Goal: Task Accomplishment & Management: Manage account settings

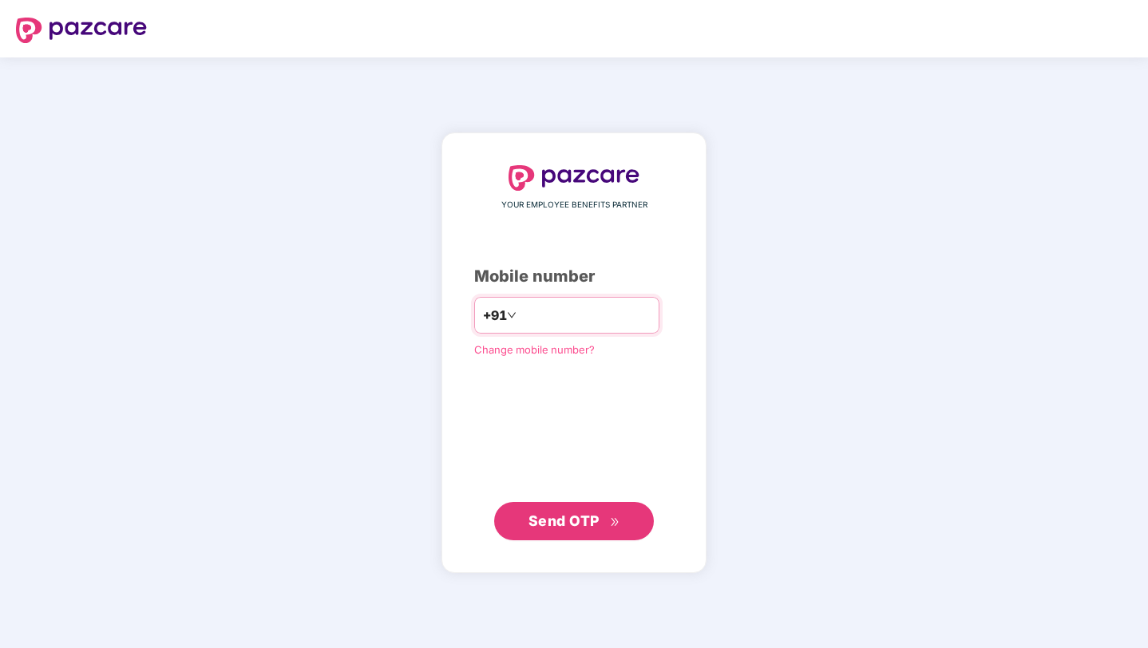
type input "**********"
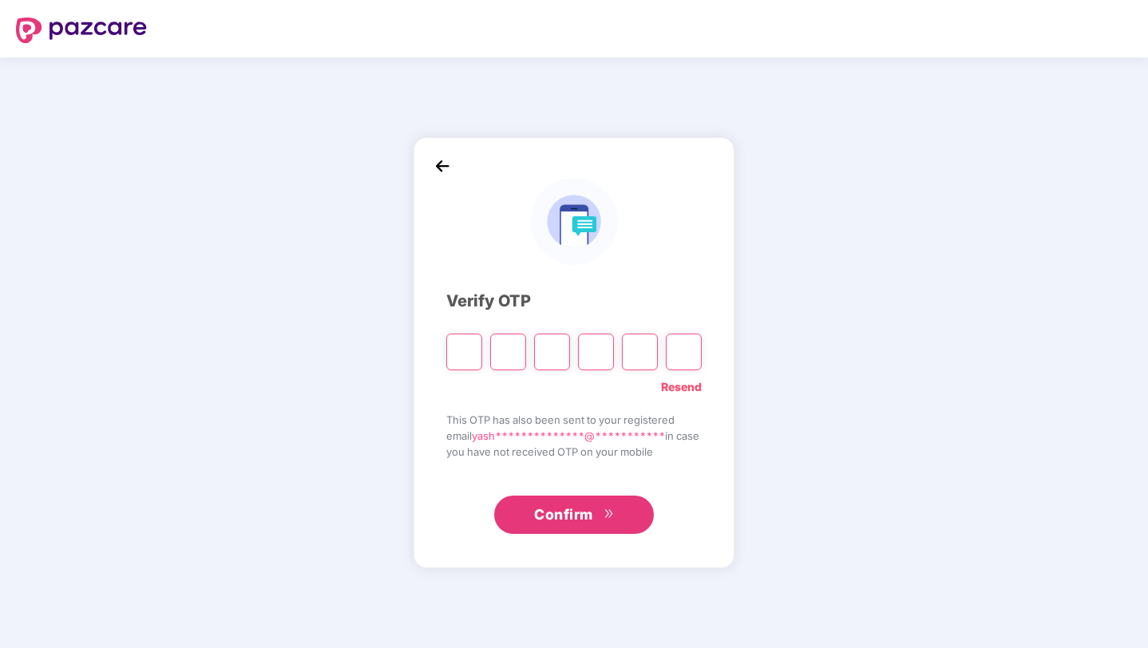
paste input "*"
type input "*"
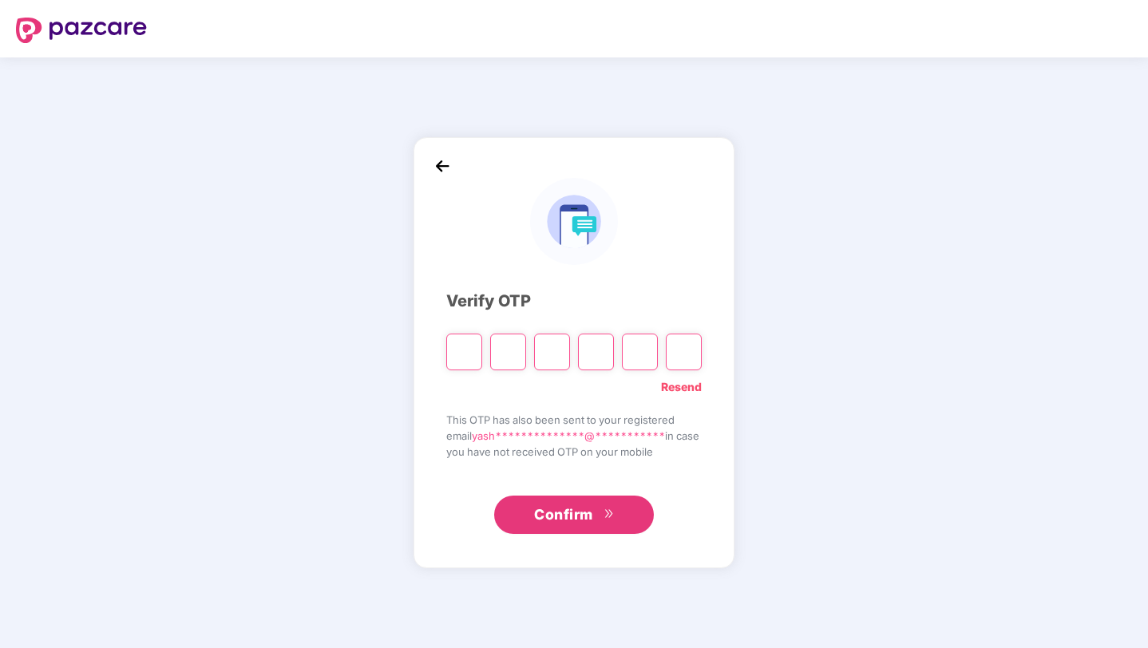
type input "*"
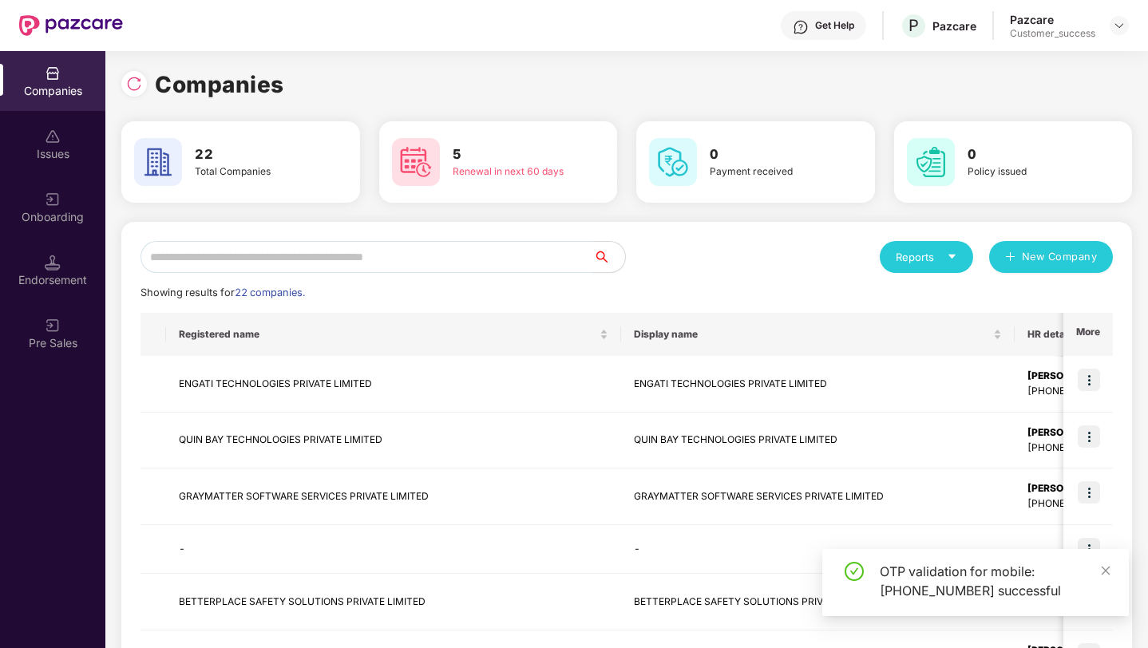
click at [406, 259] on input "text" at bounding box center [367, 257] width 453 height 32
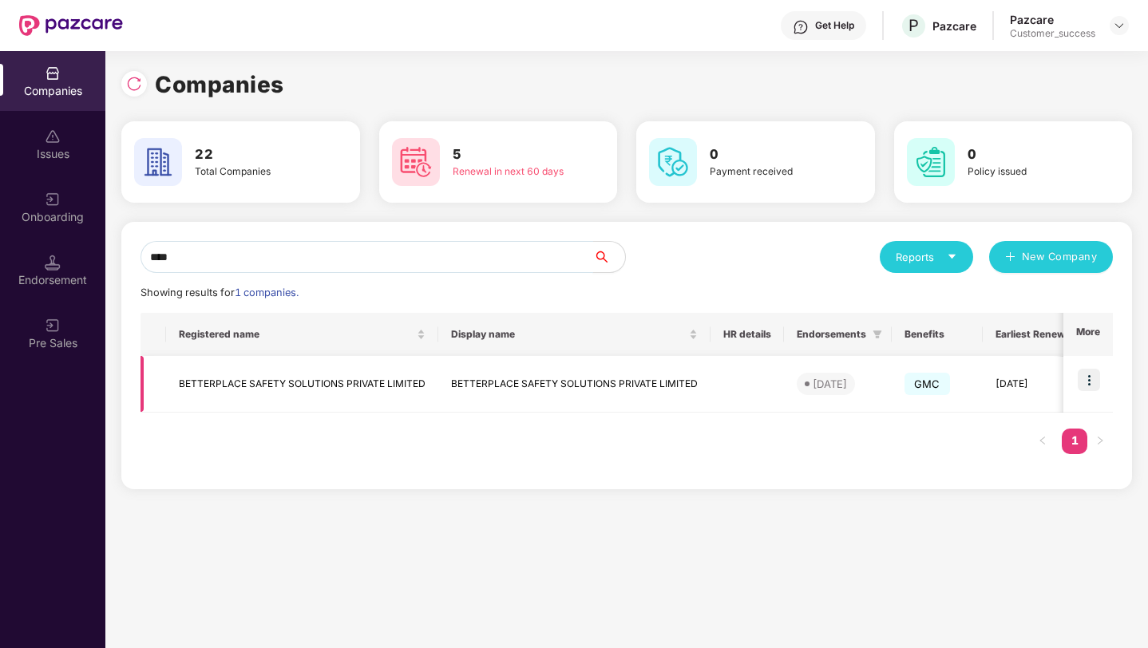
type input "****"
click at [1091, 385] on img at bounding box center [1089, 380] width 22 height 22
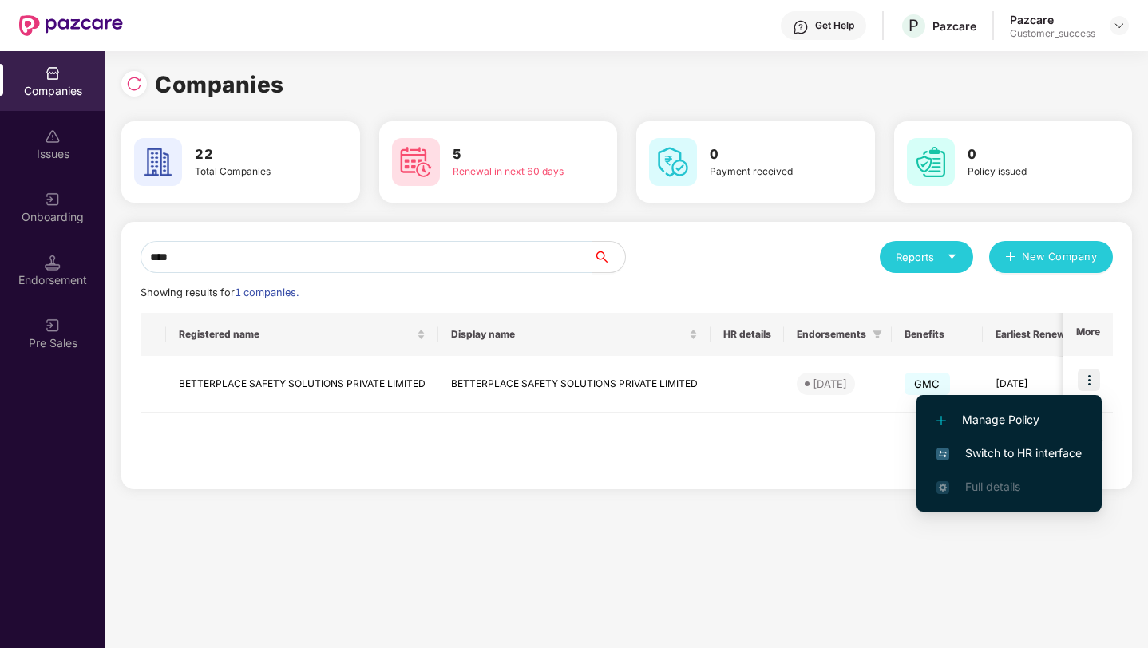
click at [1051, 455] on span "Switch to HR interface" at bounding box center [1008, 454] width 145 height 18
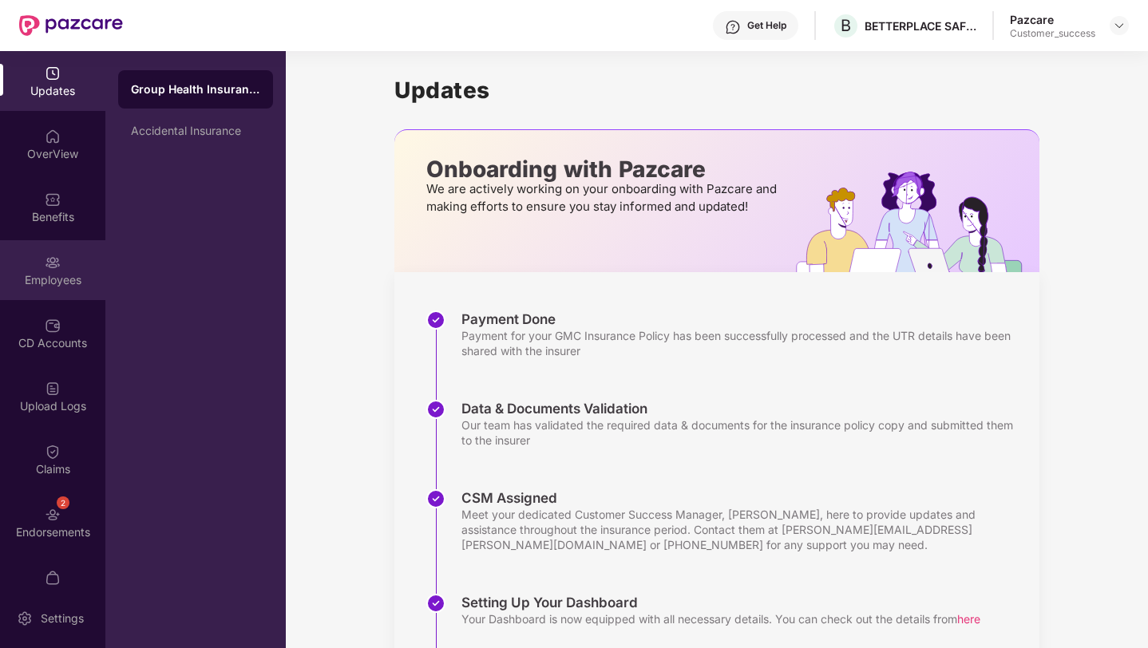
click at [35, 274] on div "Employees" at bounding box center [52, 280] width 105 height 16
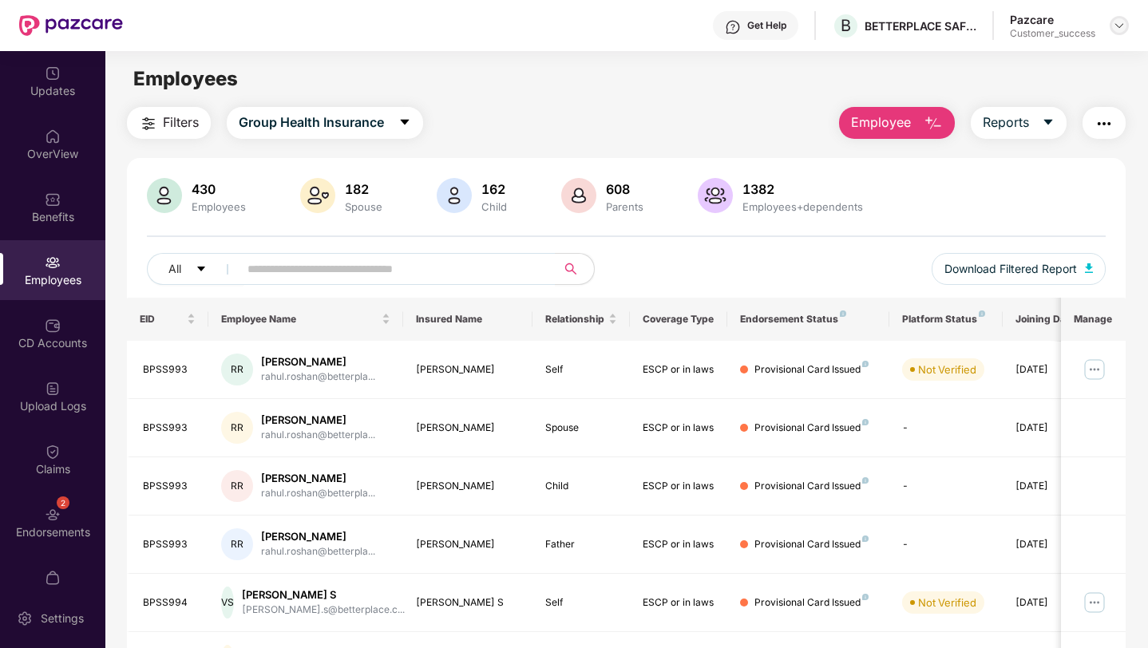
click at [1125, 23] on img at bounding box center [1119, 25] width 13 height 13
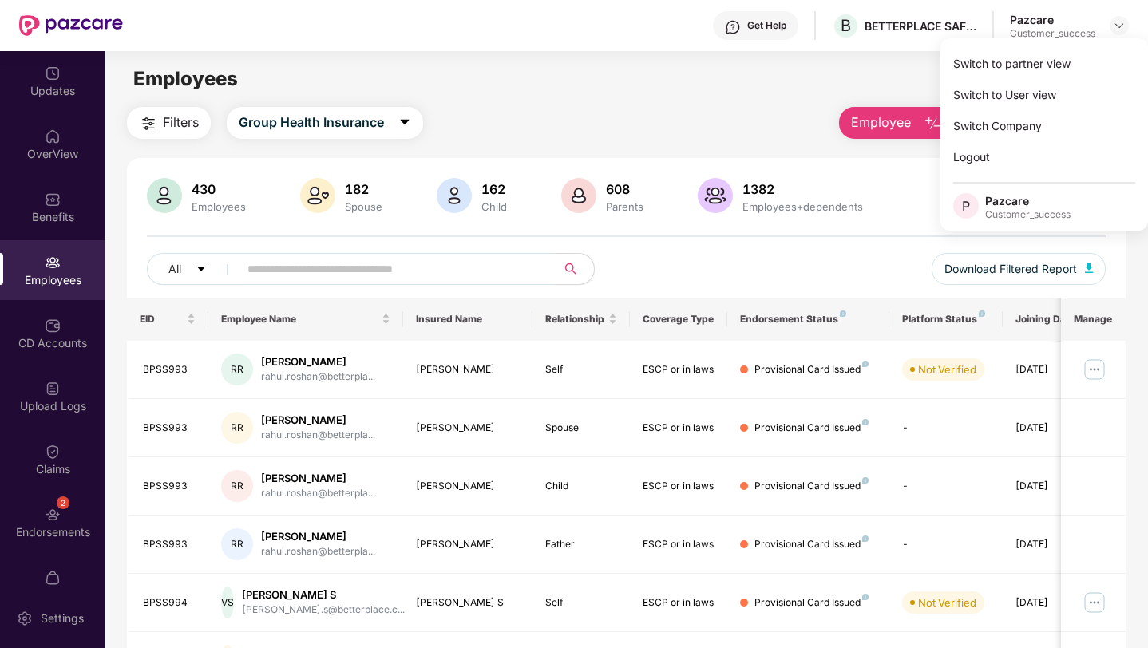
click at [716, 70] on div "Employees" at bounding box center [626, 79] width 1042 height 30
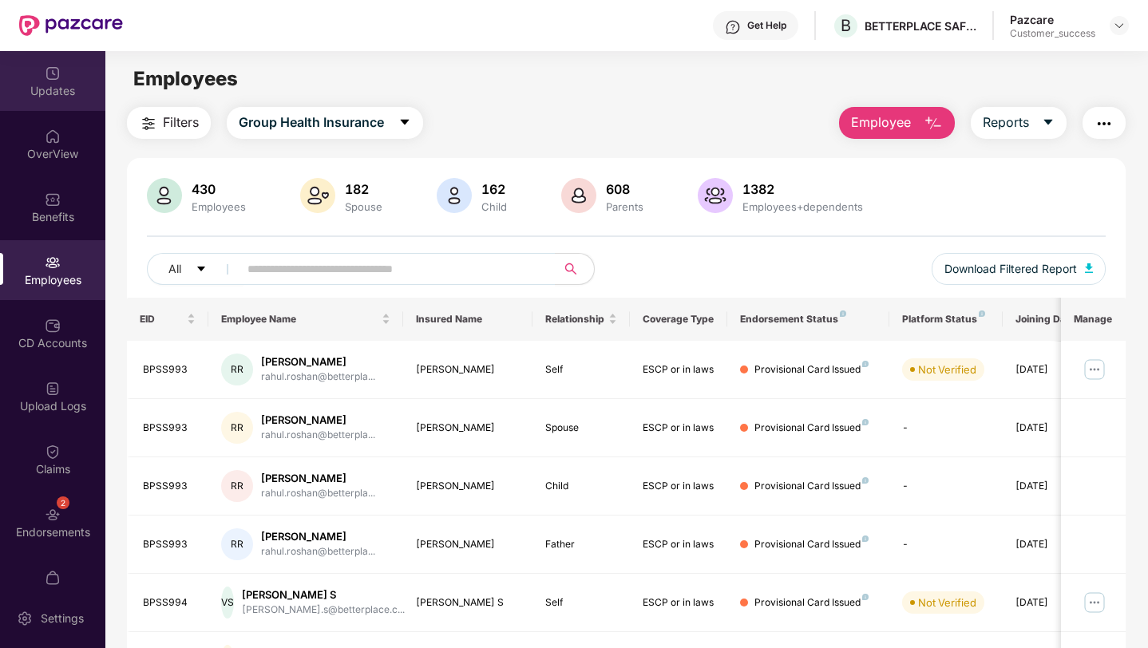
click at [35, 93] on div "Updates" at bounding box center [52, 91] width 105 height 16
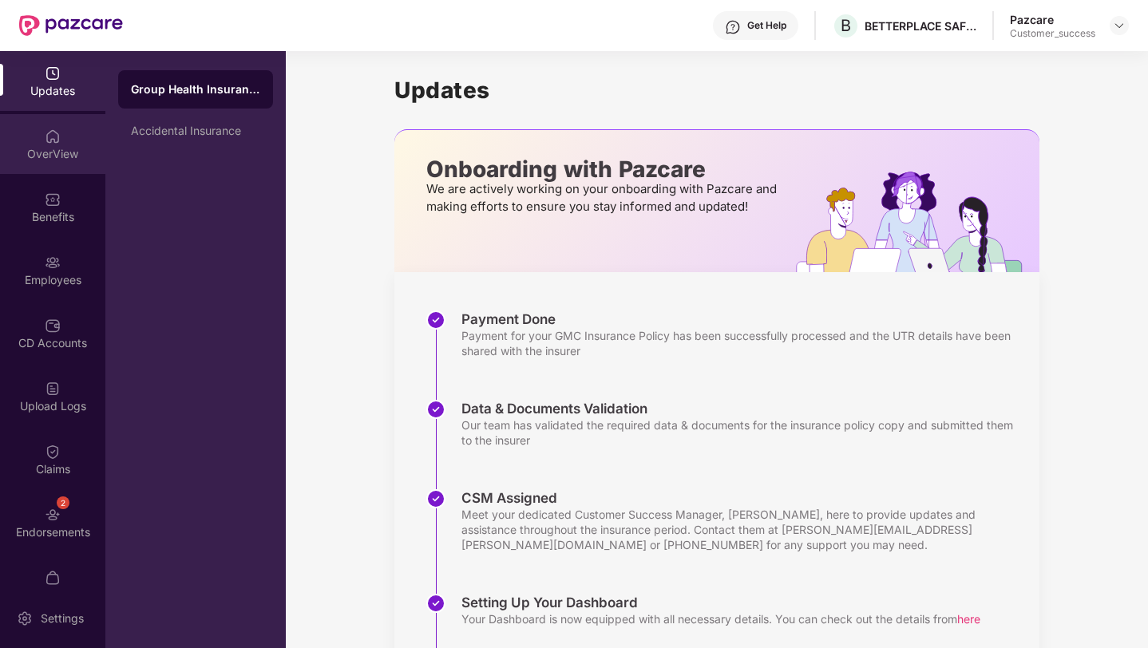
click at [49, 146] on div "OverView" at bounding box center [52, 154] width 105 height 16
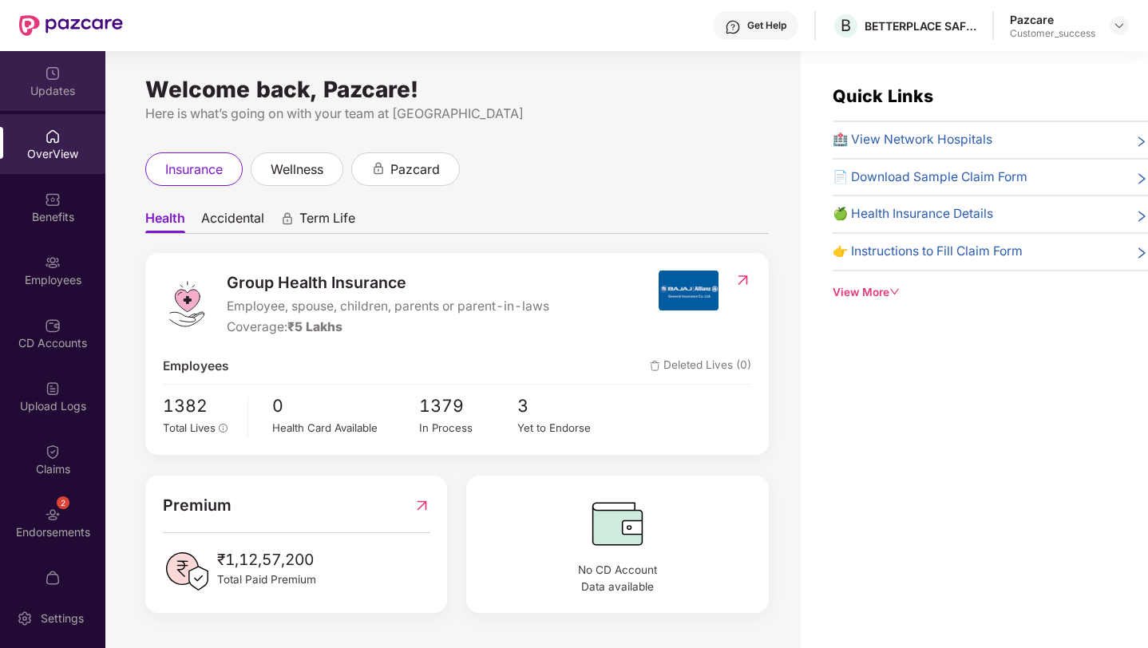
click at [35, 105] on div "Updates" at bounding box center [52, 81] width 105 height 60
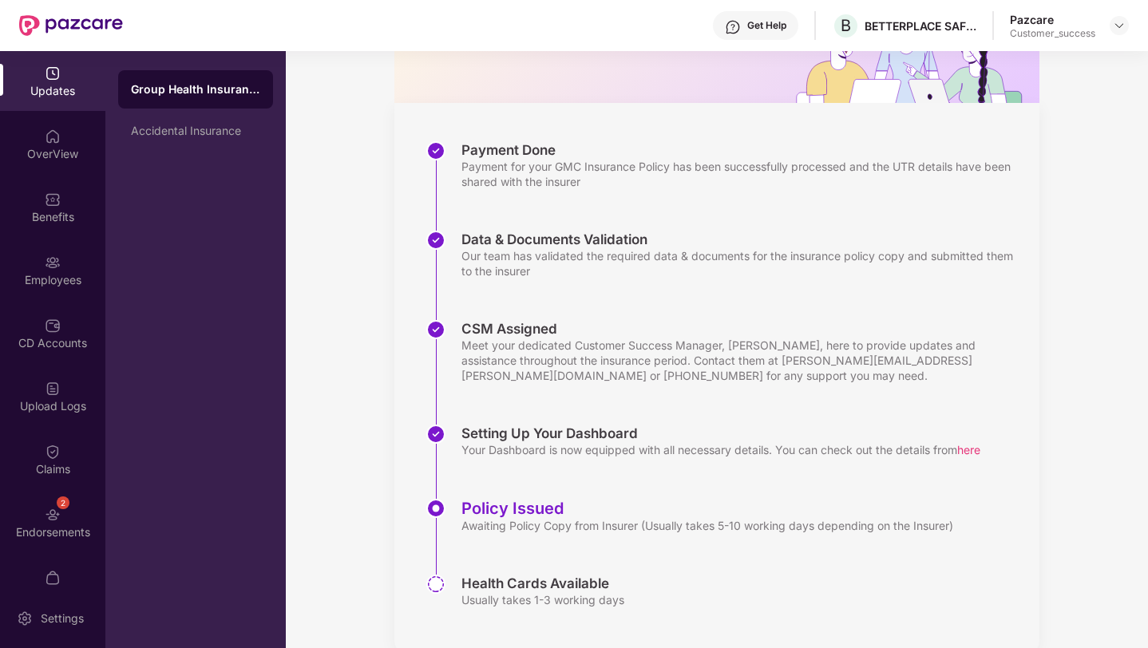
scroll to position [200, 0]
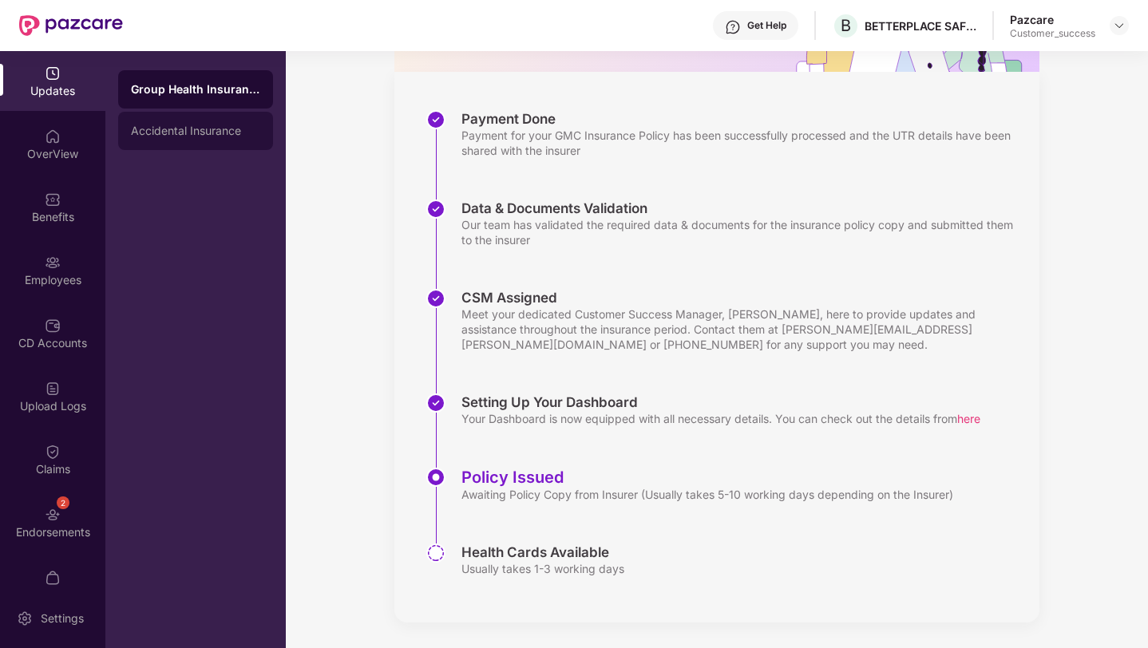
click at [132, 132] on div "Accidental Insurance" at bounding box center [195, 131] width 129 height 13
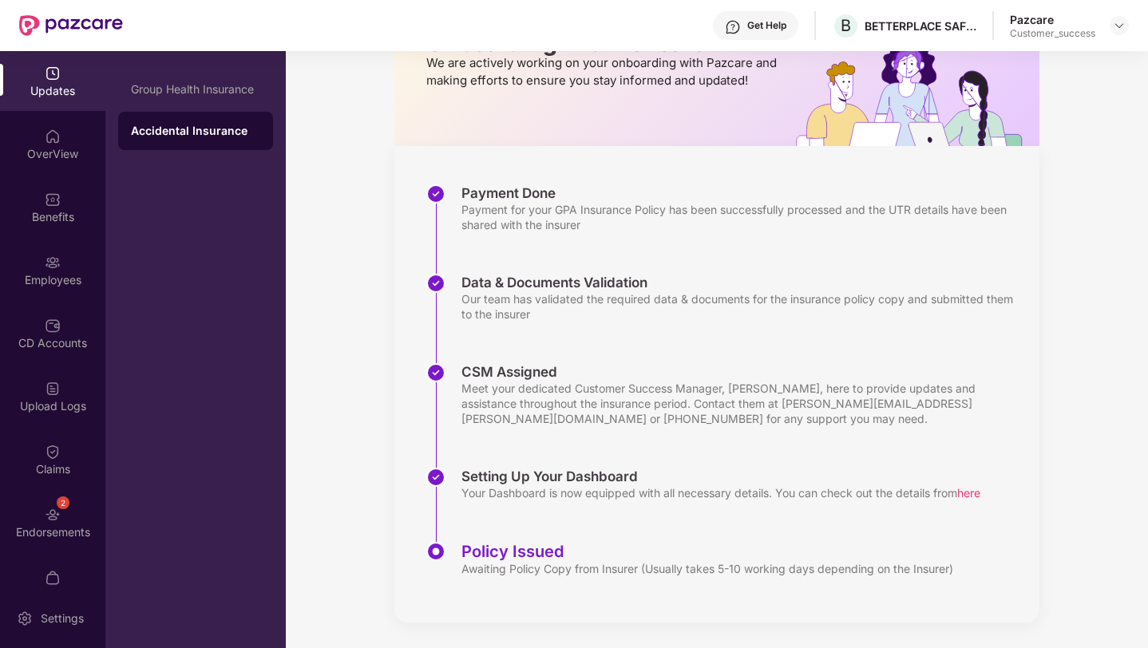
scroll to position [126, 0]
click at [70, 146] on div "OverView" at bounding box center [52, 154] width 105 height 16
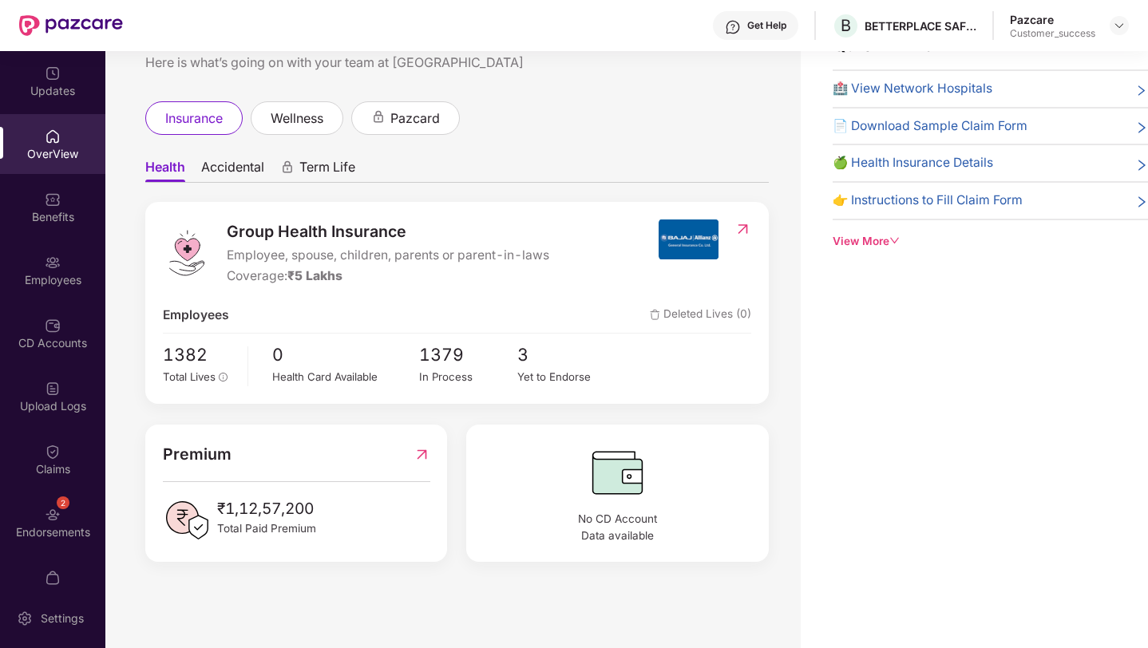
scroll to position [0, 0]
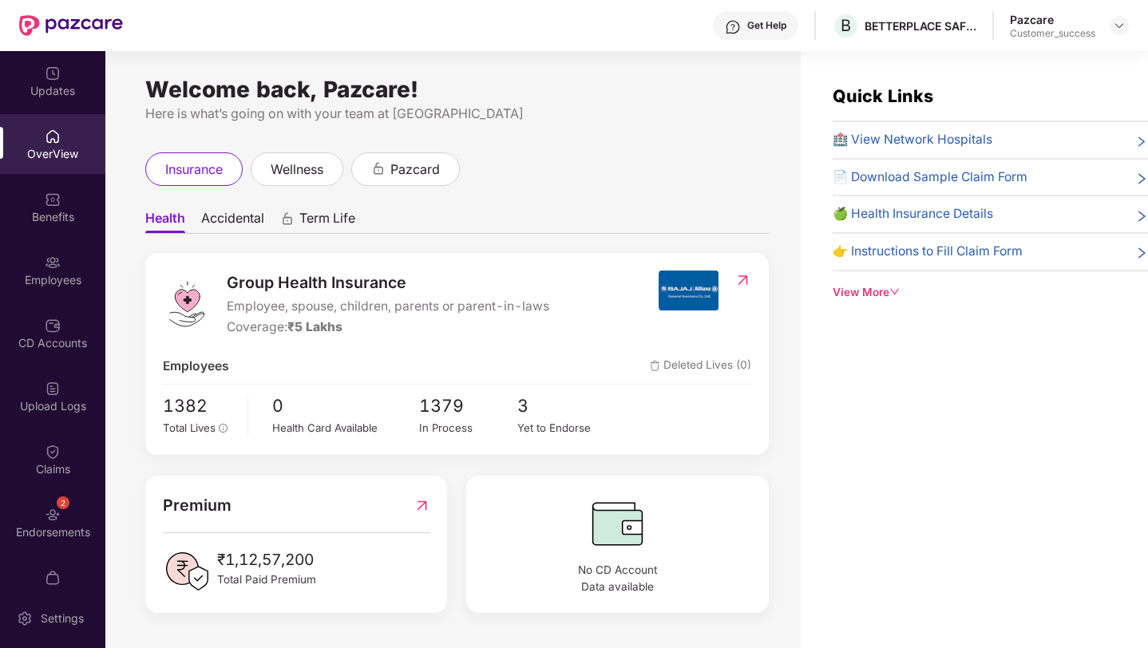
click at [247, 216] on span "Accidental" at bounding box center [232, 221] width 63 height 23
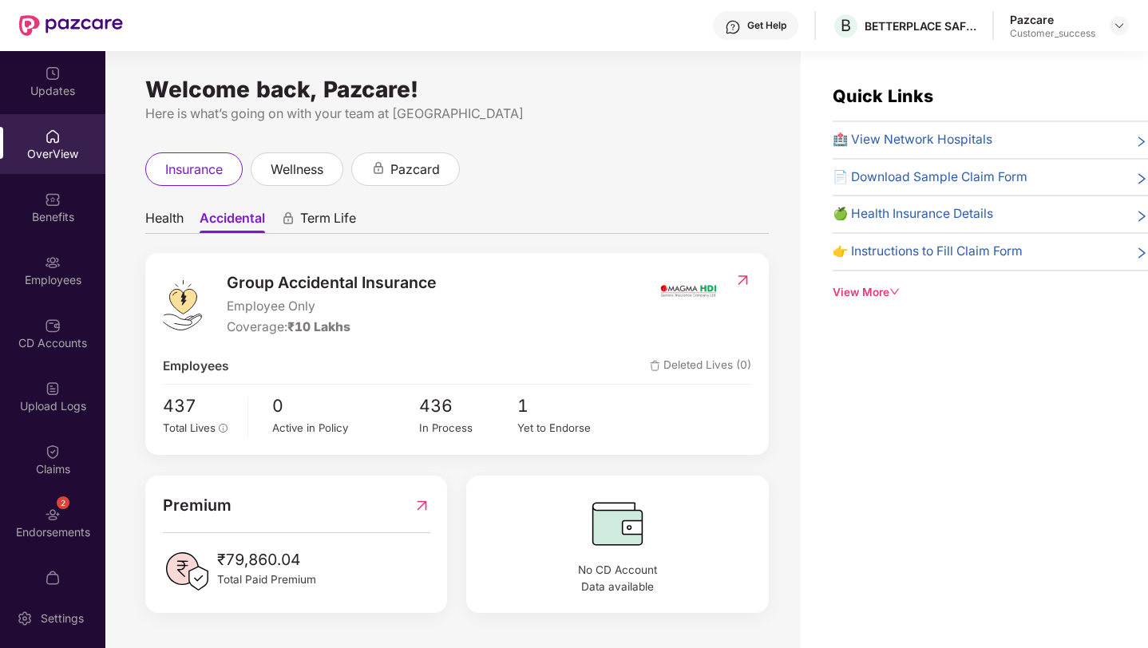
click at [876, 287] on div "View More" at bounding box center [990, 292] width 315 height 17
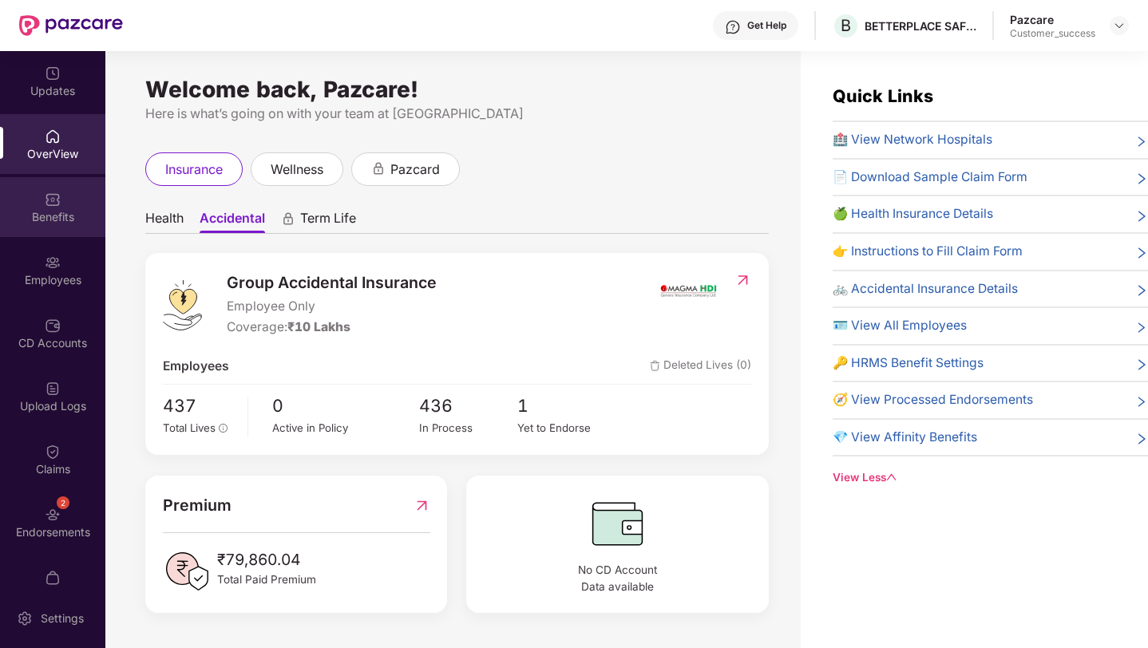
click at [39, 195] on div "Benefits" at bounding box center [52, 207] width 105 height 60
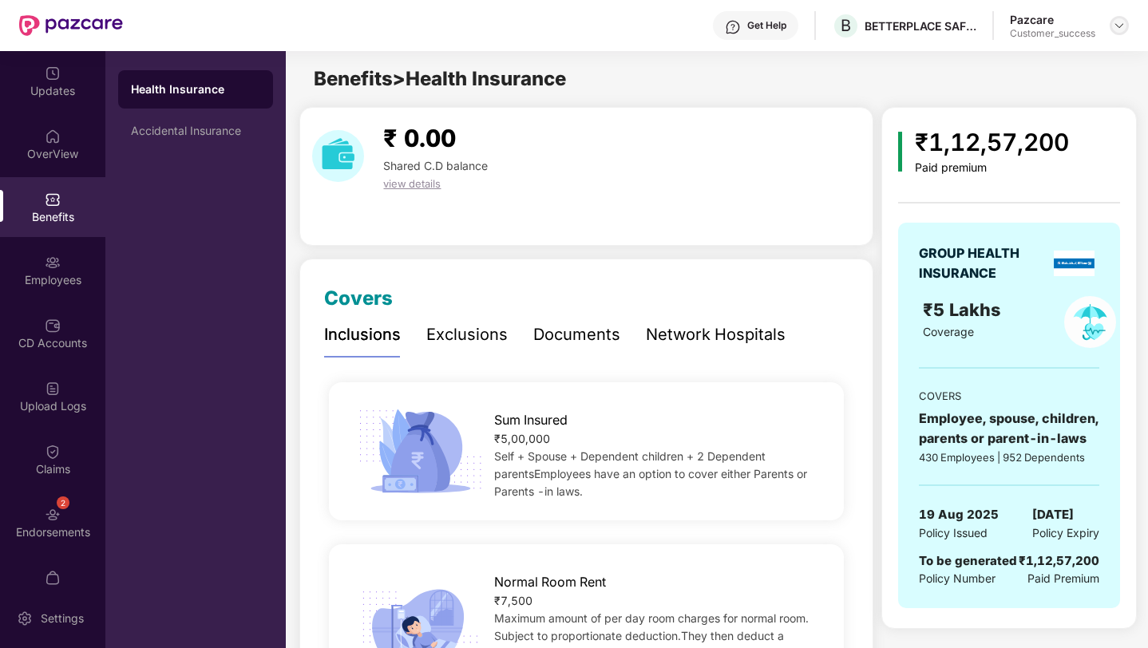
click at [1116, 29] on img at bounding box center [1119, 25] width 13 height 13
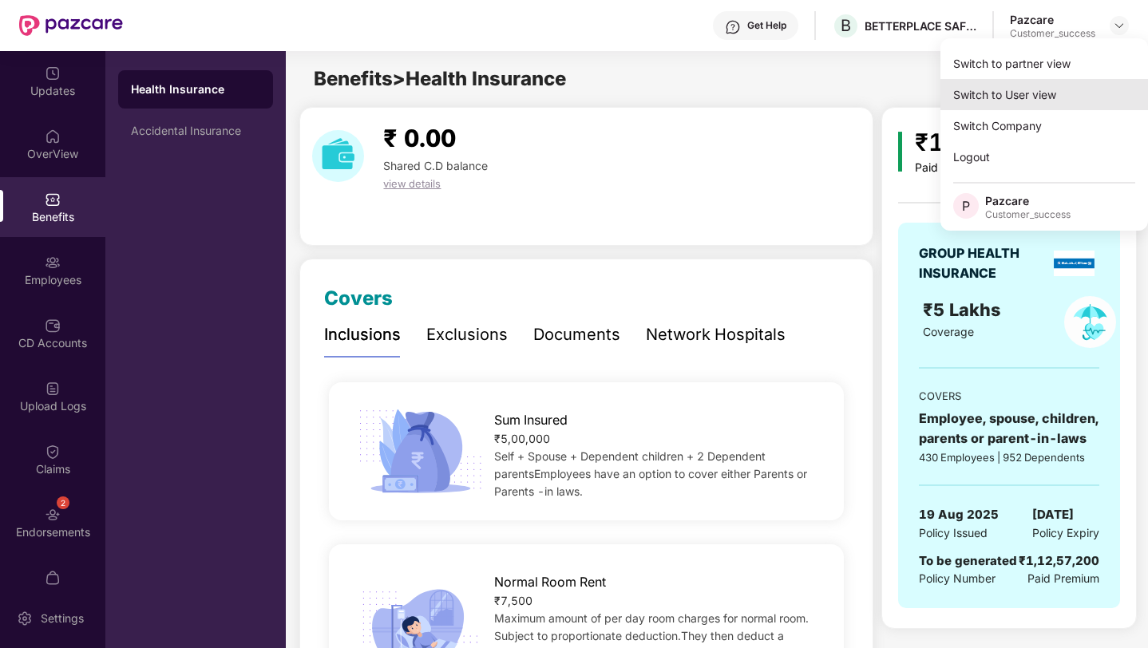
click at [1019, 105] on div "Switch to User view" at bounding box center [1044, 94] width 208 height 31
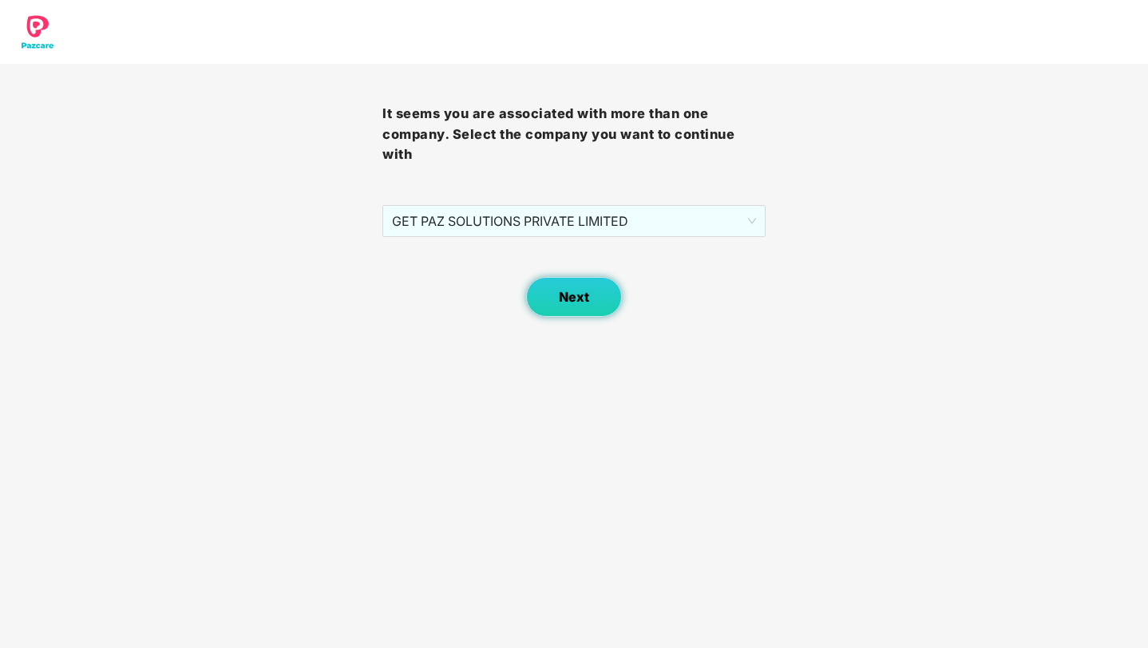
click at [561, 295] on span "Next" at bounding box center [574, 297] width 30 height 15
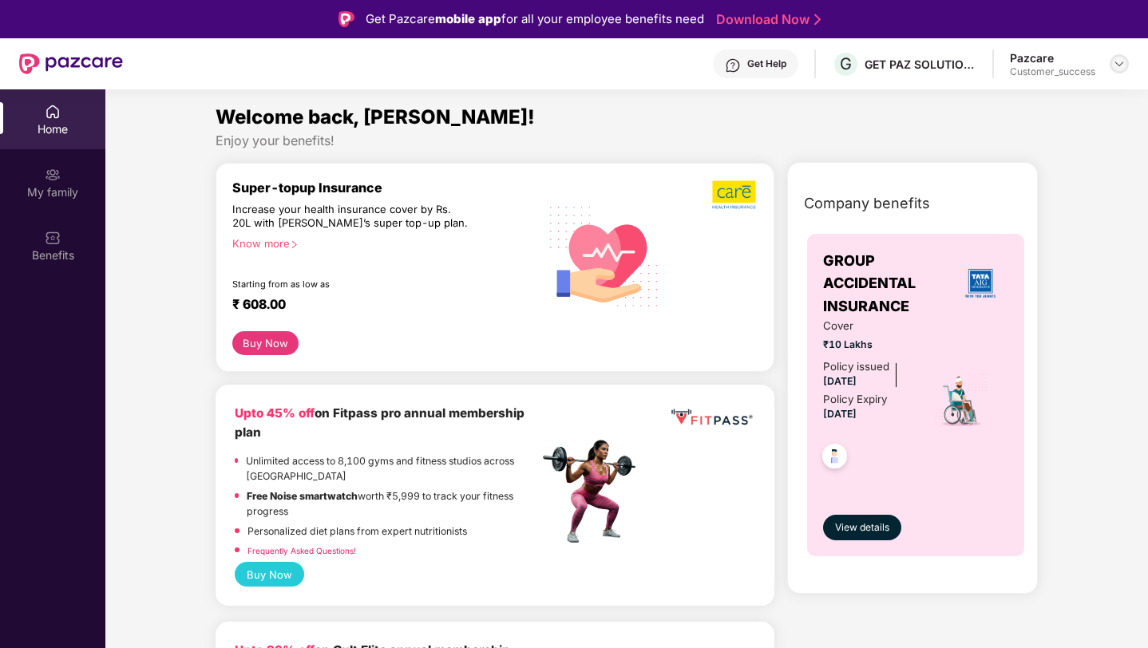
click at [1125, 58] on img at bounding box center [1119, 63] width 13 height 13
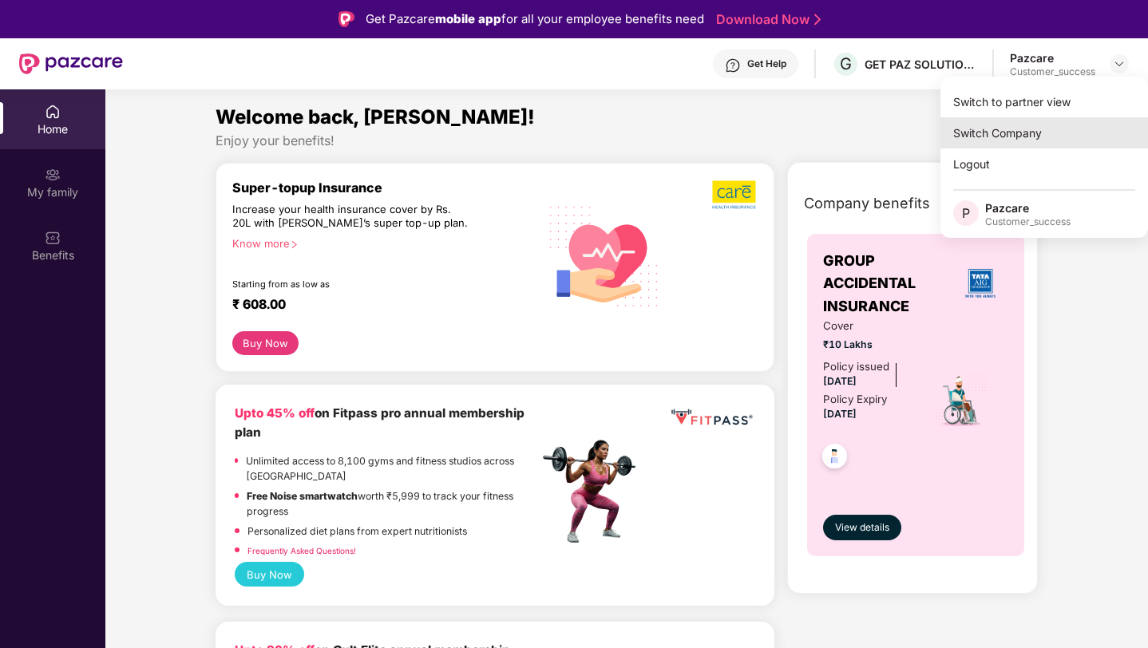
click at [1004, 124] on div "Switch Company" at bounding box center [1044, 132] width 208 height 31
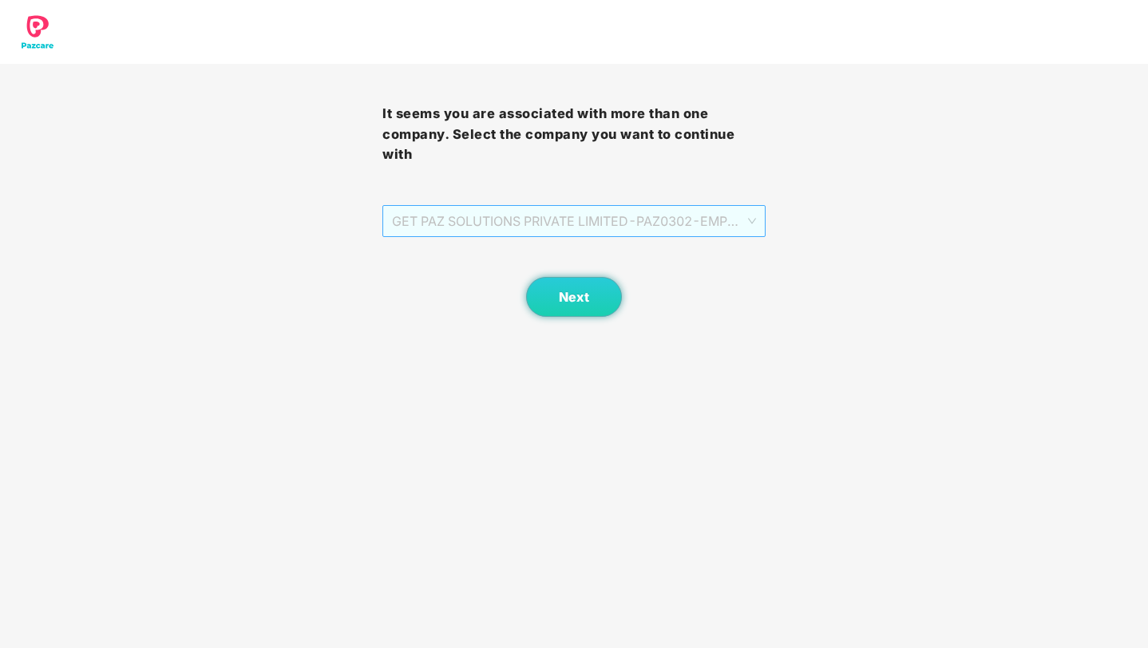
click at [730, 224] on span "GET PAZ SOLUTIONS PRIVATE LIMITED - PAZ0302 - EMPLOYEE" at bounding box center [573, 221] width 363 height 30
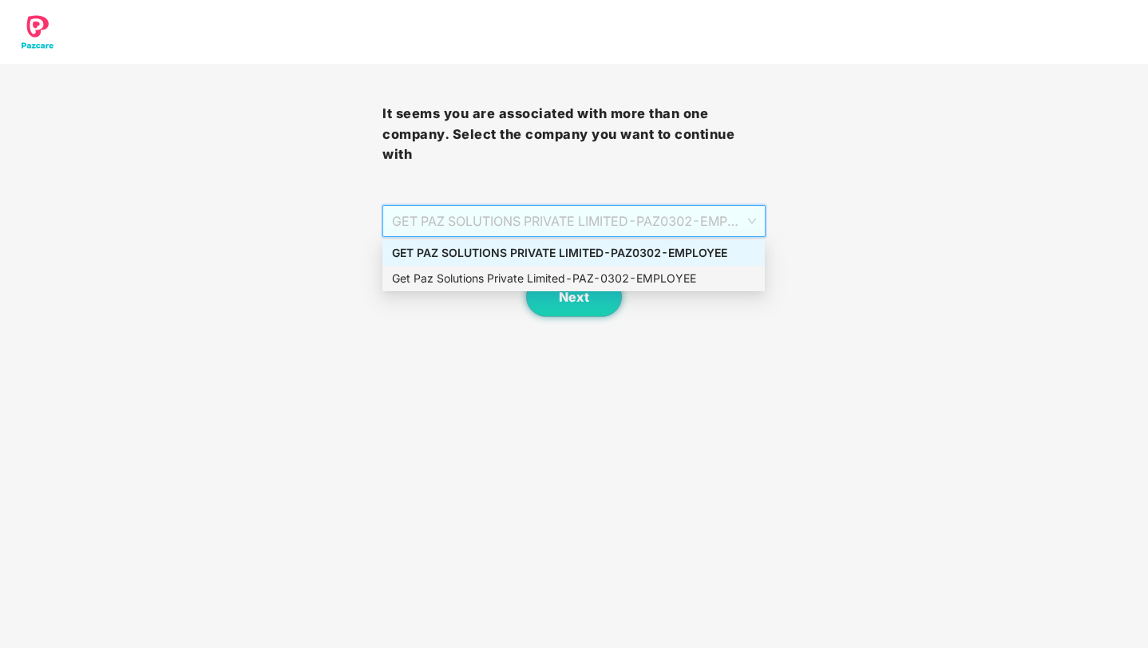
click at [623, 273] on div "Get Paz Solutions Private Limited - PAZ-0302 - EMPLOYEE" at bounding box center [573, 279] width 363 height 18
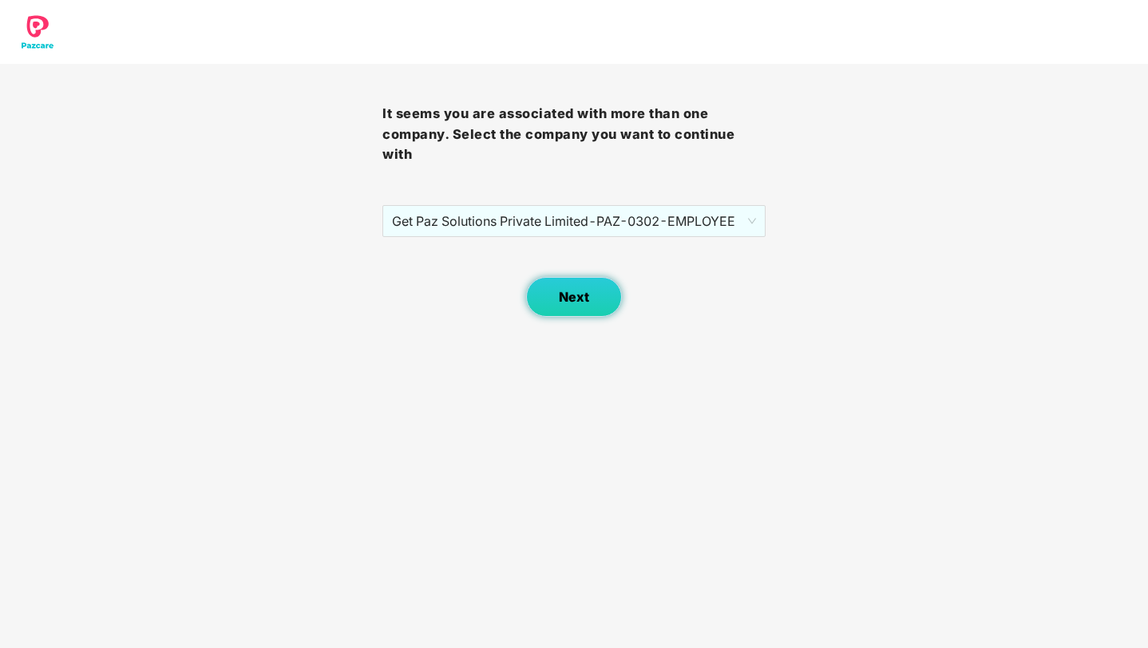
click at [577, 298] on span "Next" at bounding box center [574, 297] width 30 height 15
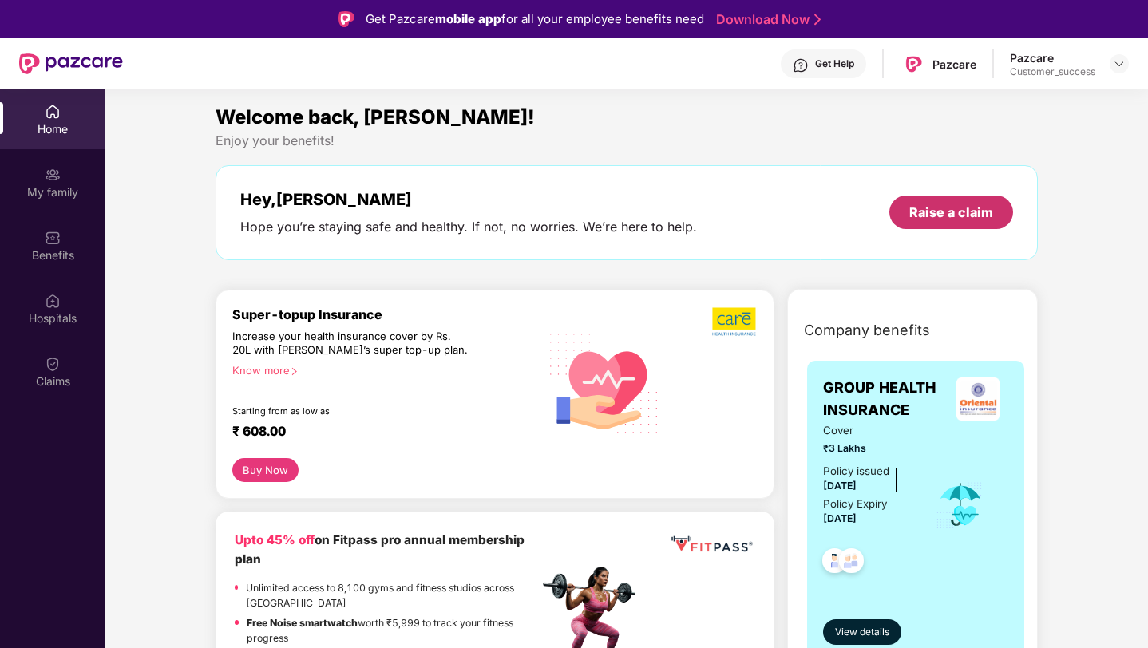
click at [918, 213] on div "Raise a claim" at bounding box center [951, 213] width 84 height 18
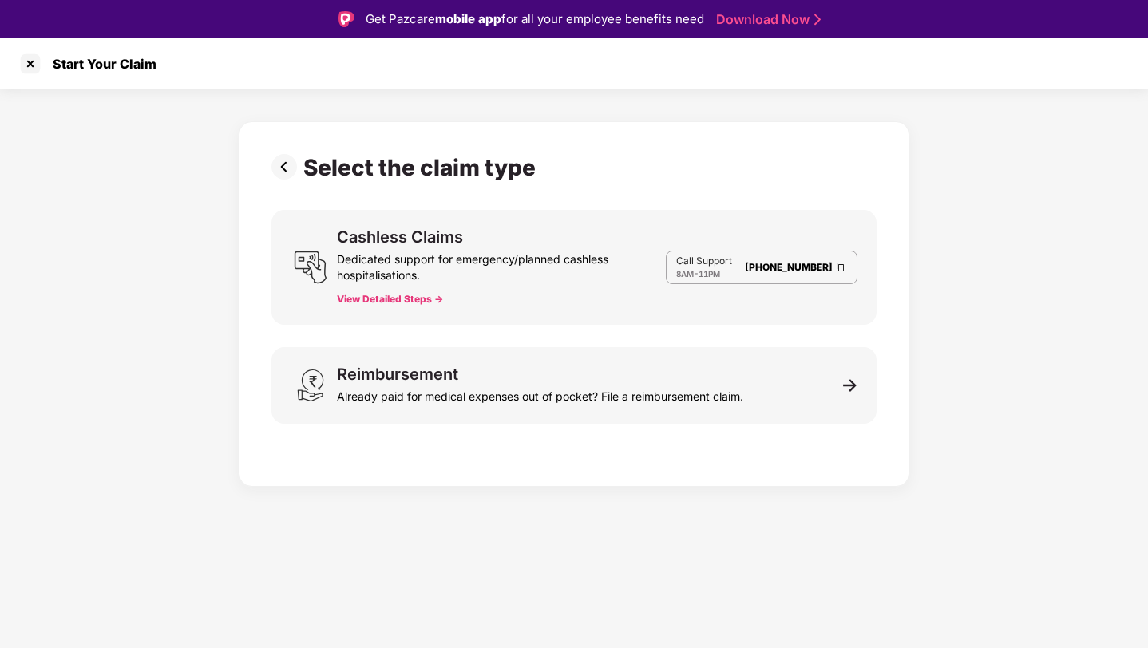
click at [281, 168] on img at bounding box center [287, 167] width 32 height 26
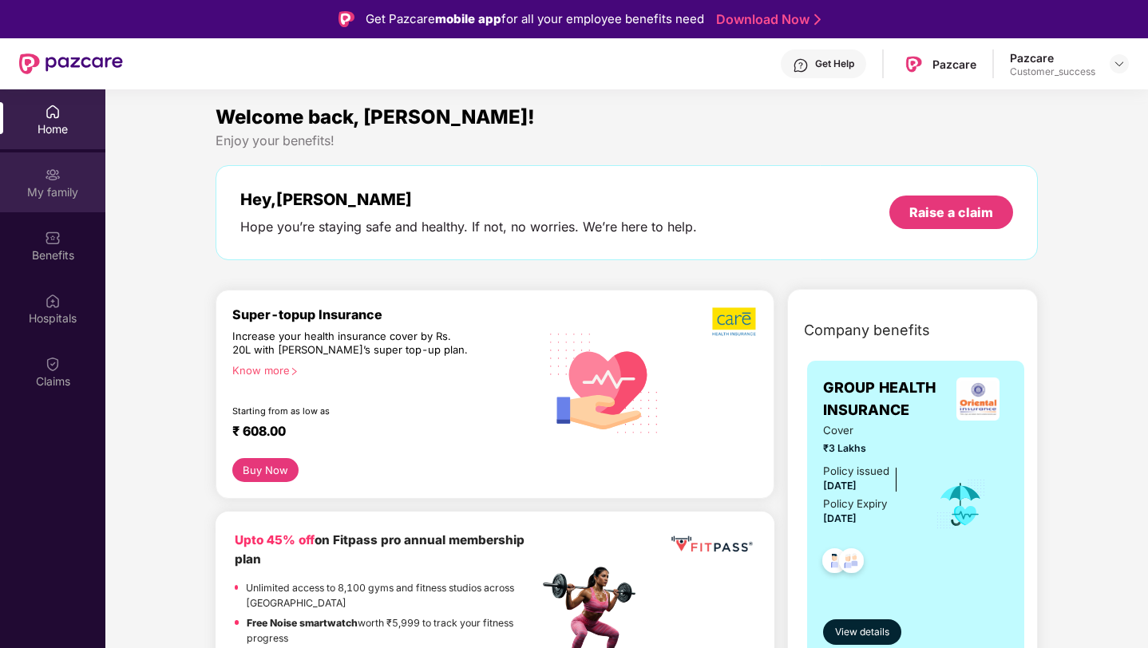
click at [69, 186] on div "My family" at bounding box center [52, 192] width 105 height 16
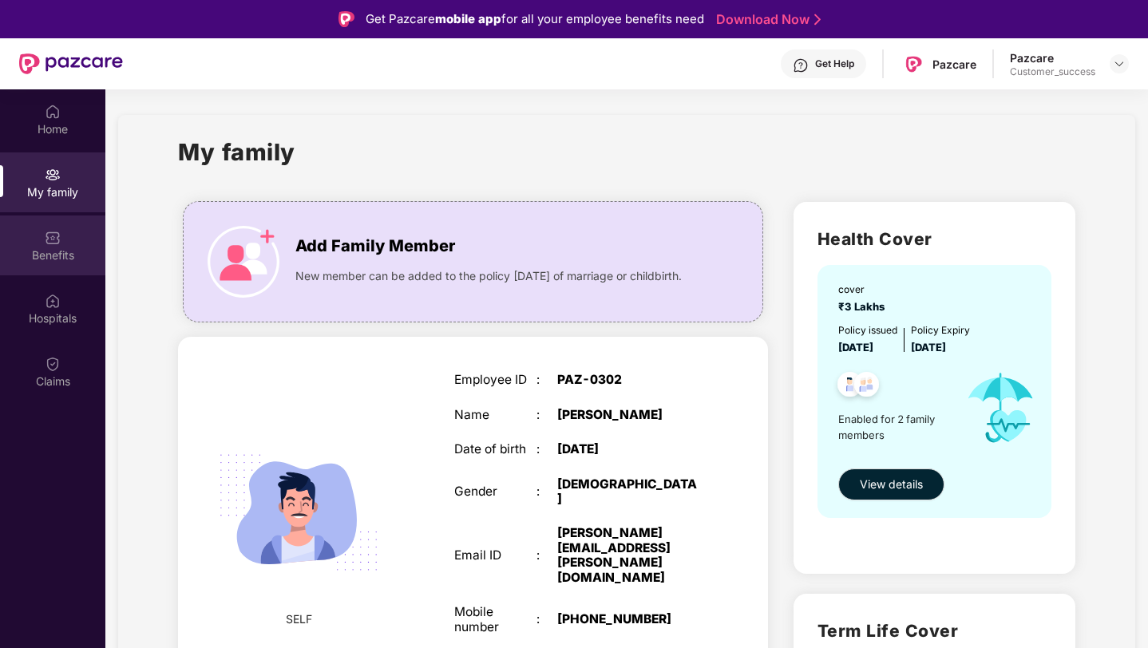
click at [61, 245] on div "Benefits" at bounding box center [52, 246] width 105 height 60
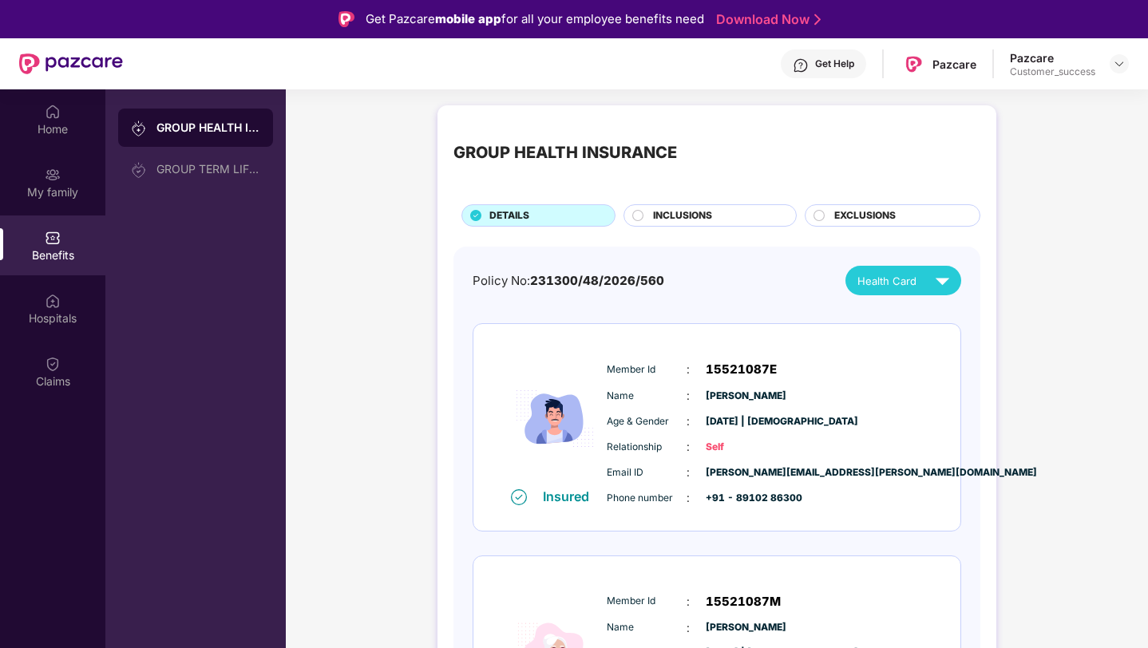
click at [663, 218] on span "INCLUSIONS" at bounding box center [682, 215] width 59 height 15
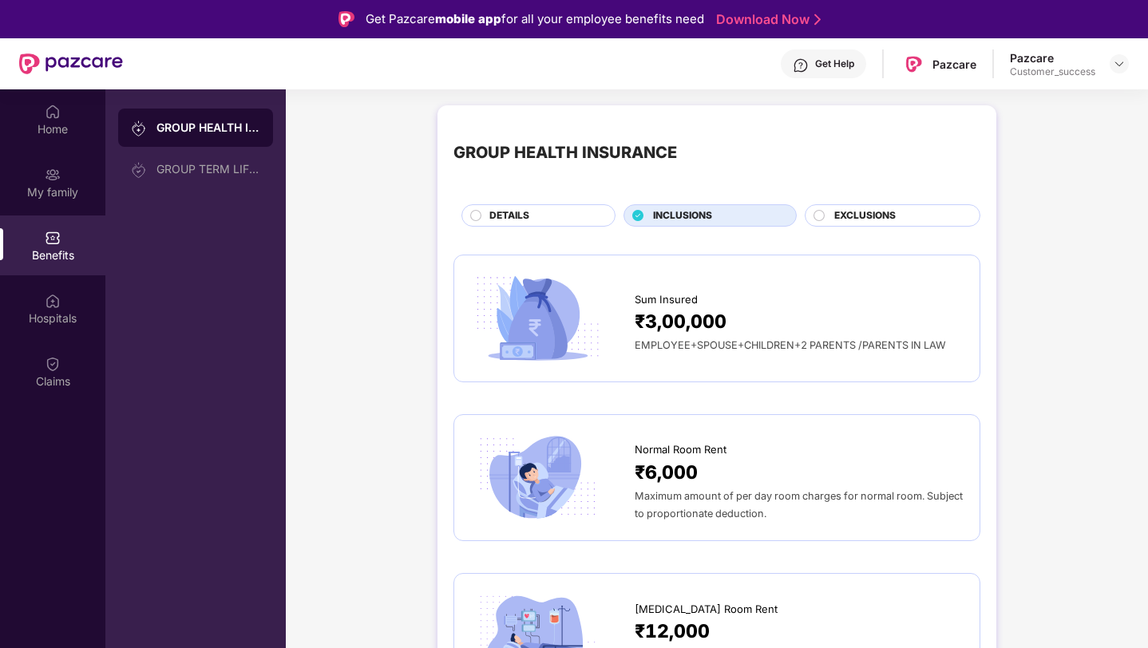
click at [861, 217] on span "EXCLUSIONS" at bounding box center [864, 215] width 61 height 15
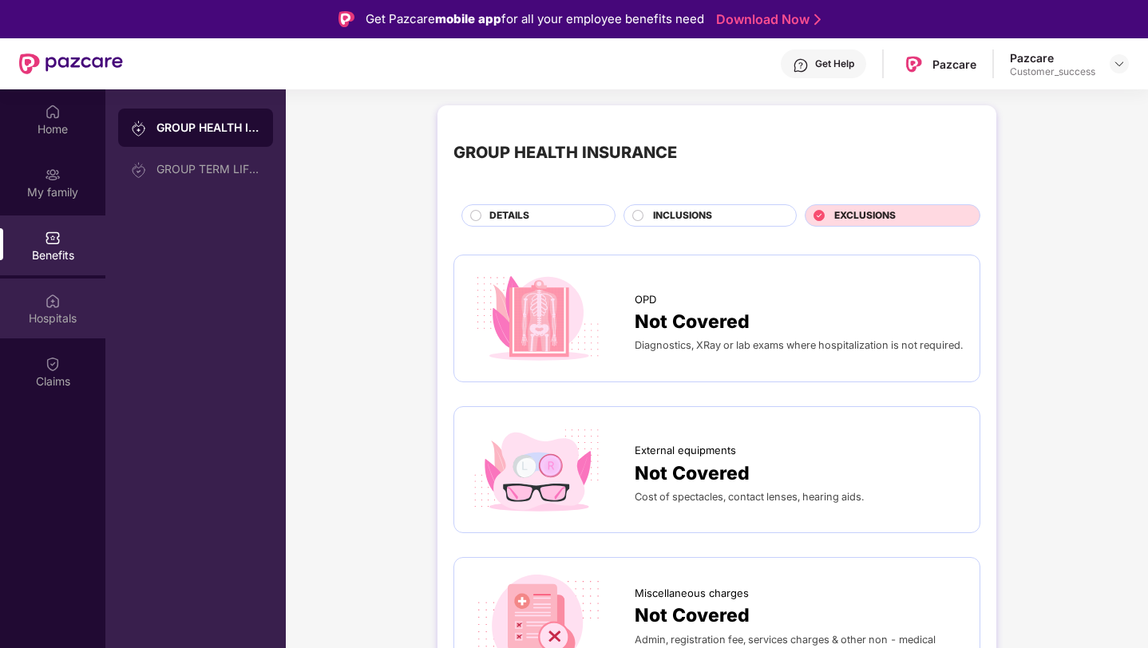
click at [54, 311] on div "Hospitals" at bounding box center [52, 319] width 105 height 16
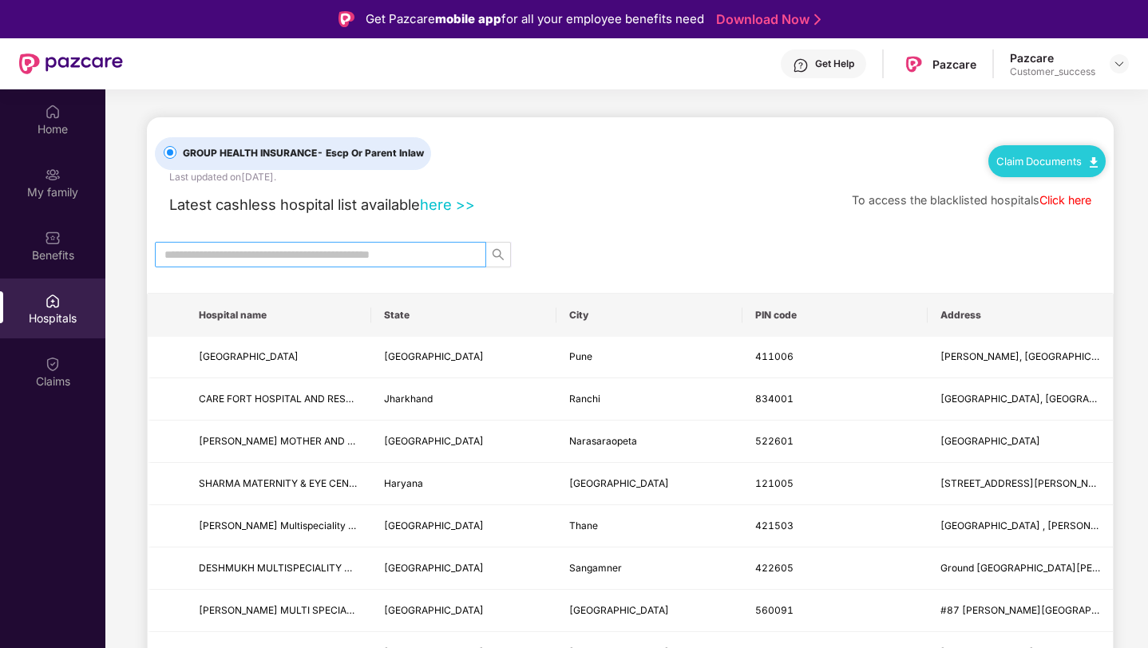
click at [193, 256] on input "text" at bounding box center [313, 255] width 299 height 18
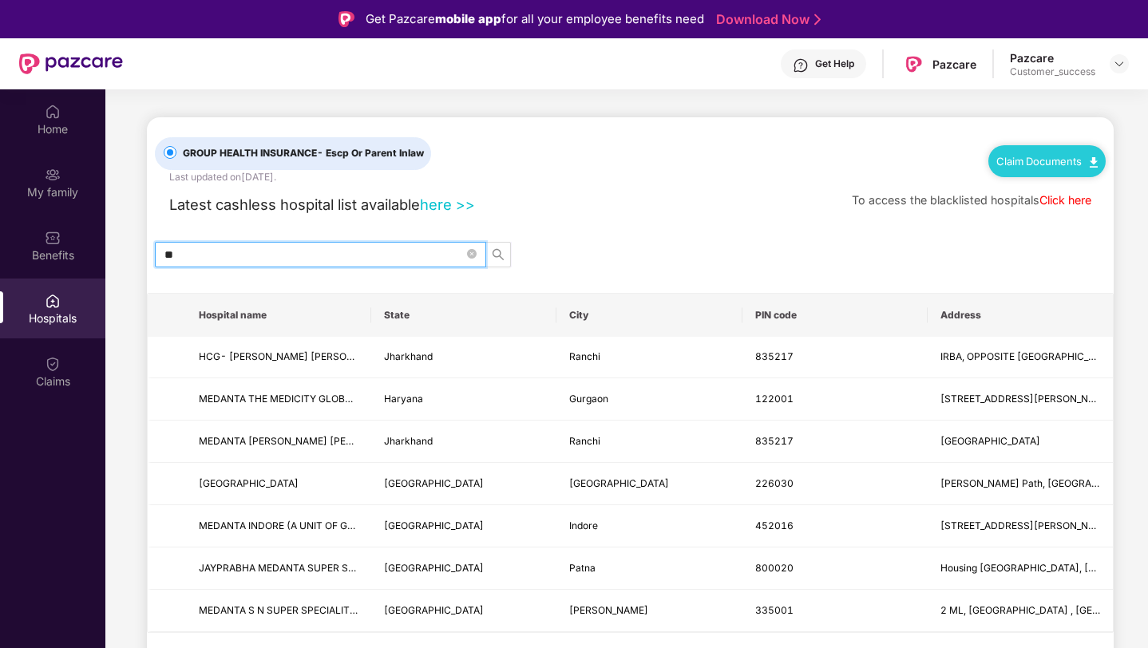
type input "*"
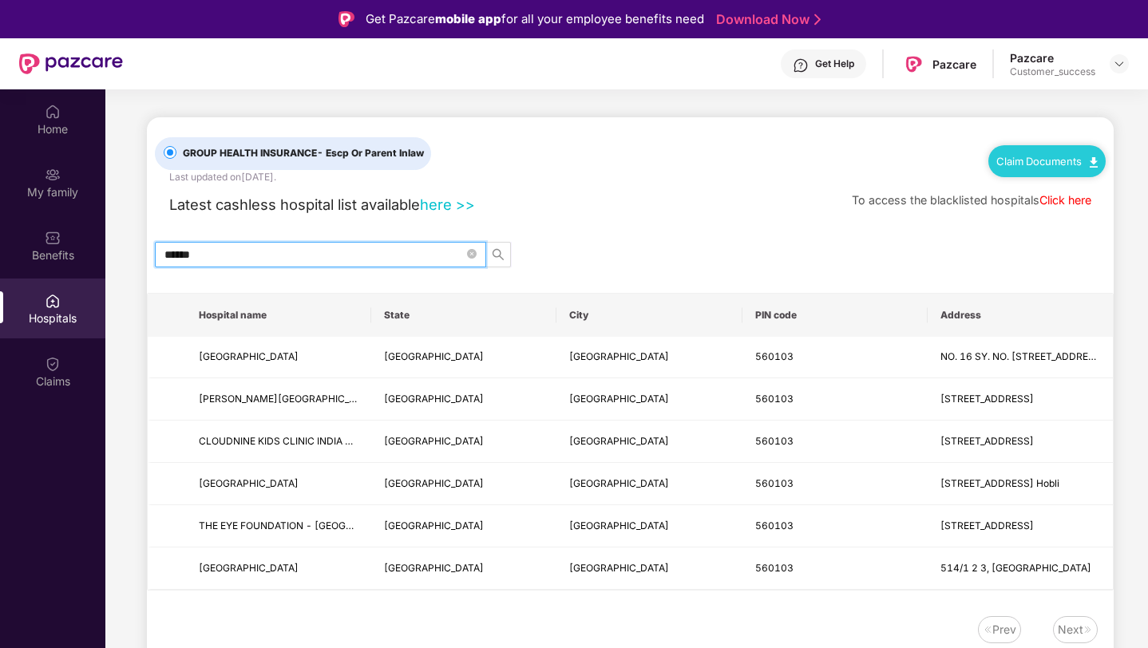
type input "******"
click at [1039, 168] on div "Claim Documents" at bounding box center [1046, 161] width 117 height 32
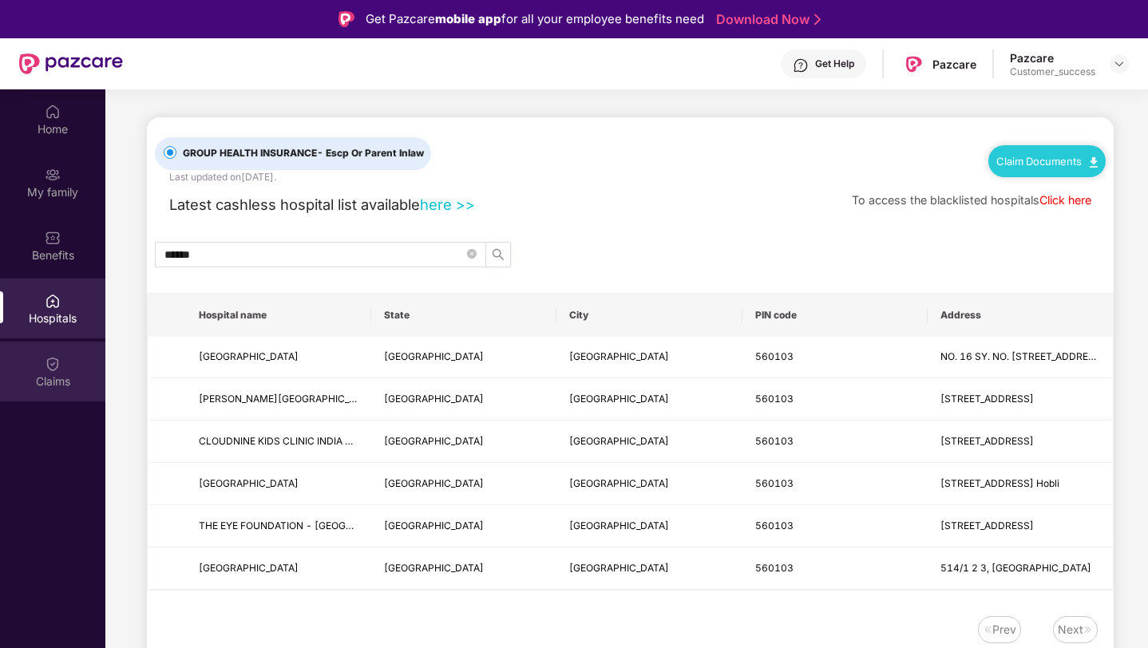
click at [57, 376] on div "Claims" at bounding box center [52, 382] width 105 height 16
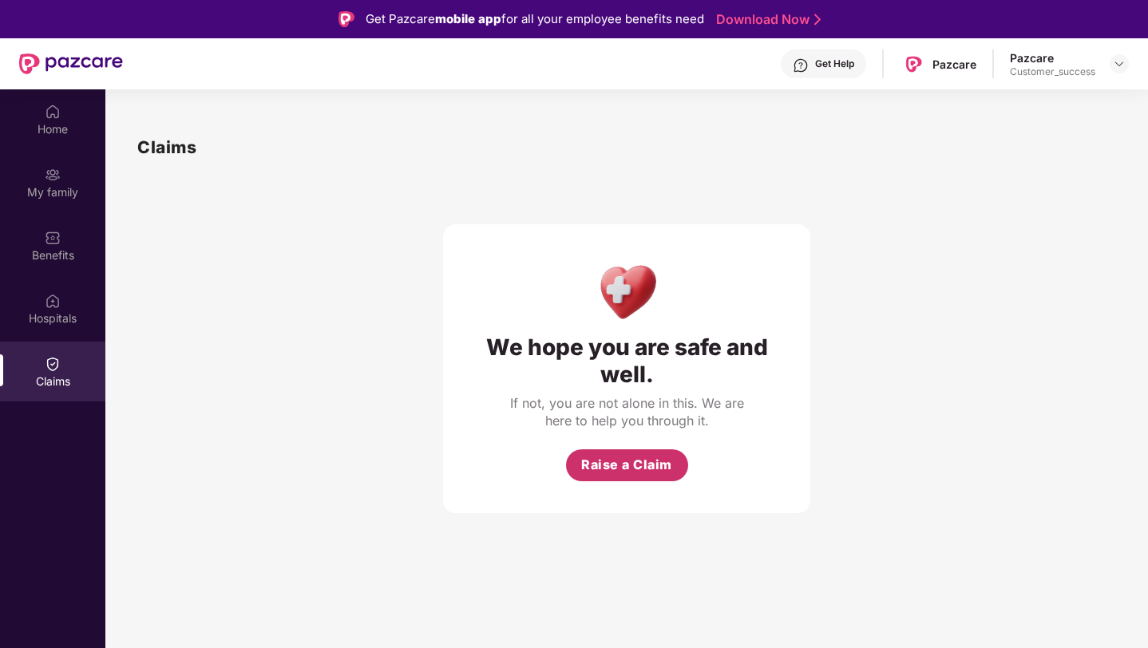
click at [594, 465] on span "Raise a Claim" at bounding box center [626, 465] width 91 height 20
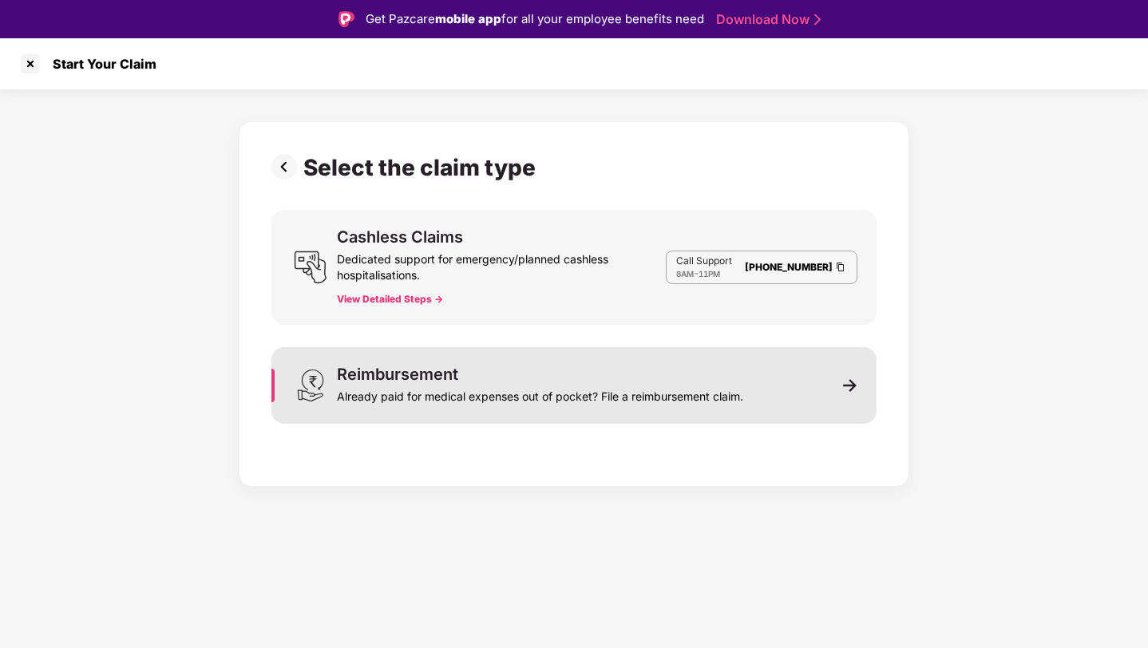
click at [849, 390] on img at bounding box center [850, 385] width 14 height 14
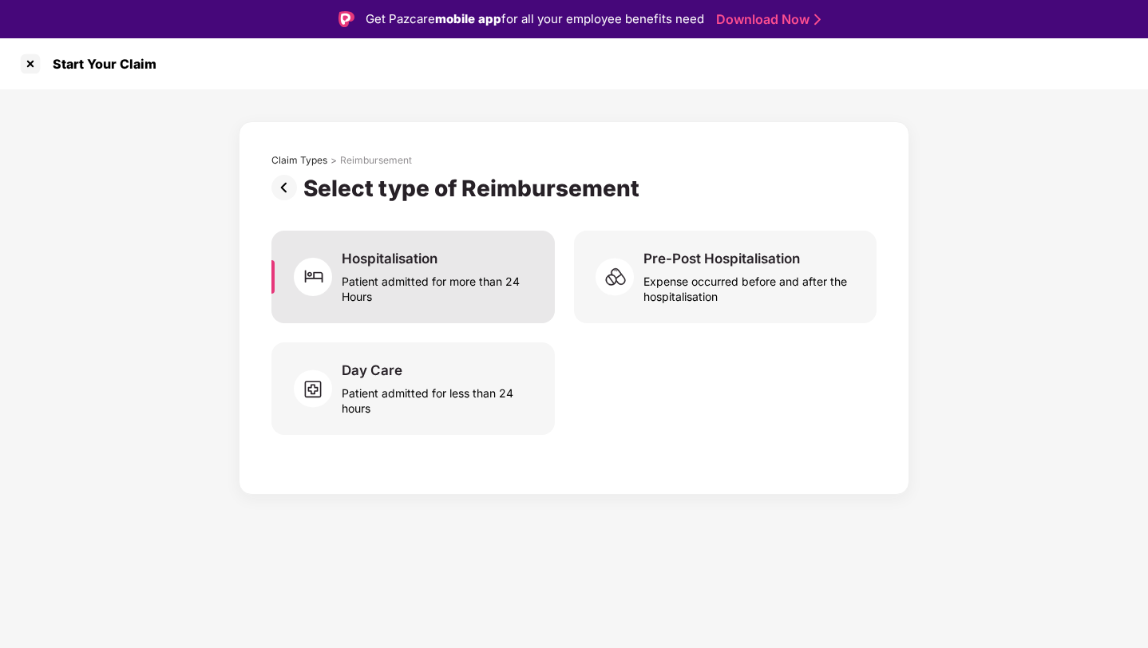
click at [406, 265] on div "Hospitalisation" at bounding box center [390, 259] width 96 height 18
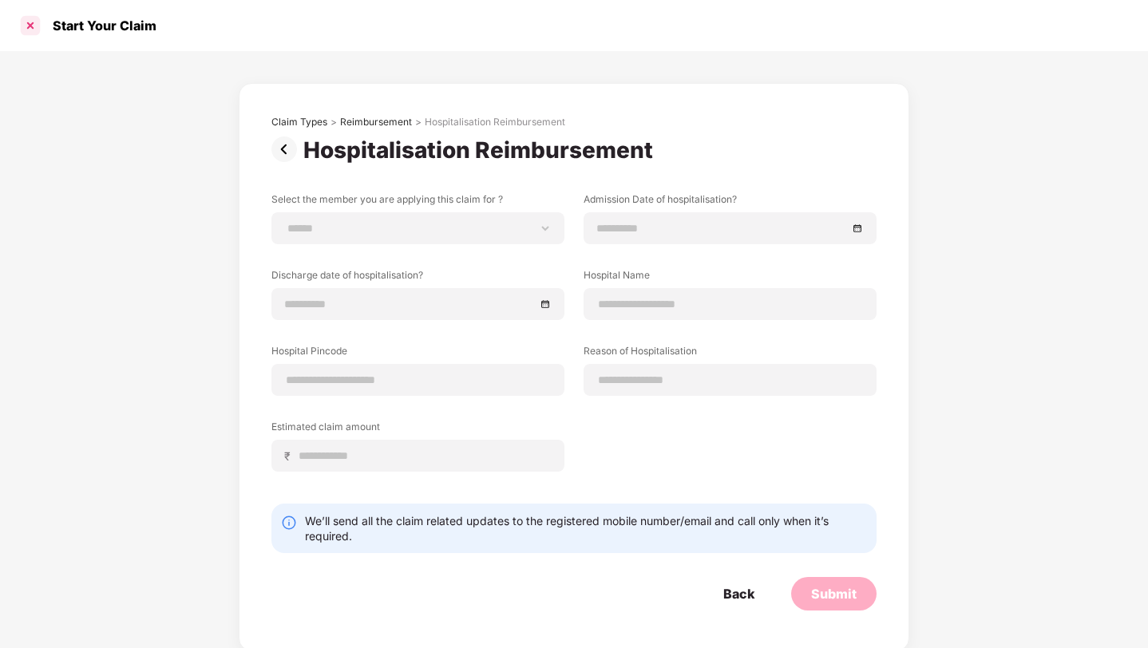
click at [26, 30] on div at bounding box center [31, 26] width 26 height 26
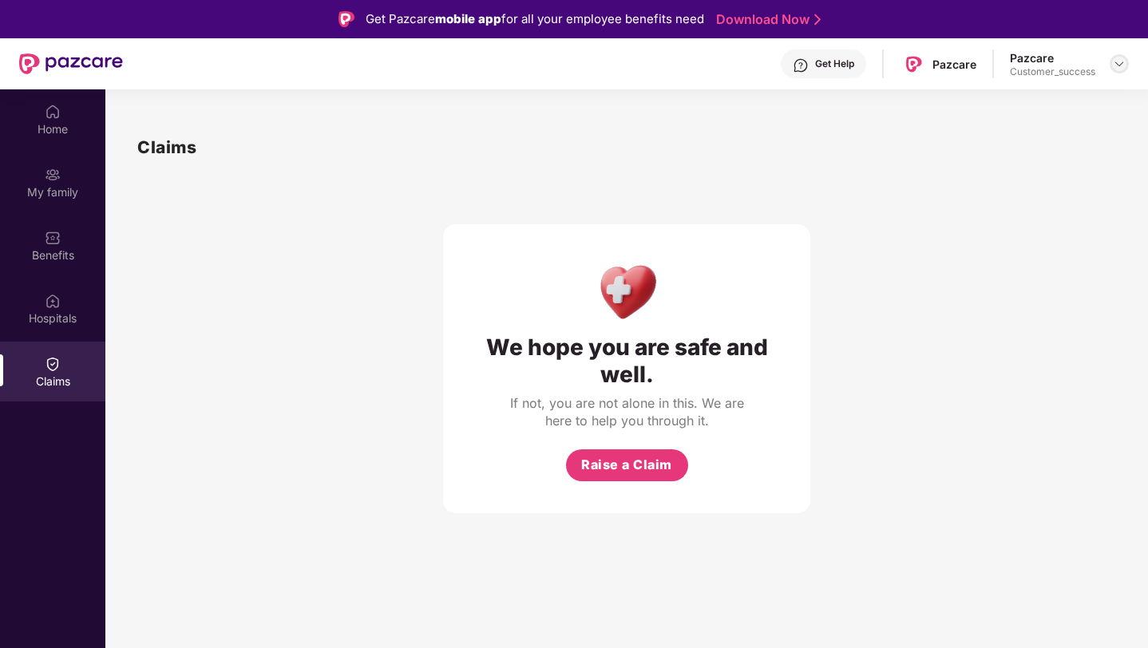
click at [1114, 65] on img at bounding box center [1119, 63] width 13 height 13
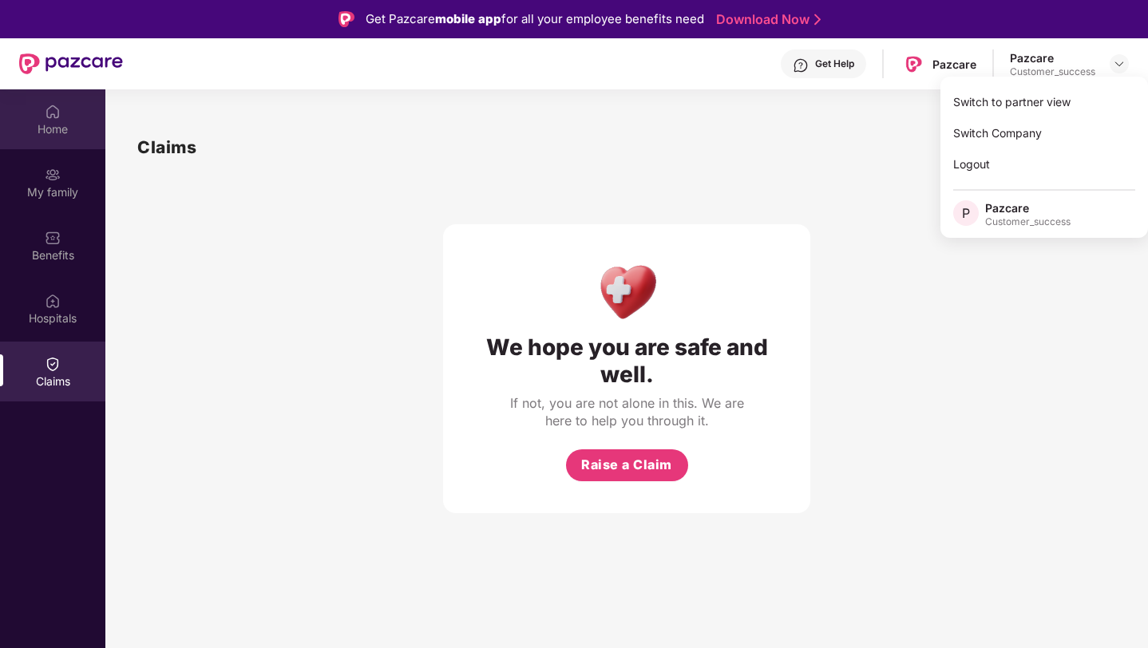
click at [46, 121] on div "Home" at bounding box center [52, 129] width 105 height 16
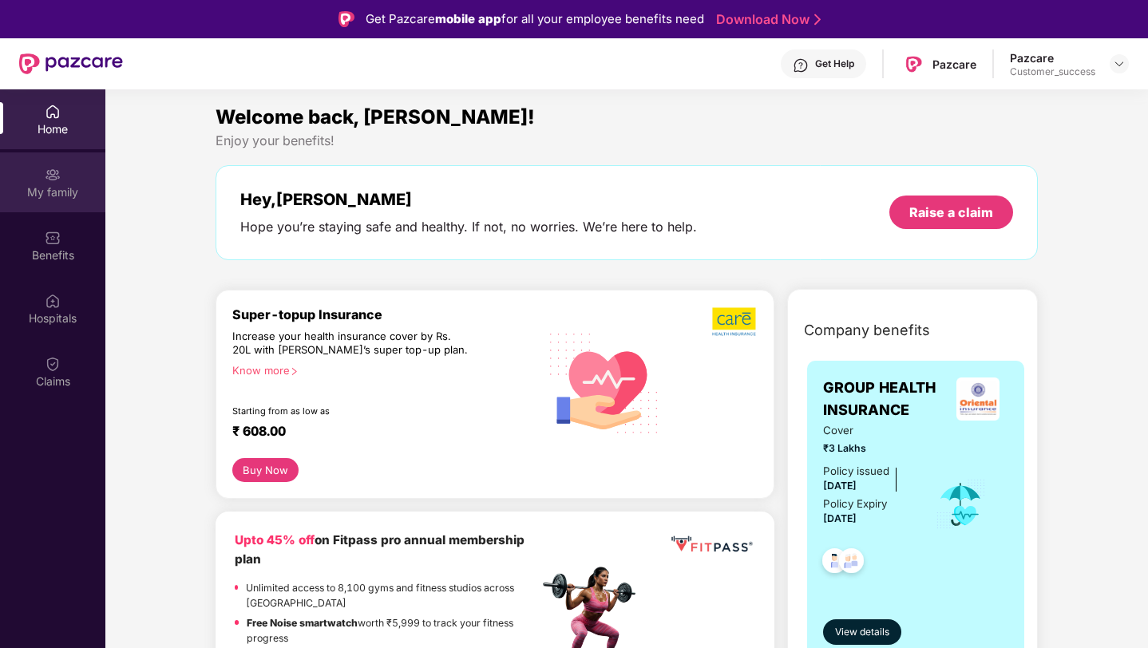
click at [70, 208] on div "My family" at bounding box center [52, 182] width 105 height 60
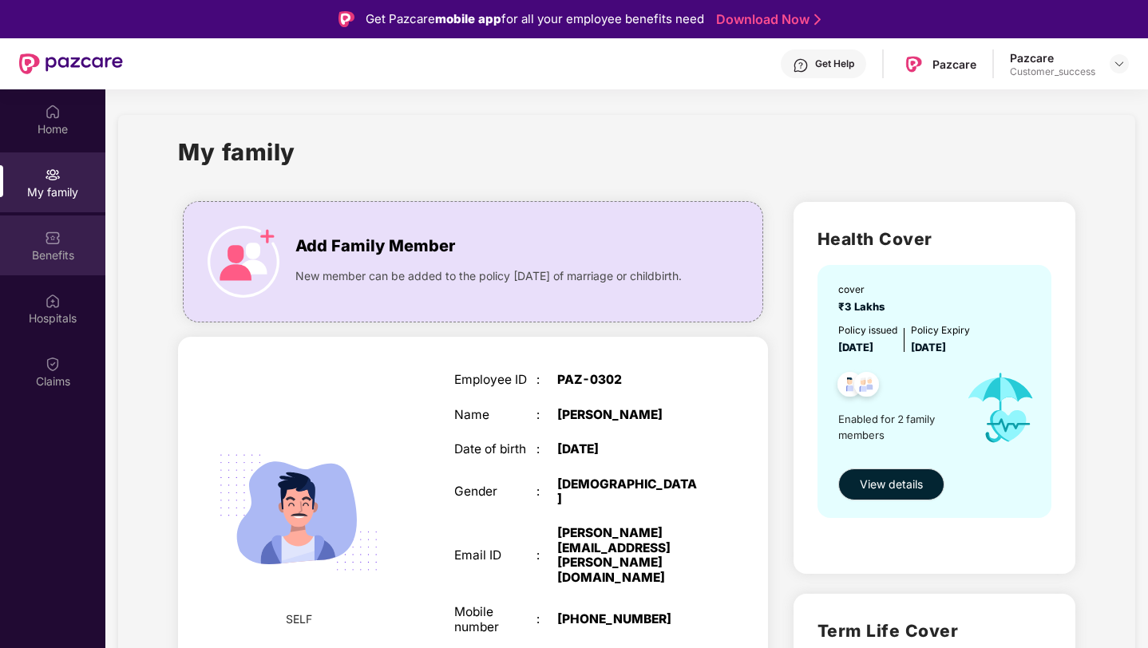
click at [48, 244] on img at bounding box center [53, 238] width 16 height 16
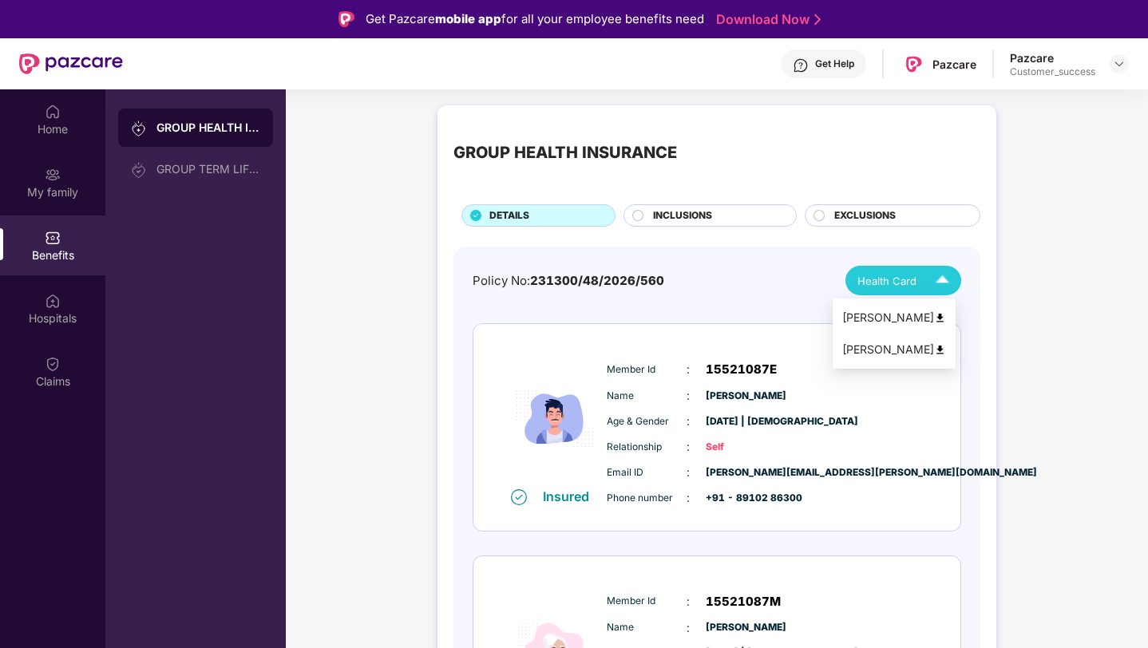
click at [878, 287] on span "Health Card" at bounding box center [886, 281] width 59 height 16
click at [878, 285] on span "Health Card" at bounding box center [886, 281] width 59 height 16
click at [940, 283] on img at bounding box center [942, 281] width 28 height 28
click at [1023, 281] on div "GROUP HEALTH INSURANCE DETAILS INCLUSIONS EXCLUSIONS Policy No: 231300/48/2026/…" at bounding box center [717, 480] width 862 height 766
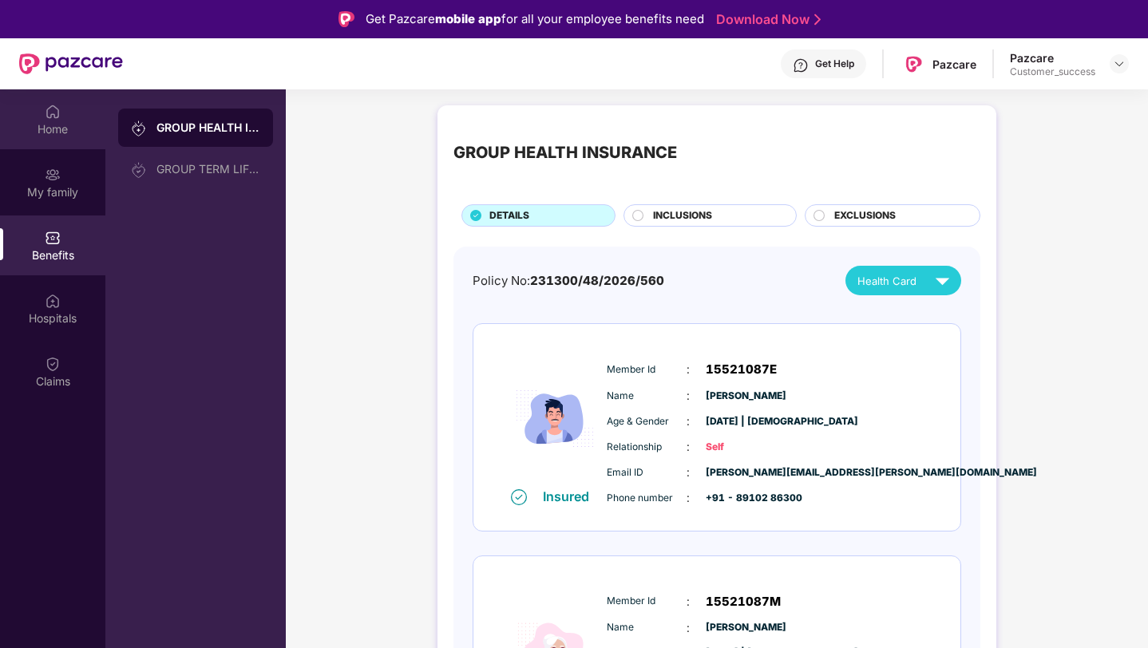
click at [32, 117] on div "Home" at bounding box center [52, 119] width 105 height 60
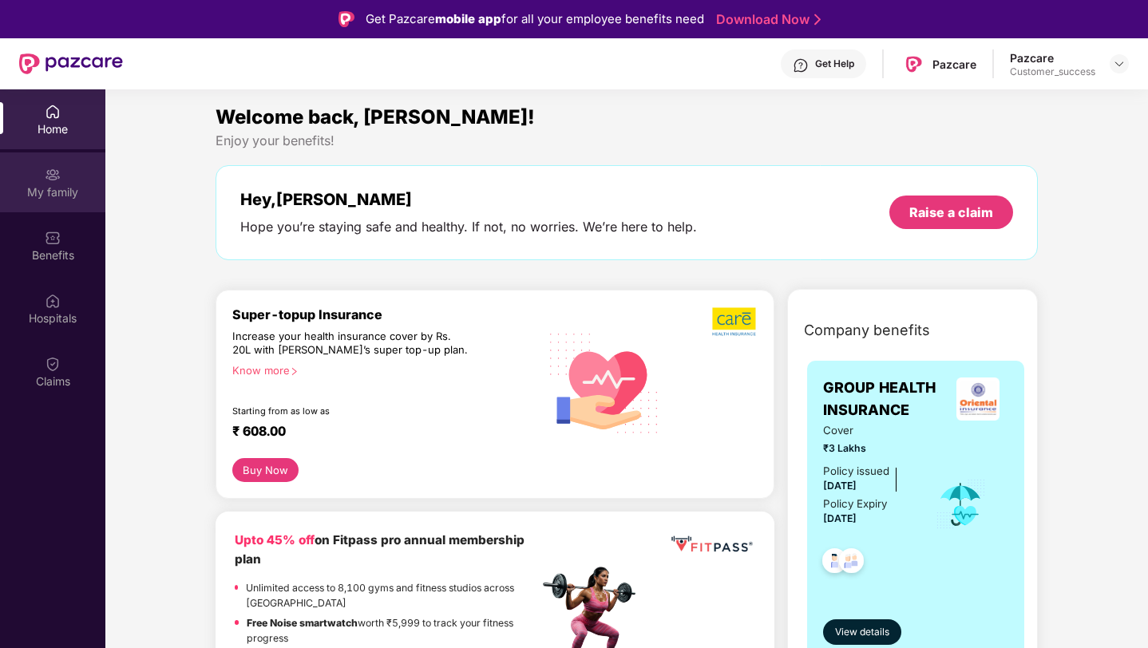
click at [36, 184] on div "My family" at bounding box center [52, 182] width 105 height 60
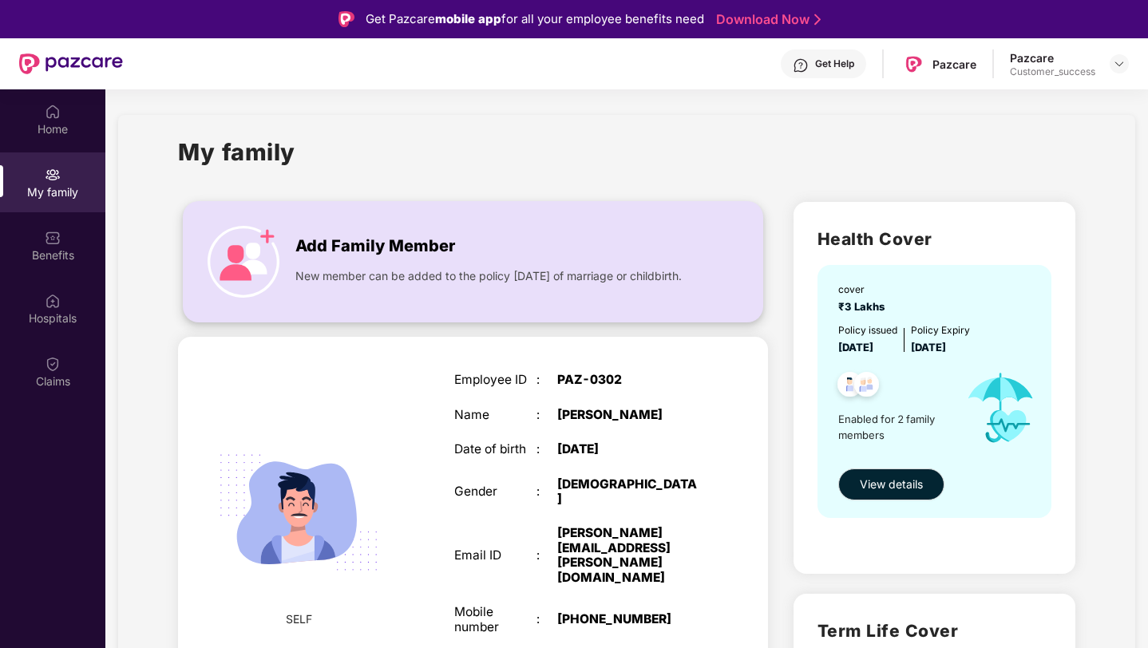
click at [367, 265] on div "New member can be added to the policy [DATE] of marriage or childbirth." at bounding box center [494, 272] width 398 height 26
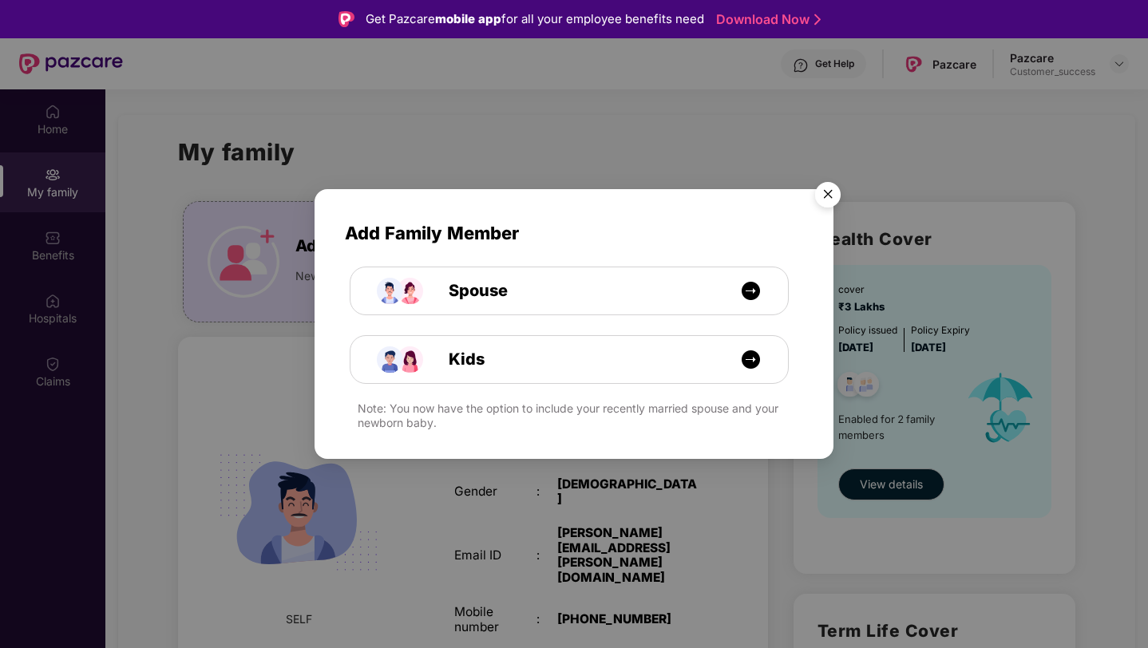
click at [828, 184] on img "Close" at bounding box center [827, 197] width 45 height 45
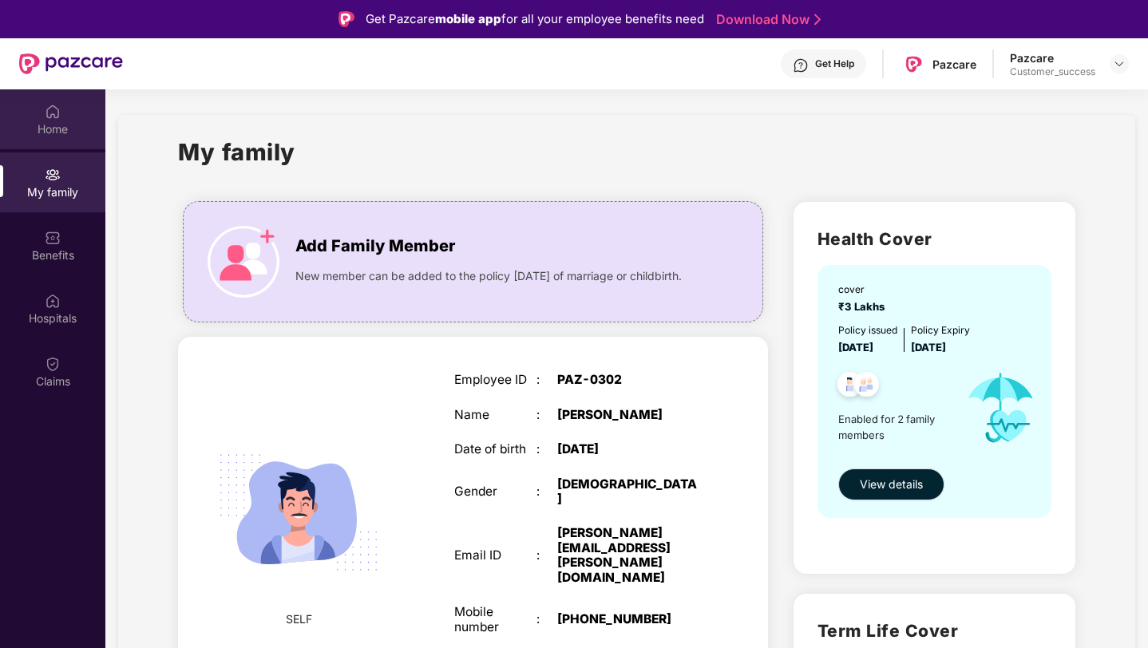
click at [53, 113] on img at bounding box center [53, 112] width 16 height 16
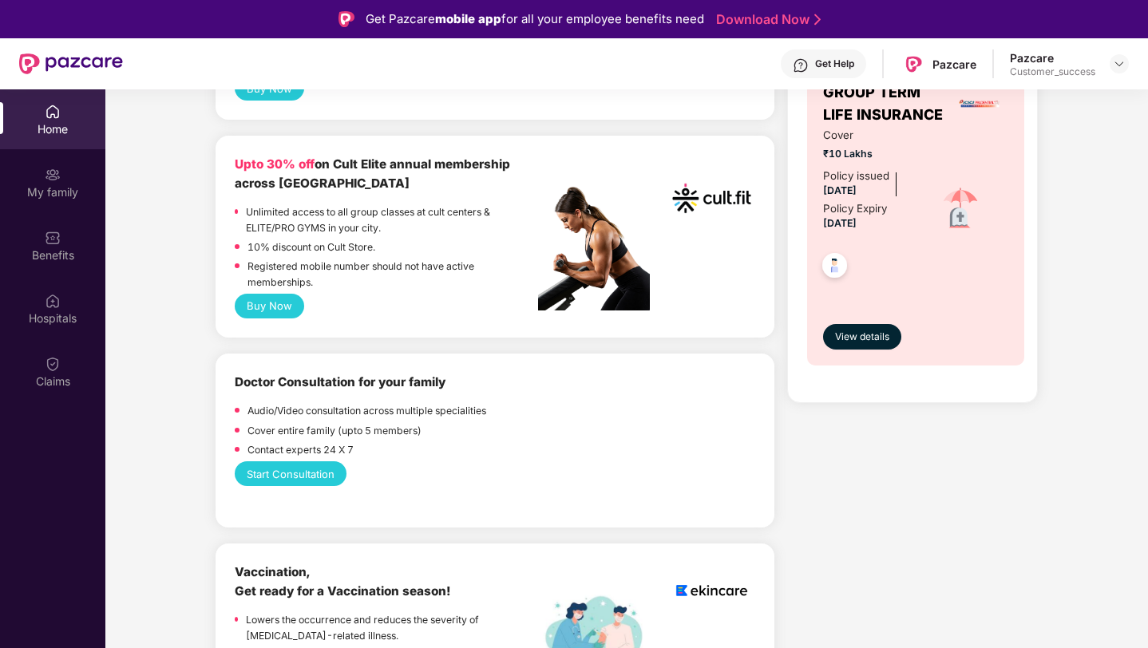
scroll to position [614, 0]
click at [307, 462] on button "Start Consultation" at bounding box center [291, 473] width 112 height 25
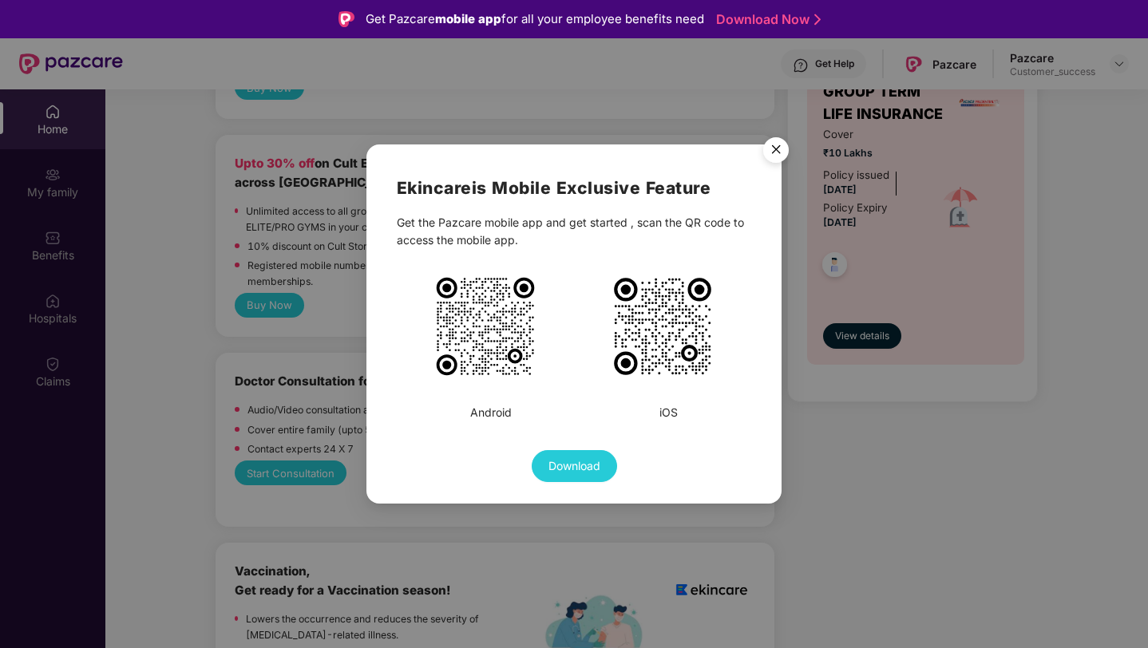
click at [778, 148] on img "Close" at bounding box center [776, 152] width 45 height 45
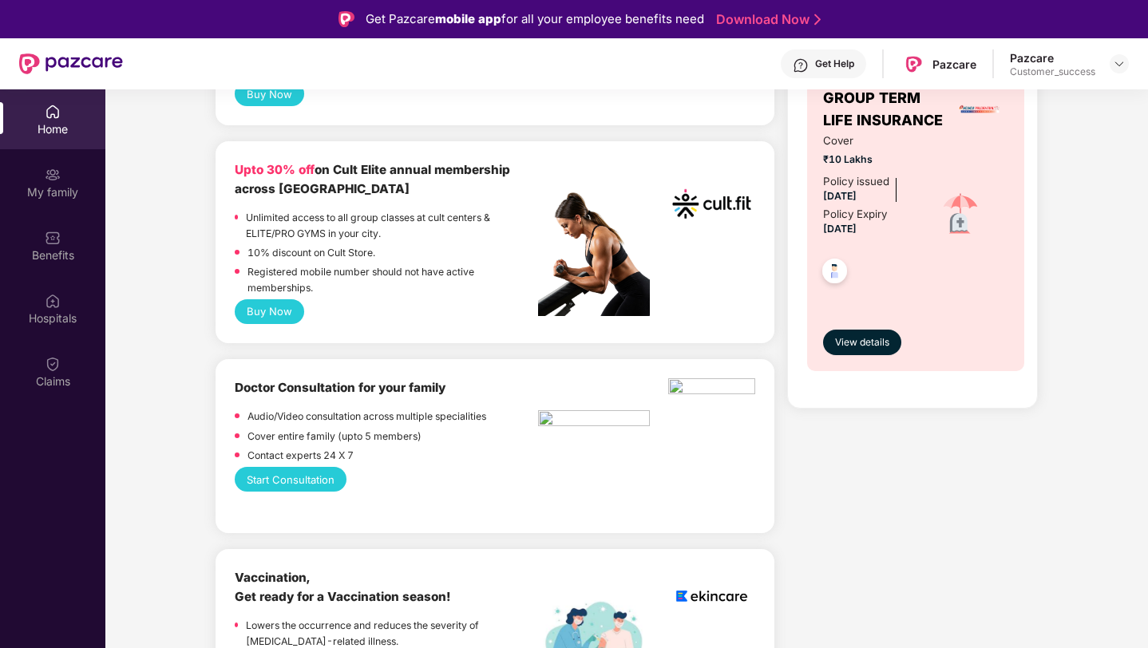
scroll to position [0, 0]
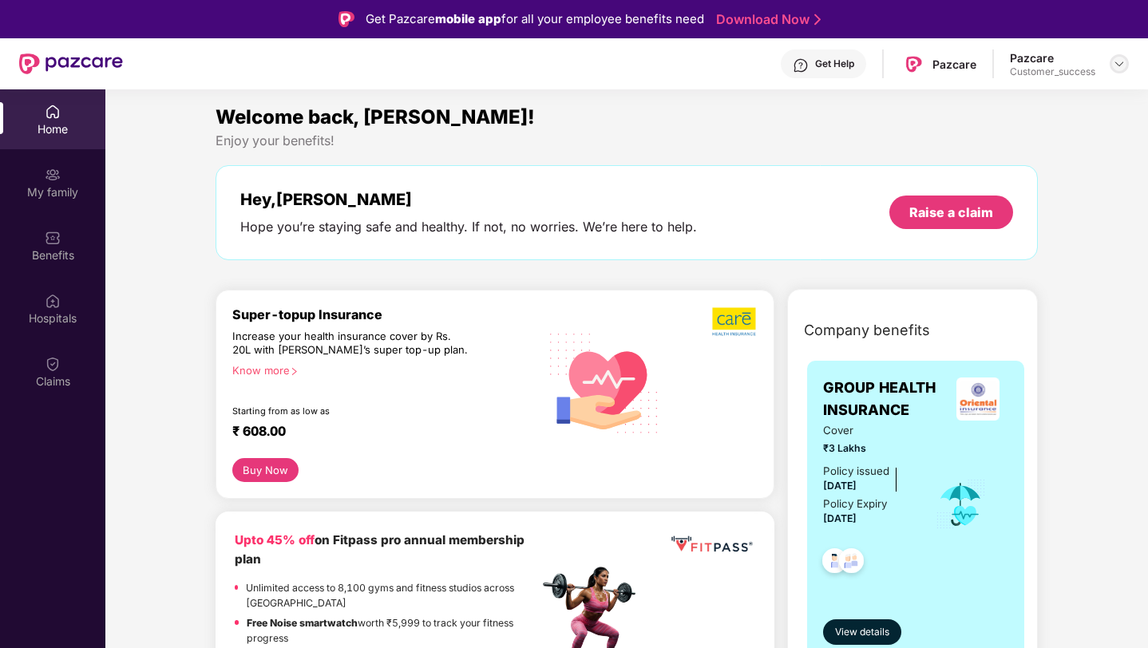
click at [1114, 67] on img at bounding box center [1119, 63] width 13 height 13
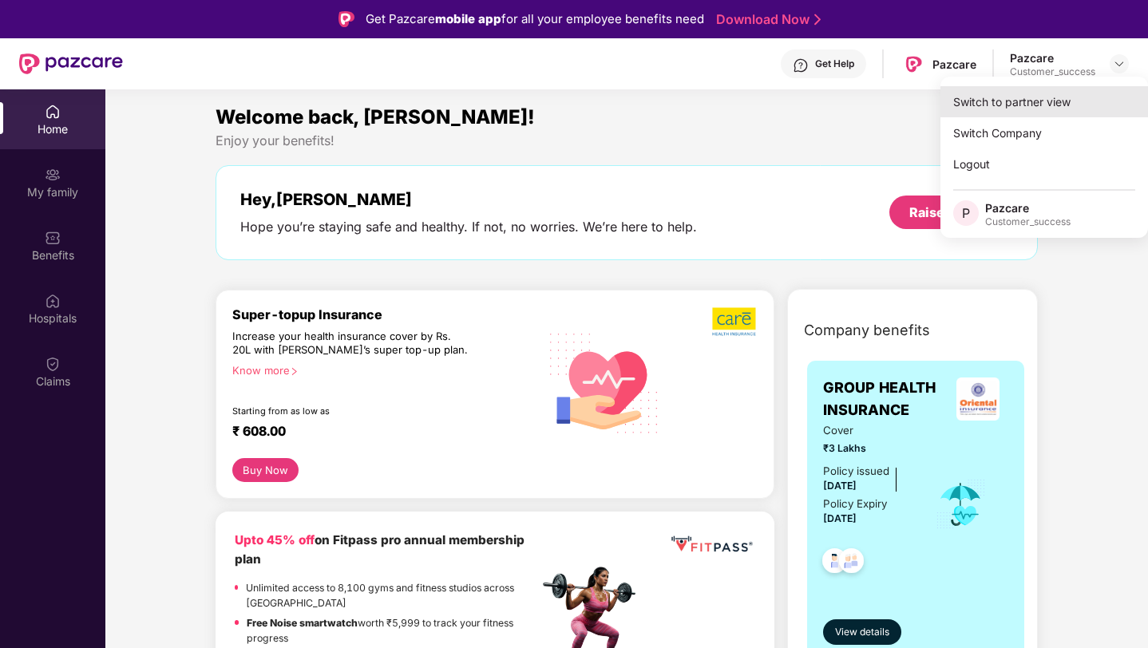
click at [1032, 111] on div "Switch to partner view" at bounding box center [1044, 101] width 208 height 31
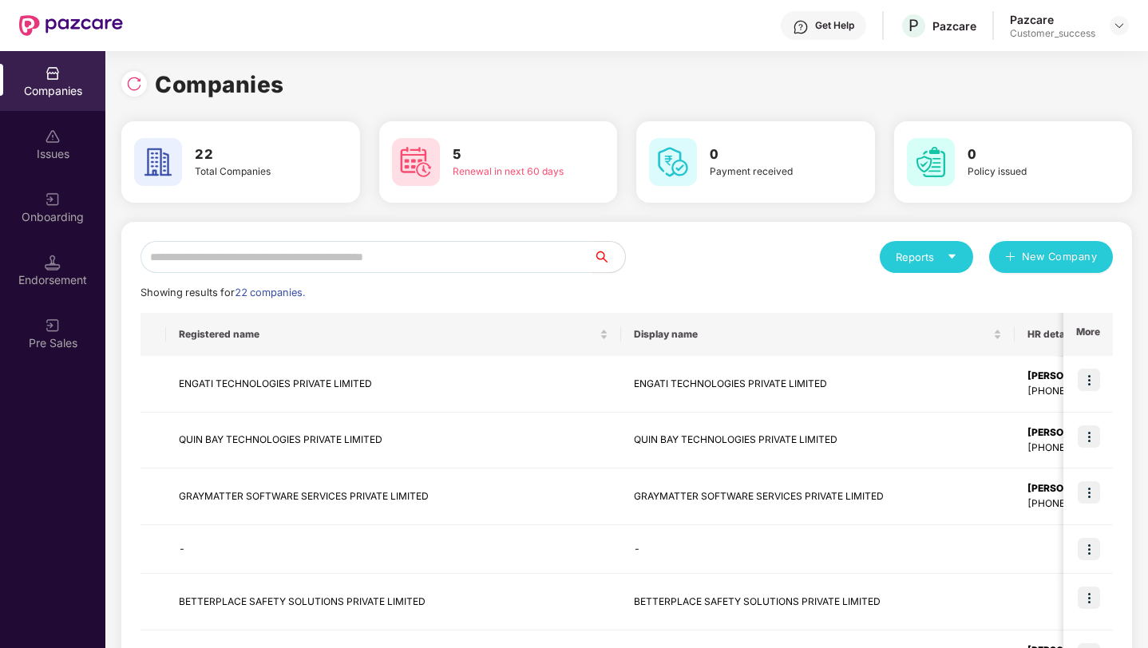
click at [449, 246] on input "text" at bounding box center [367, 257] width 453 height 32
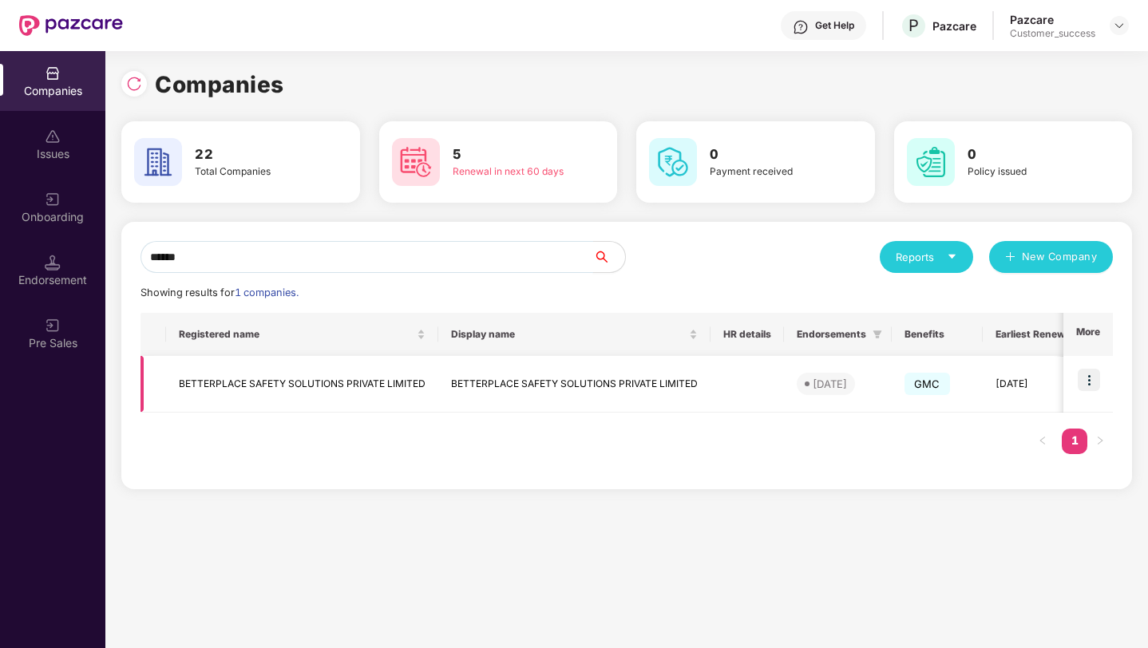
type input "******"
click at [1082, 378] on img at bounding box center [1089, 380] width 22 height 22
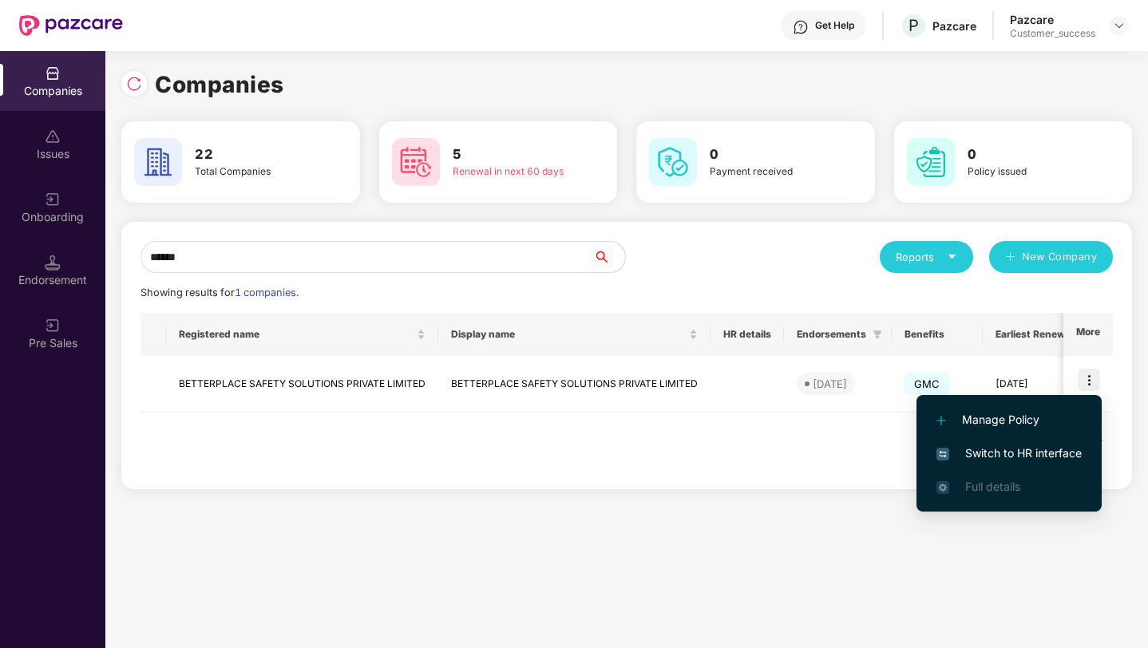
click at [1016, 460] on span "Switch to HR interface" at bounding box center [1008, 454] width 145 height 18
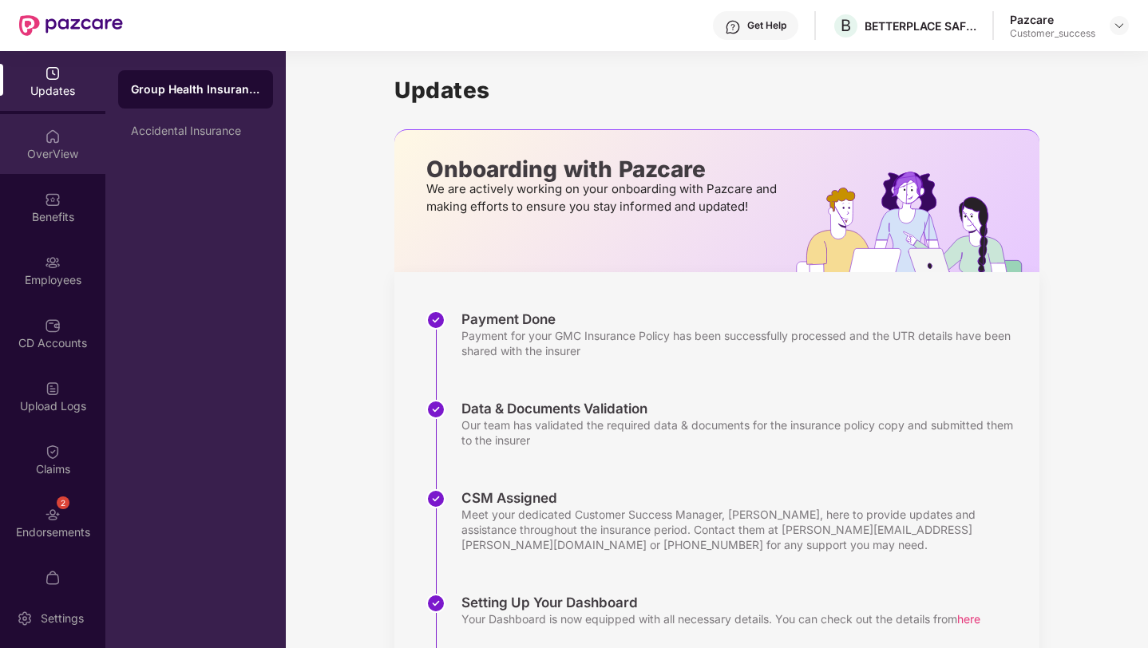
click at [47, 168] on div "OverView" at bounding box center [52, 144] width 105 height 60
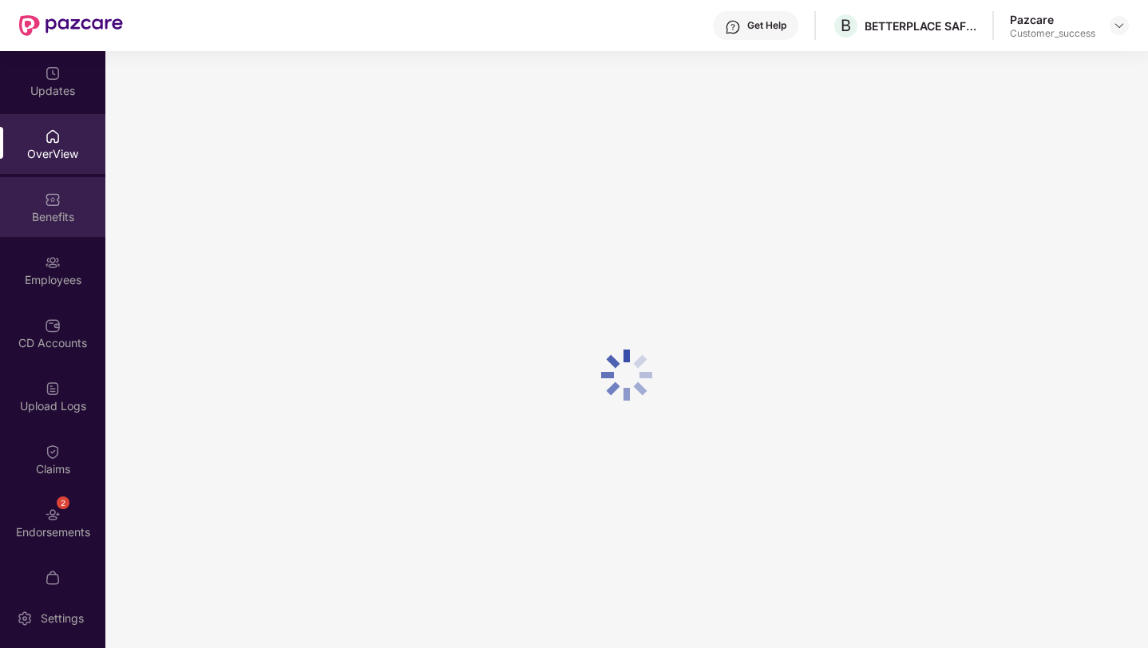
click at [46, 200] on img at bounding box center [53, 200] width 16 height 16
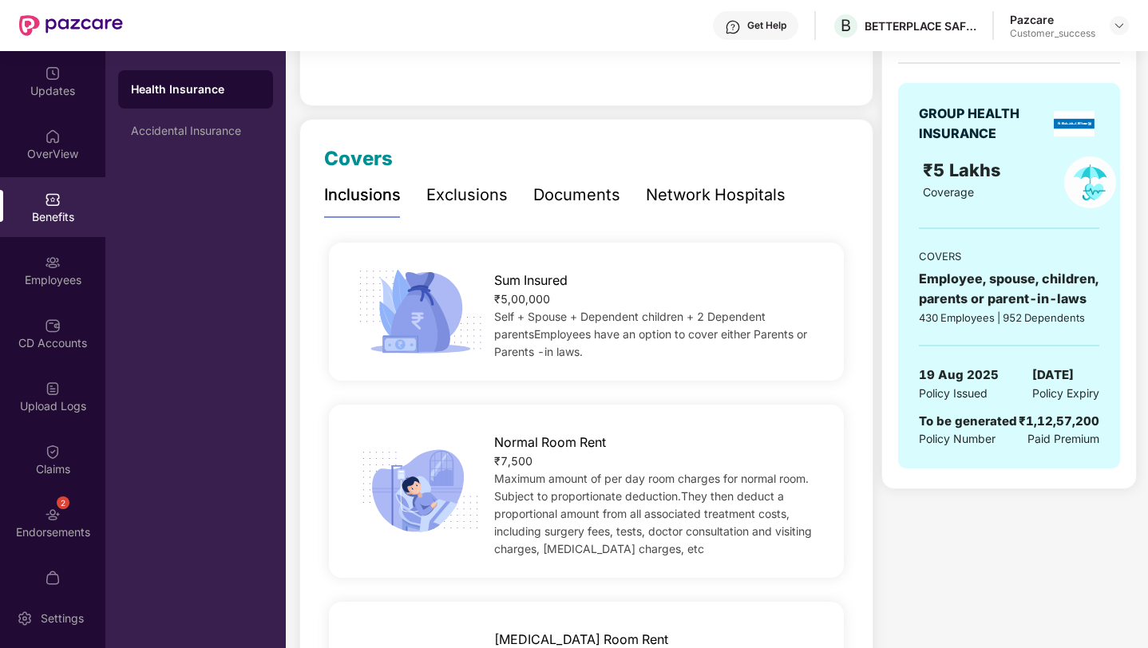
scroll to position [171, 0]
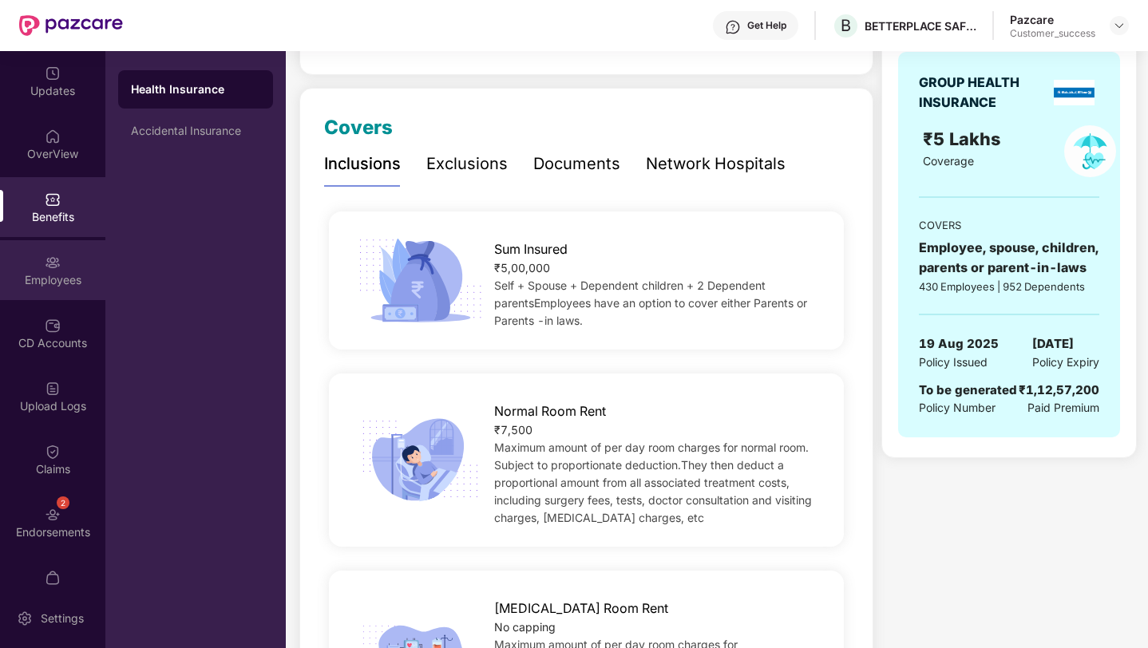
click at [19, 270] on div "Employees" at bounding box center [52, 270] width 105 height 60
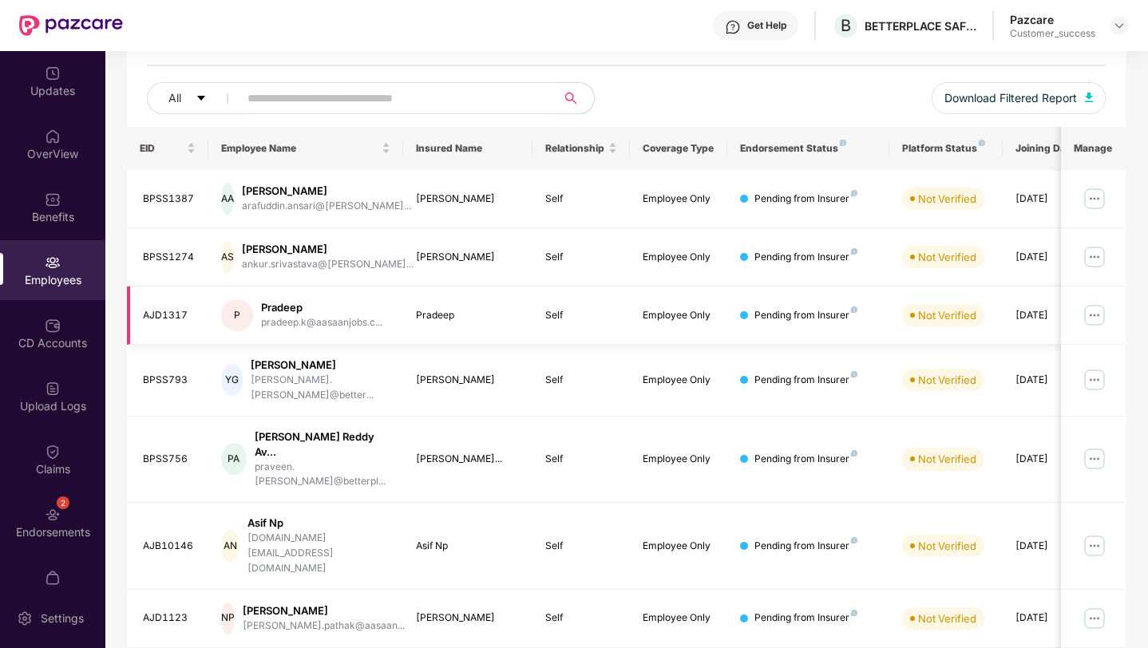
scroll to position [0, 0]
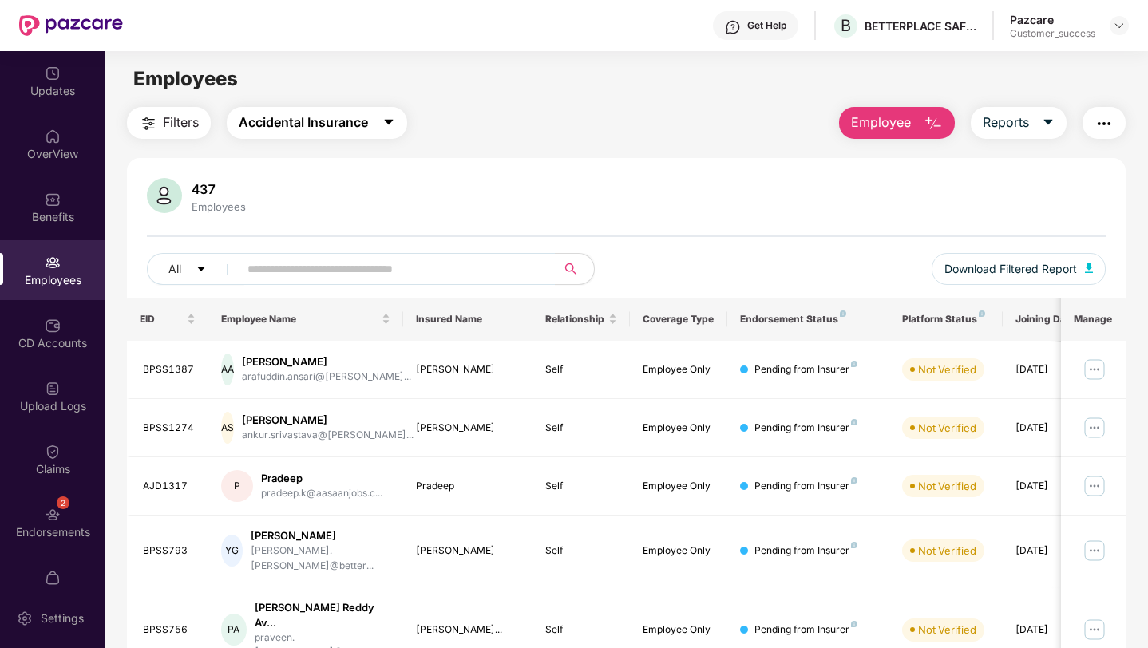
click at [295, 119] on span "Accidental Insurance" at bounding box center [303, 123] width 129 height 20
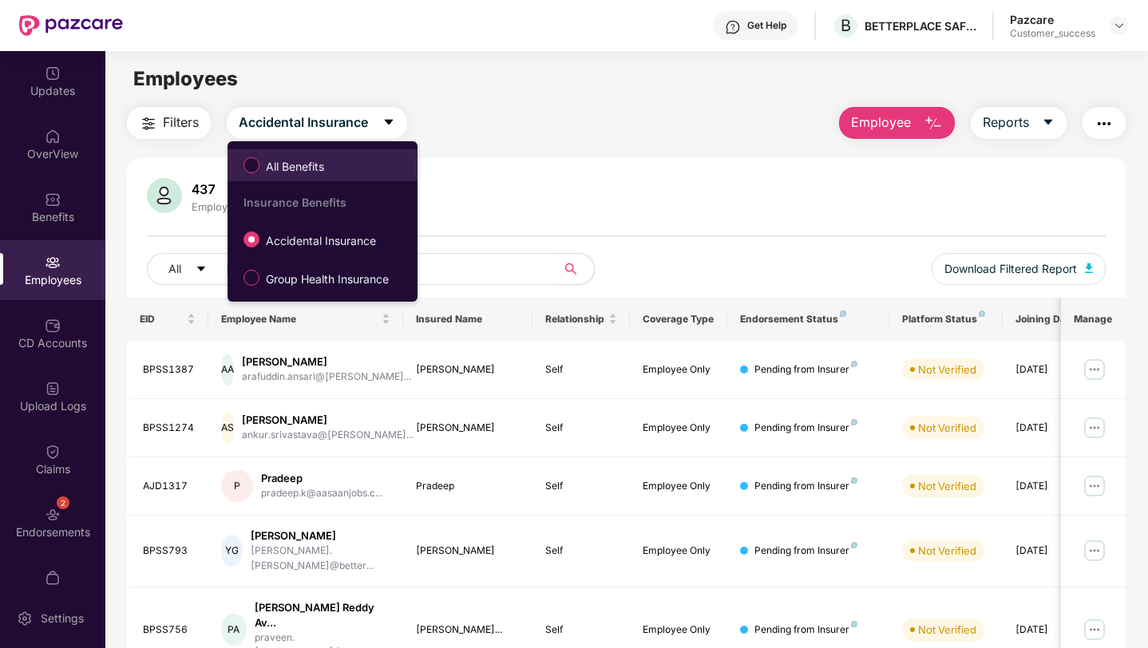
click at [298, 177] on label "All Benefits" at bounding box center [286, 165] width 103 height 27
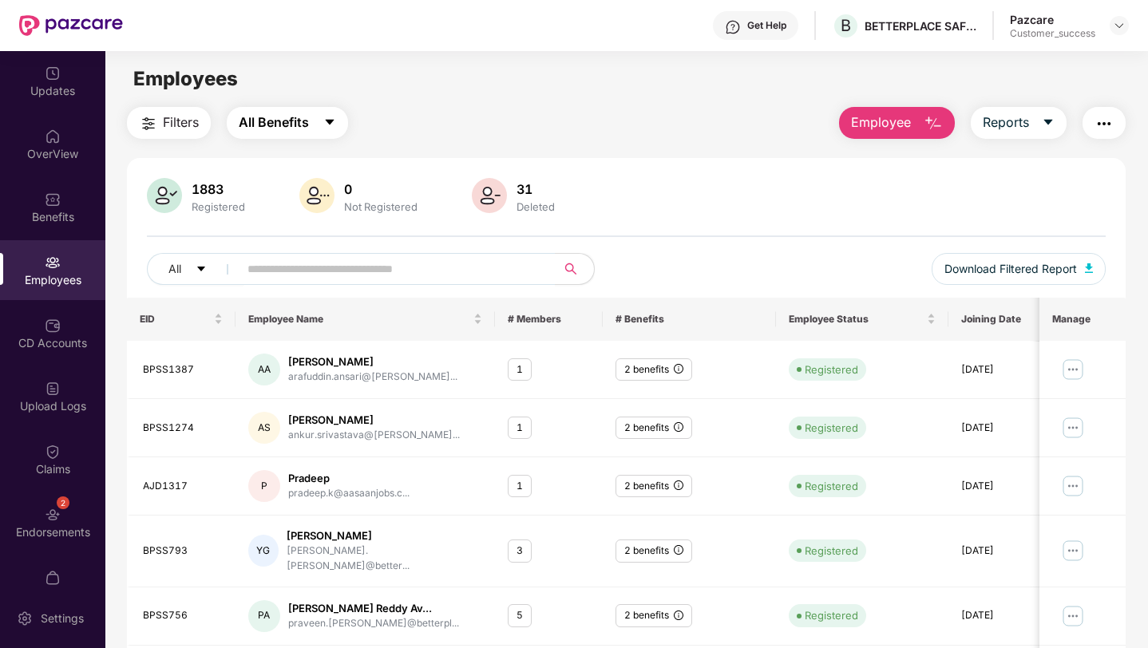
click at [319, 119] on button "All Benefits" at bounding box center [287, 123] width 121 height 32
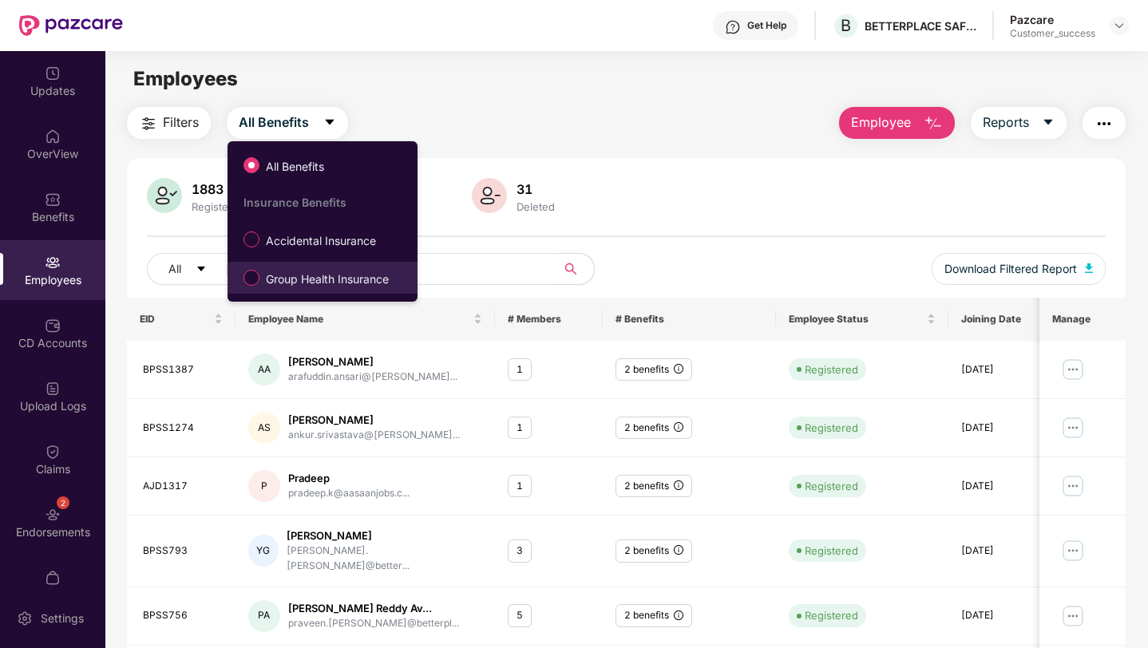
click at [317, 271] on span "Group Health Insurance" at bounding box center [327, 280] width 136 height 18
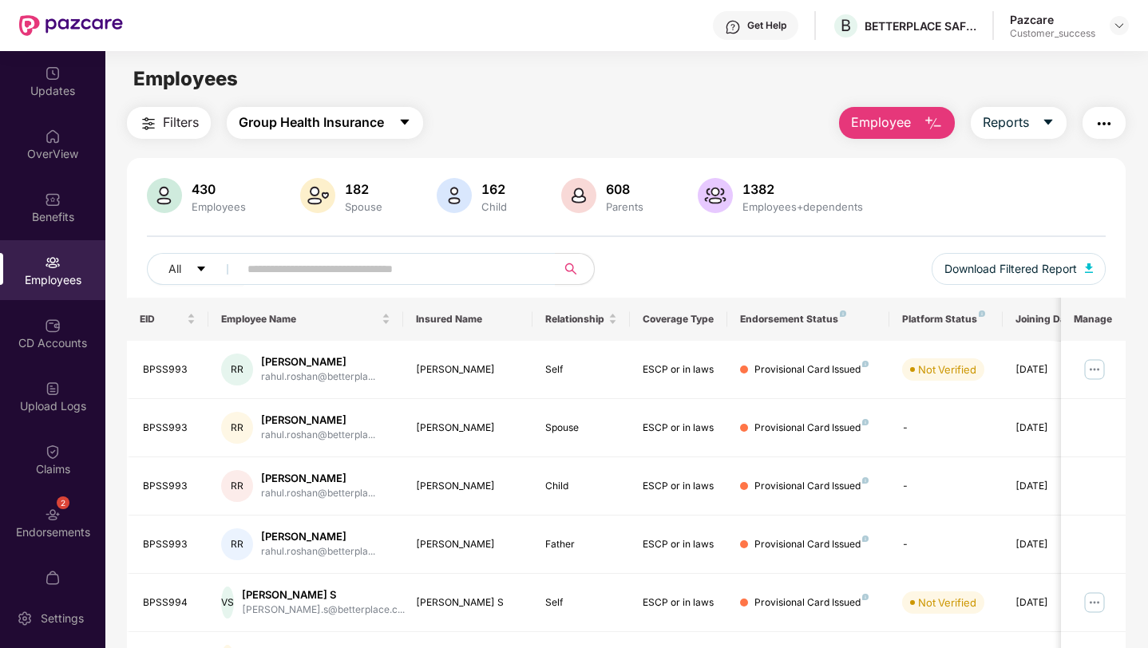
click at [291, 129] on span "Group Health Insurance" at bounding box center [311, 123] width 145 height 20
click at [455, 271] on input "text" at bounding box center [390, 269] width 287 height 24
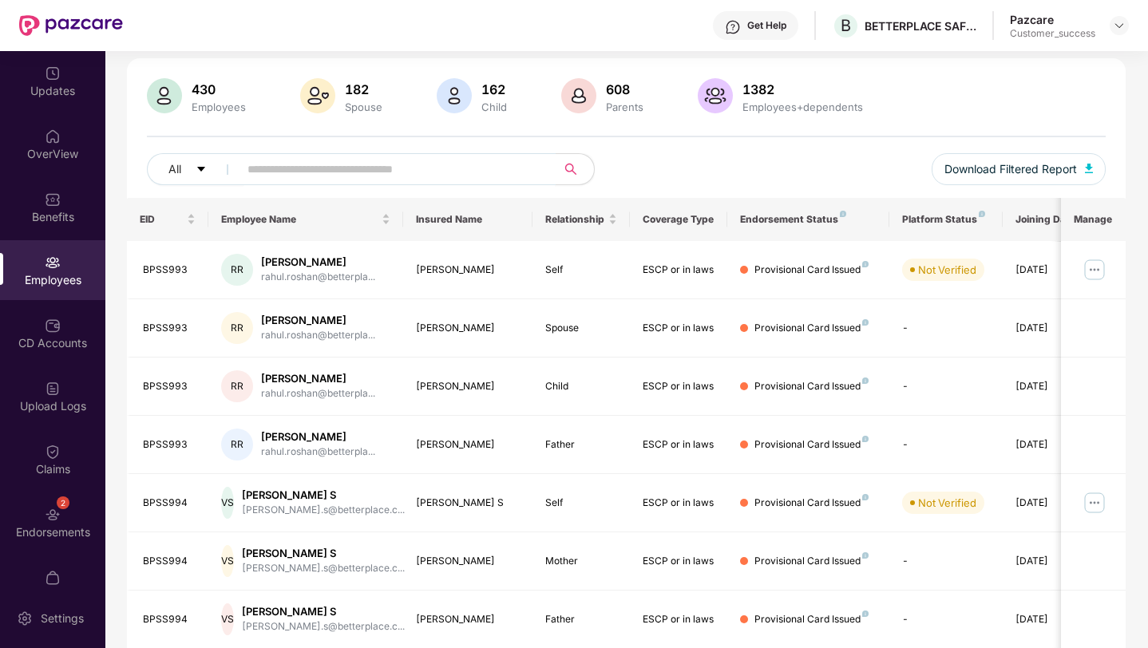
click at [357, 158] on input "text" at bounding box center [390, 169] width 287 height 24
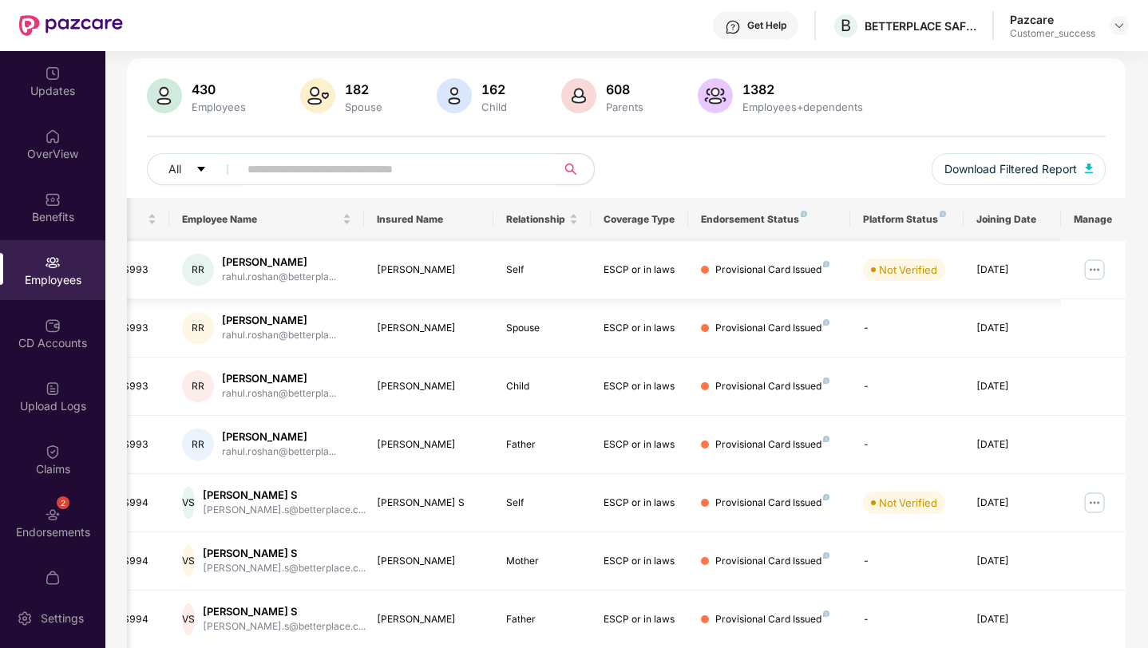
click at [1086, 273] on img at bounding box center [1095, 270] width 26 height 26
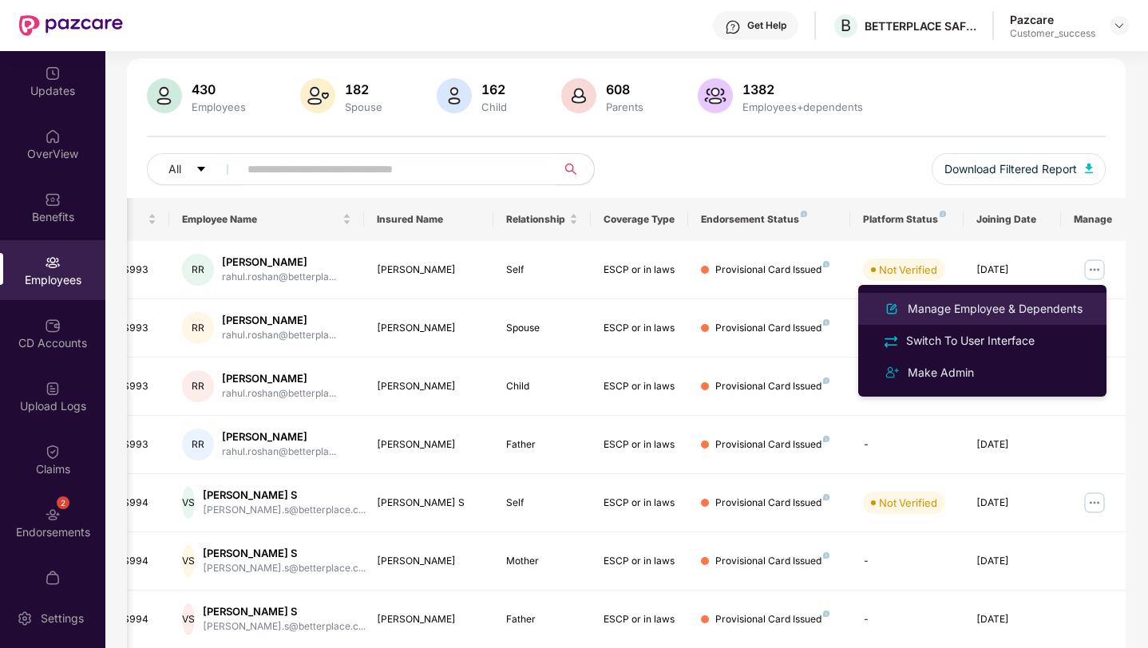
click at [977, 307] on div "Manage Employee & Dependents" at bounding box center [994, 309] width 181 height 18
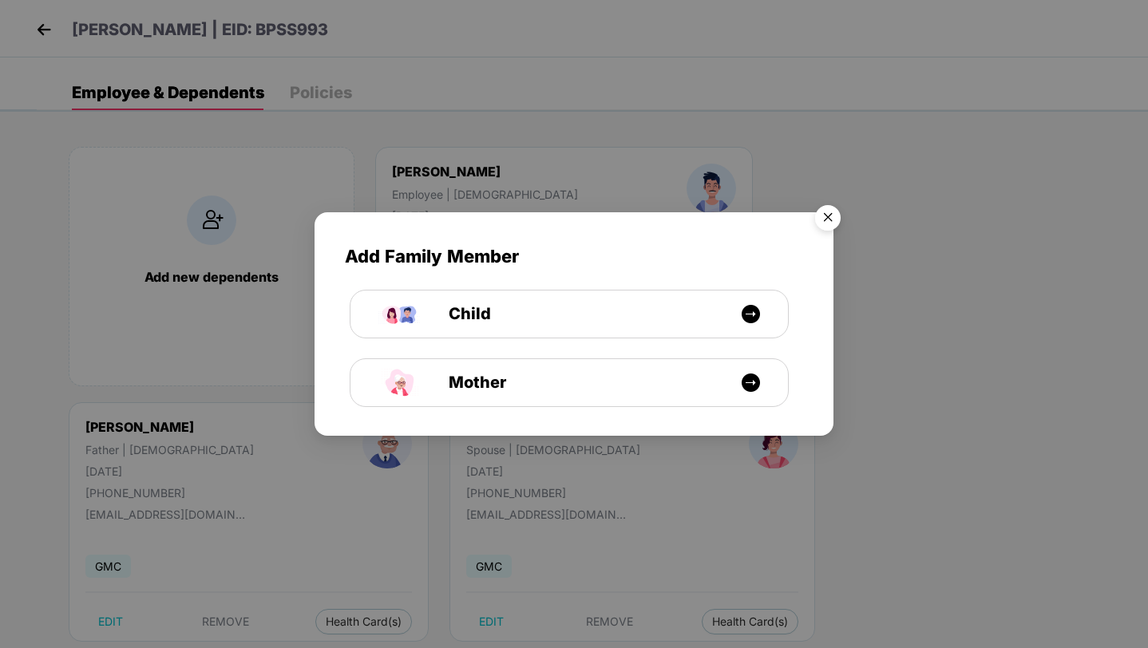
click at [826, 216] on img "Close" at bounding box center [827, 220] width 45 height 45
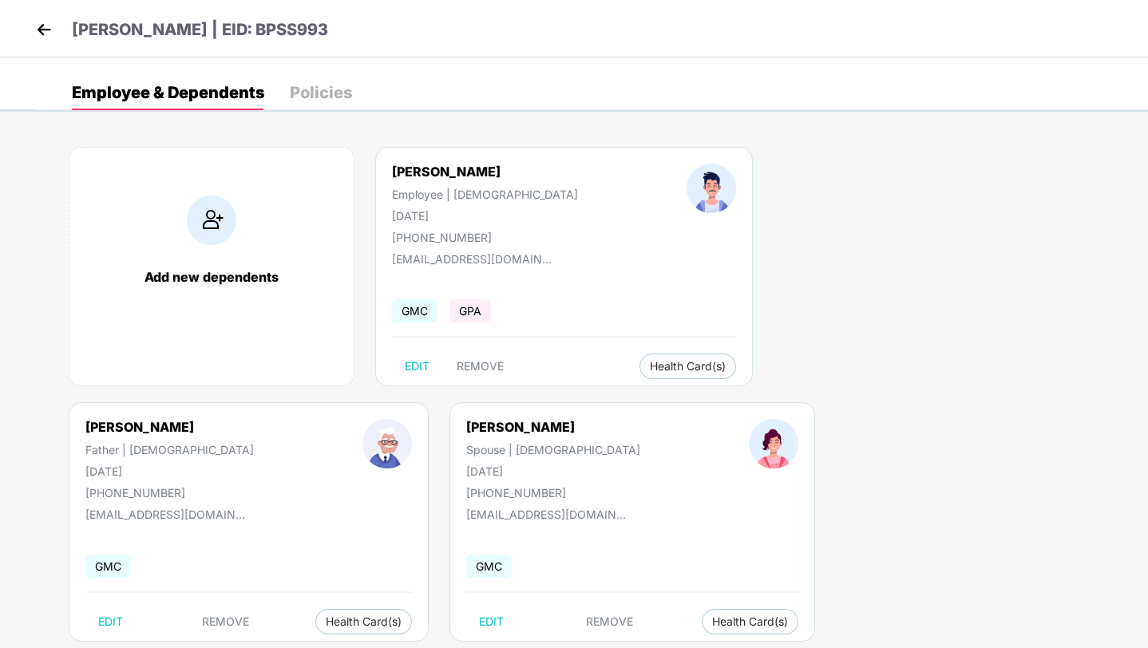
scroll to position [34, 0]
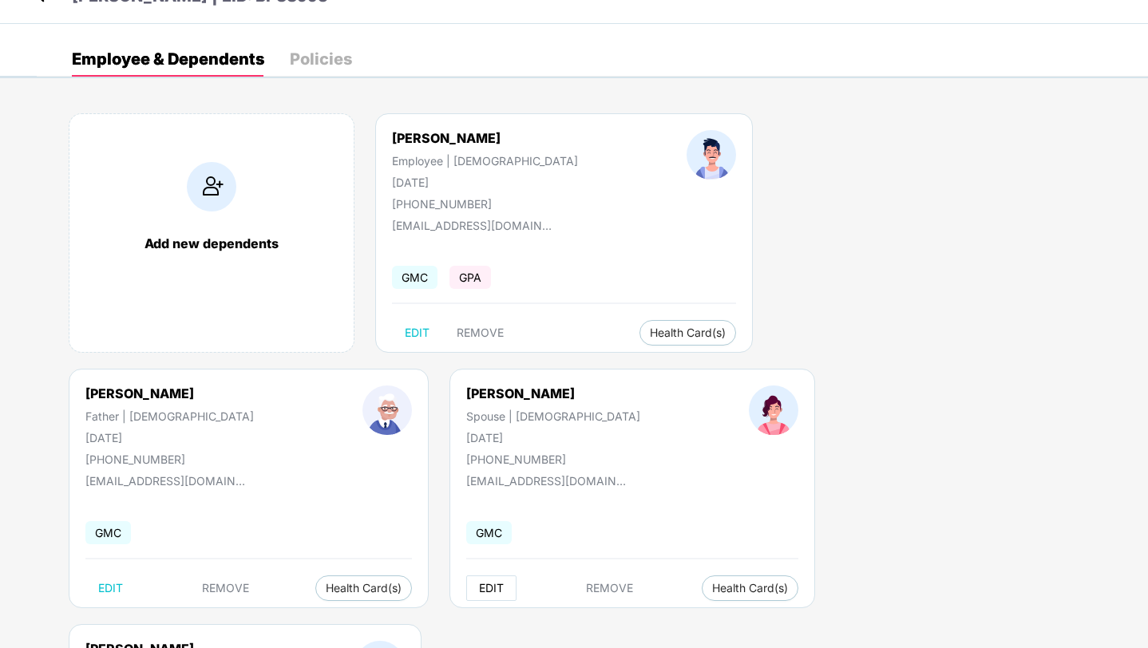
click at [479, 590] on span "EDIT" at bounding box center [491, 588] width 25 height 13
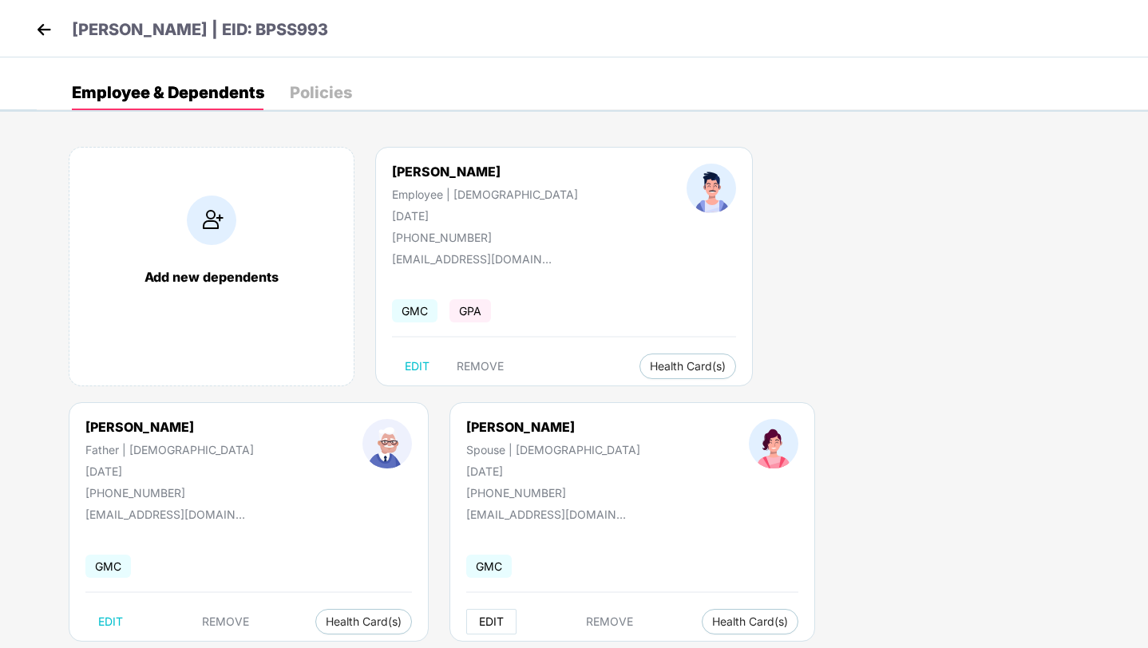
select select "******"
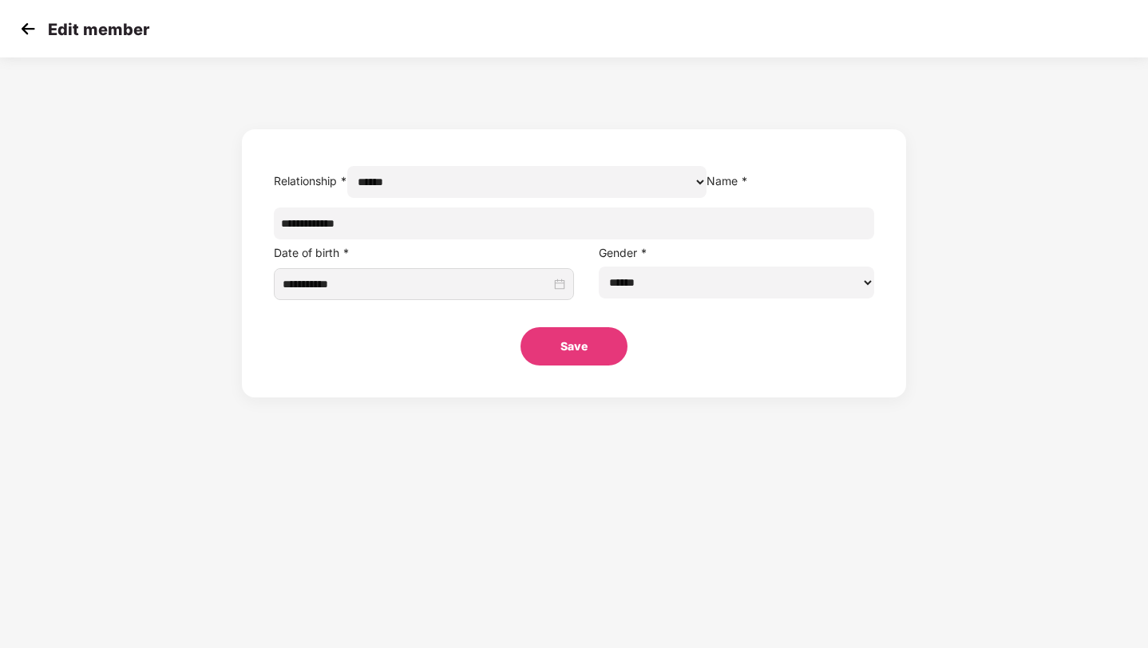
click at [34, 33] on img at bounding box center [28, 29] width 24 height 24
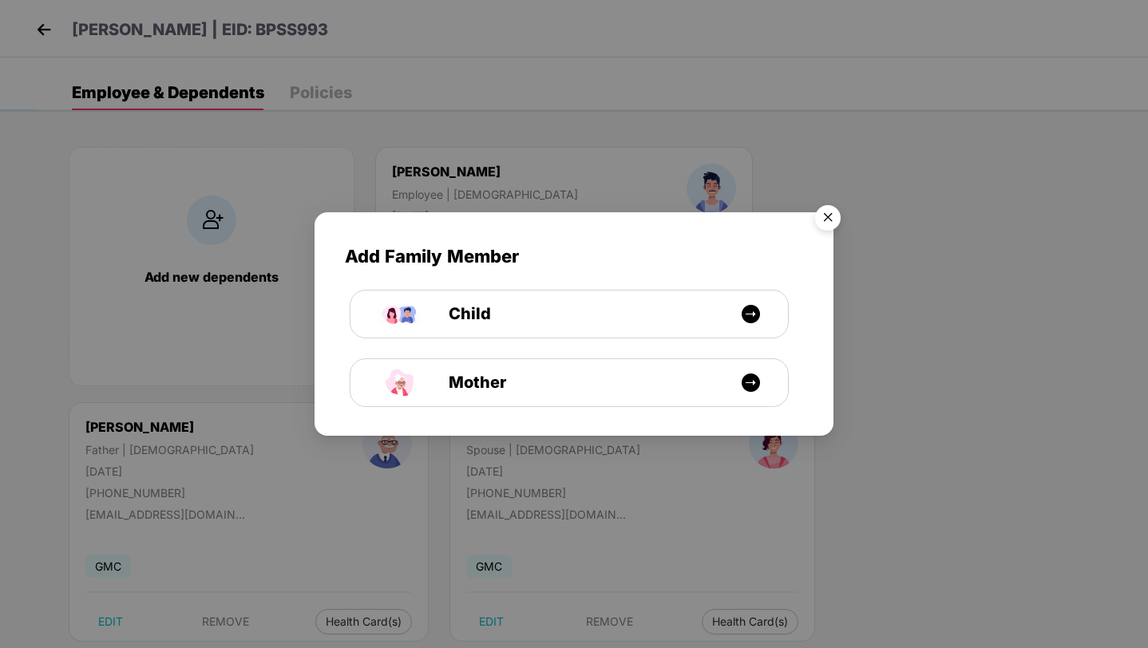
click at [838, 227] on img "Close" at bounding box center [827, 220] width 45 height 45
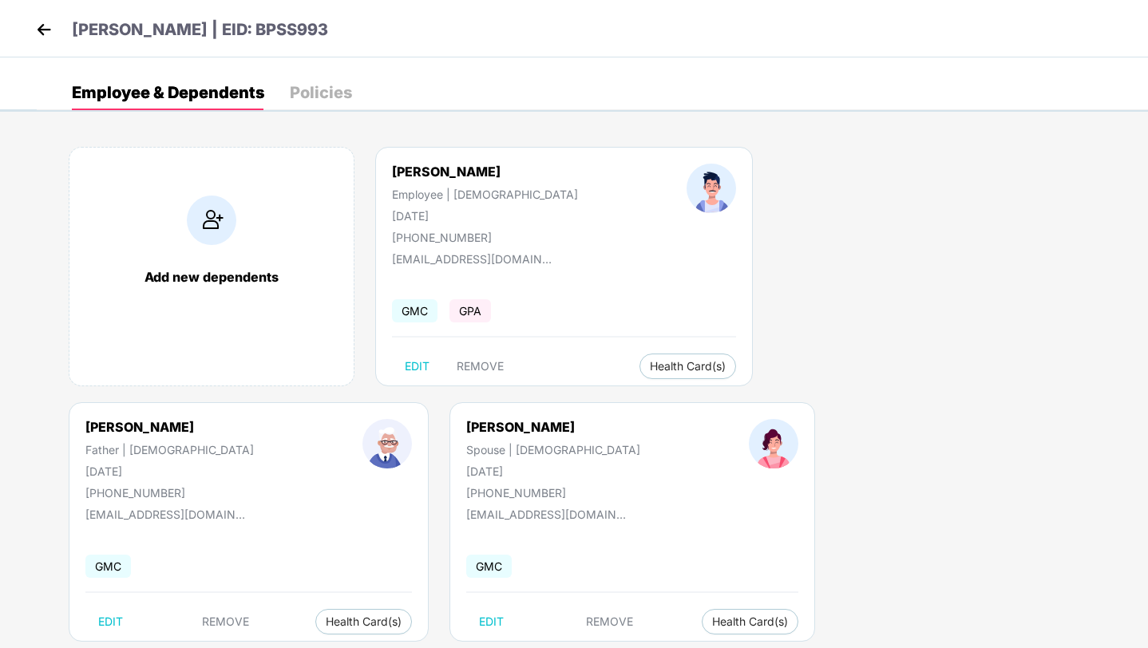
click at [44, 32] on img at bounding box center [44, 30] width 24 height 24
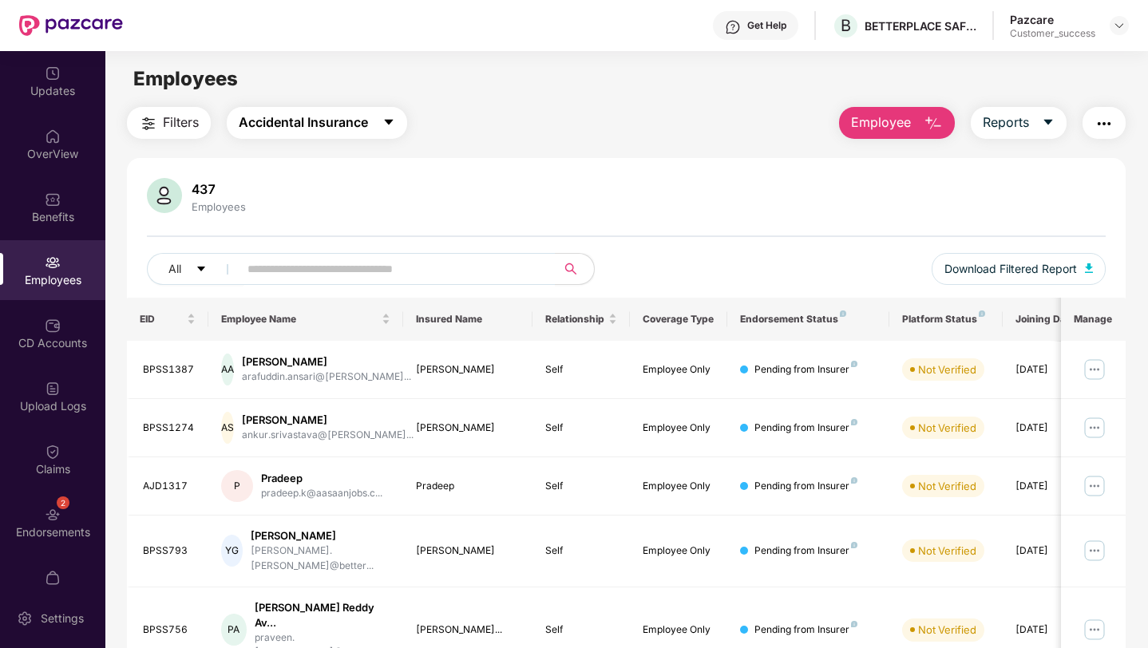
click at [324, 118] on span "Accidental Insurance" at bounding box center [303, 123] width 129 height 20
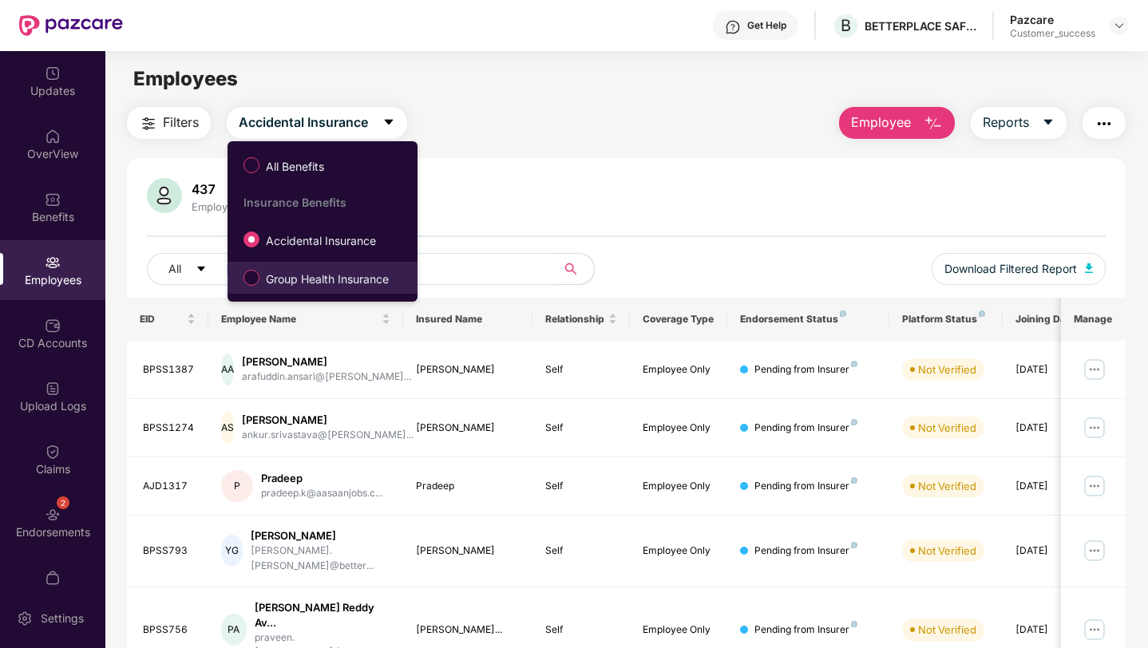
click at [327, 271] on span "Group Health Insurance" at bounding box center [327, 280] width 136 height 18
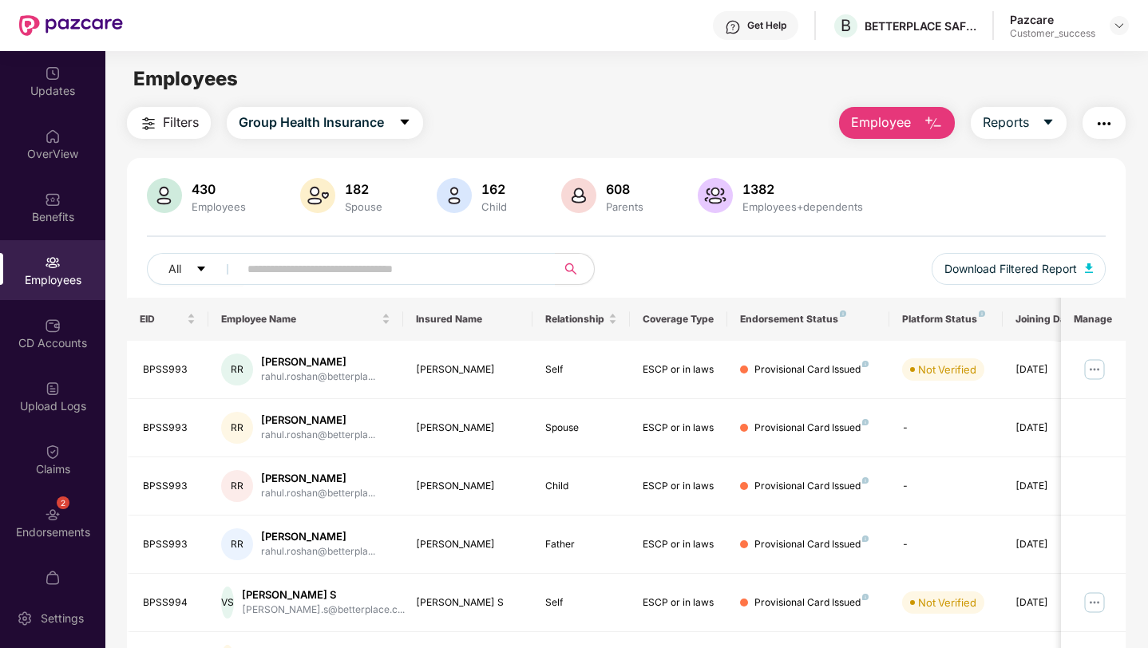
click at [886, 119] on span "Employee" at bounding box center [881, 123] width 60 height 20
click at [732, 117] on div "Filters Group Health Insurance Employee Reports" at bounding box center [626, 123] width 999 height 32
click at [924, 118] on img "button" at bounding box center [933, 123] width 19 height 19
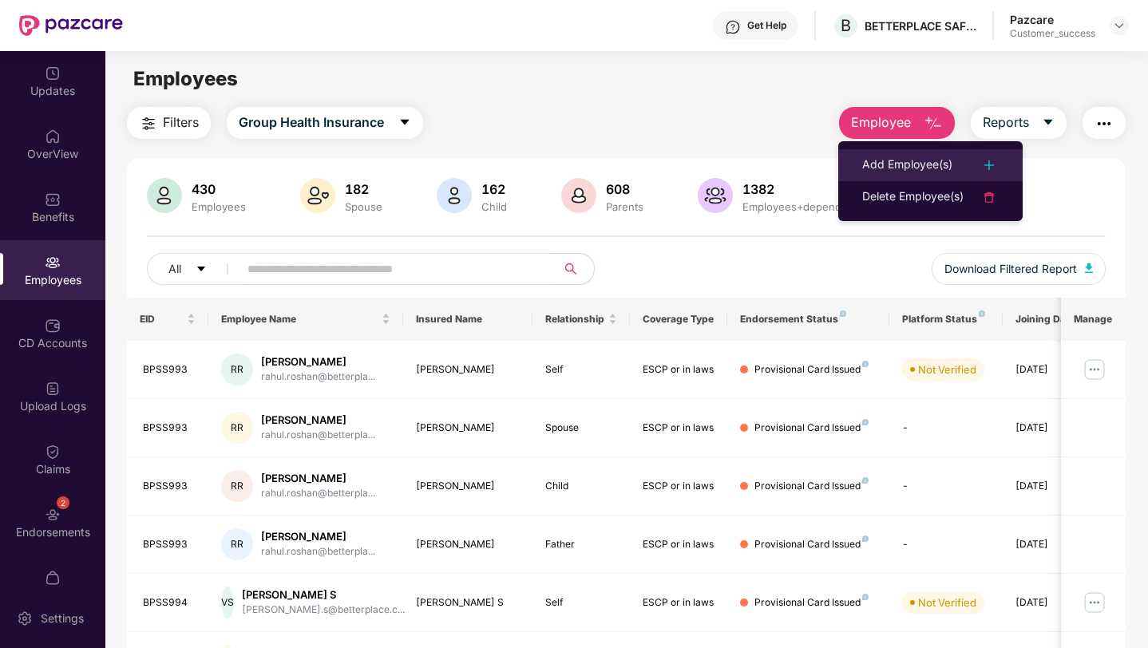
click at [902, 160] on div "Add Employee(s)" at bounding box center [907, 165] width 90 height 19
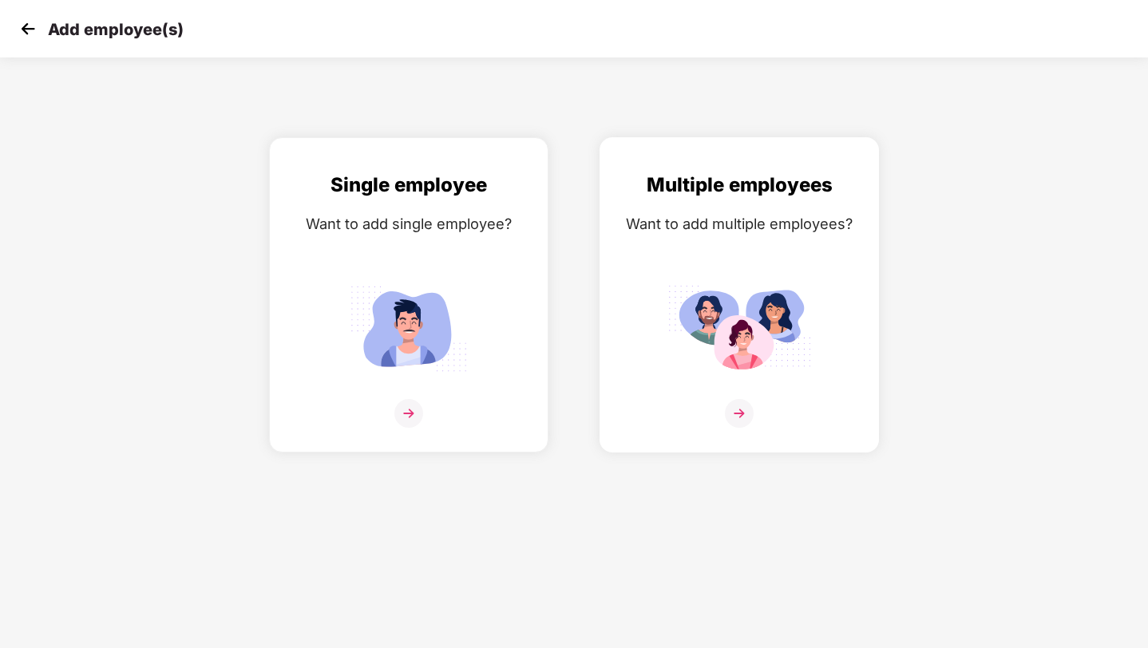
click at [764, 292] on img at bounding box center [739, 329] width 144 height 100
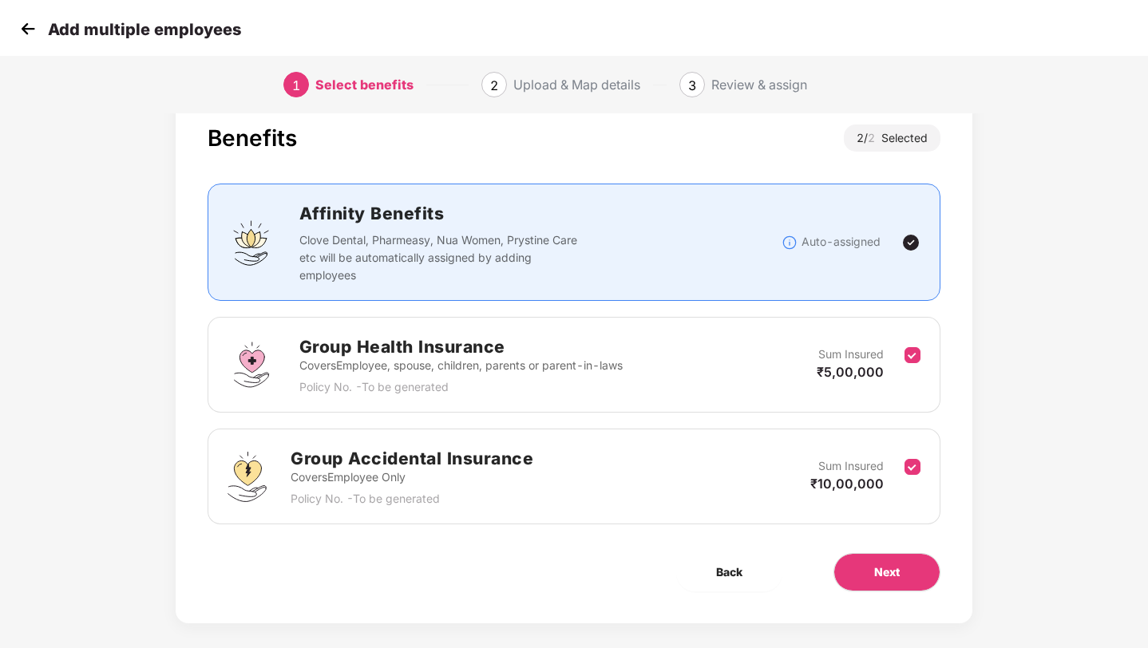
scroll to position [53, 0]
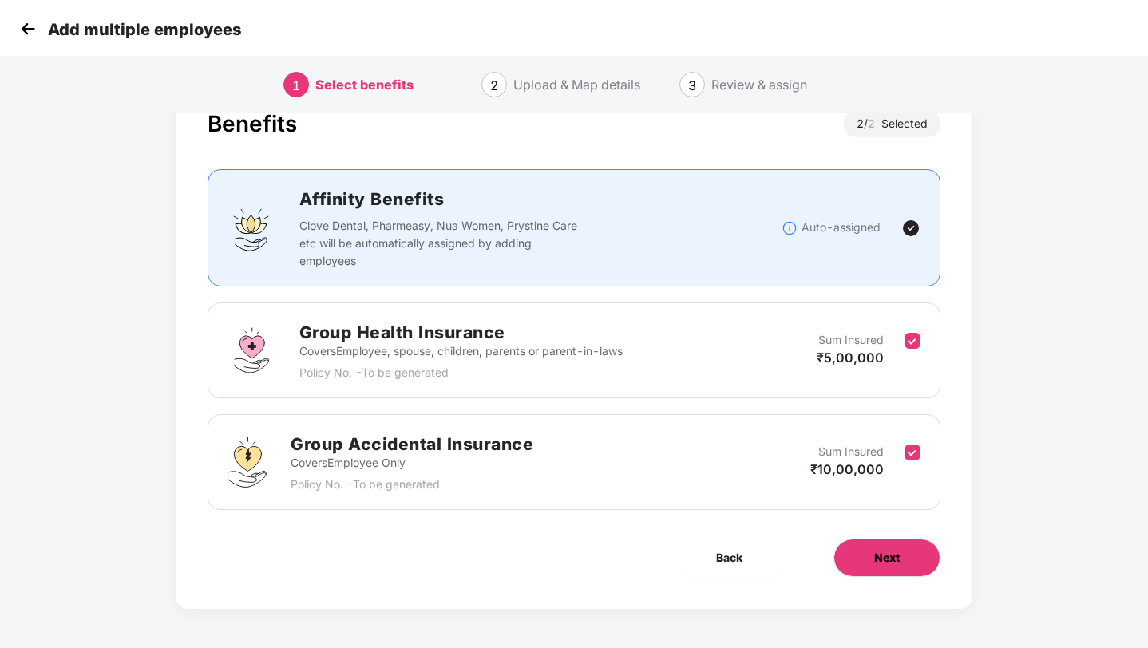
click at [859, 568] on button "Next" at bounding box center [886, 558] width 107 height 38
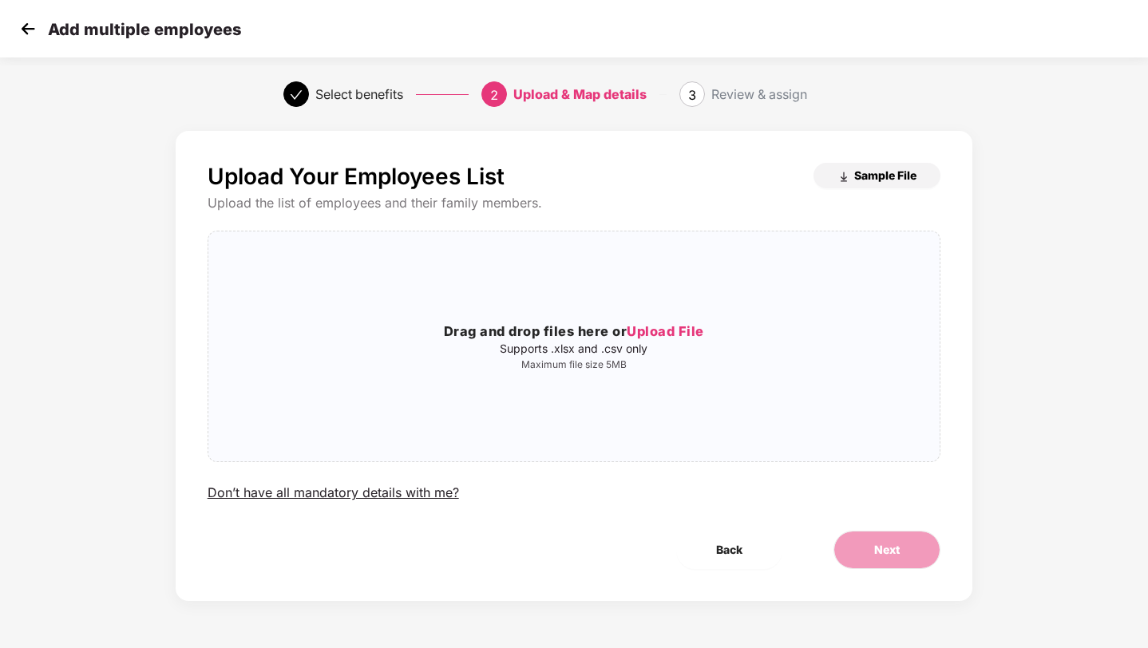
click at [868, 173] on span "Sample File" at bounding box center [885, 175] width 62 height 15
click at [718, 551] on span "Back" at bounding box center [729, 550] width 26 height 18
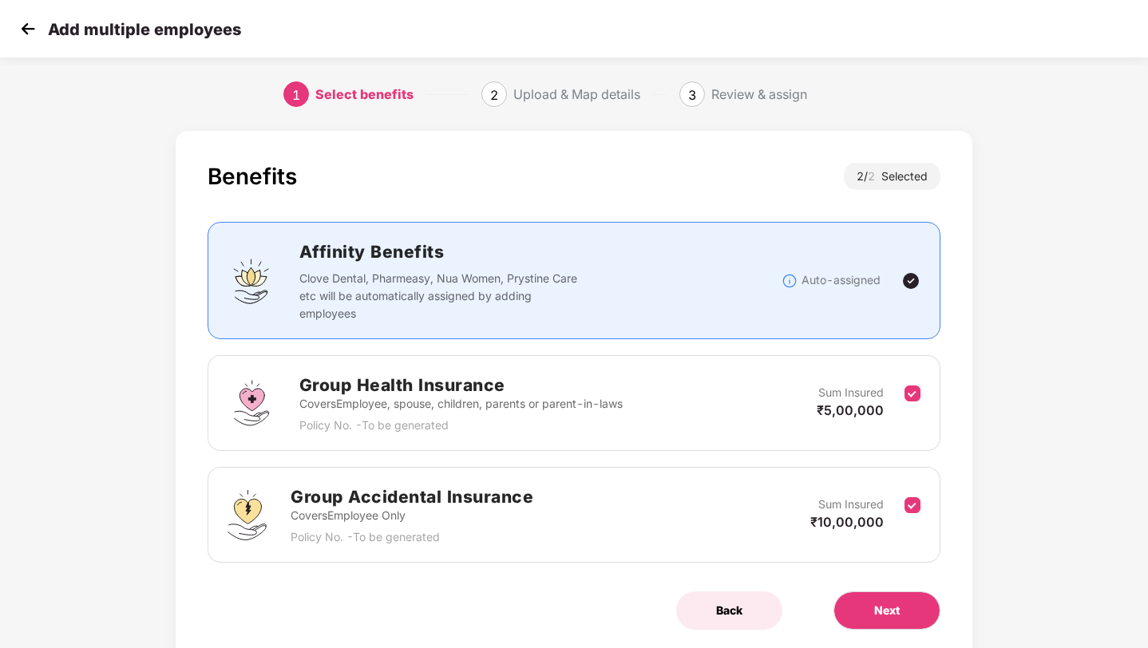
click at [715, 619] on button "Back" at bounding box center [729, 611] width 106 height 38
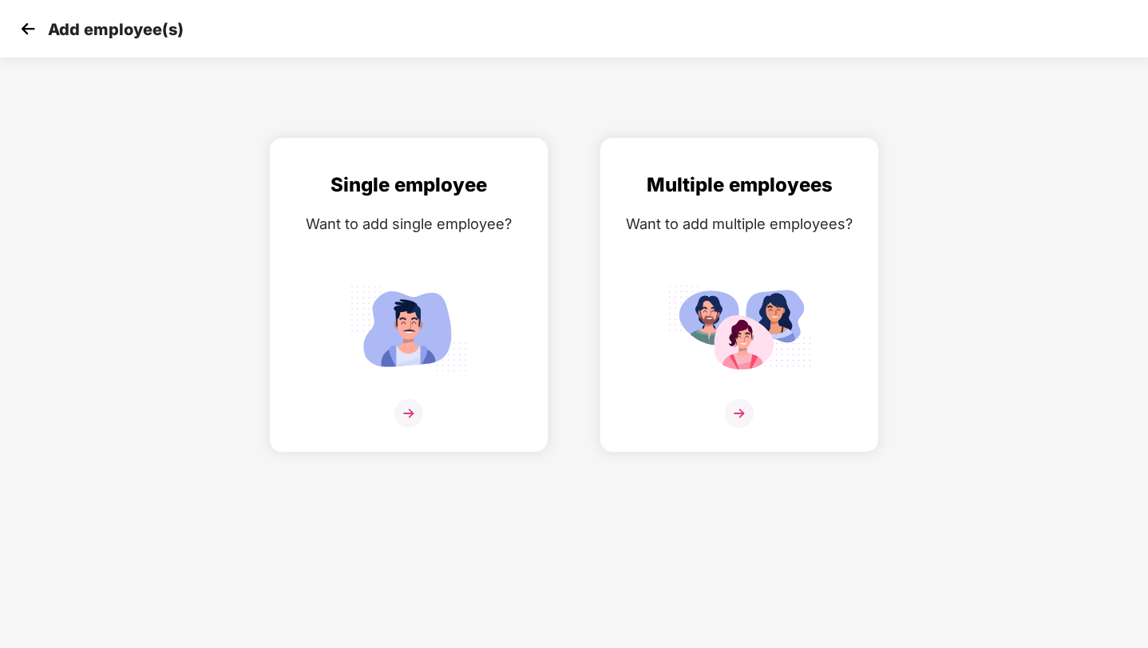
click at [26, 22] on img at bounding box center [28, 29] width 24 height 24
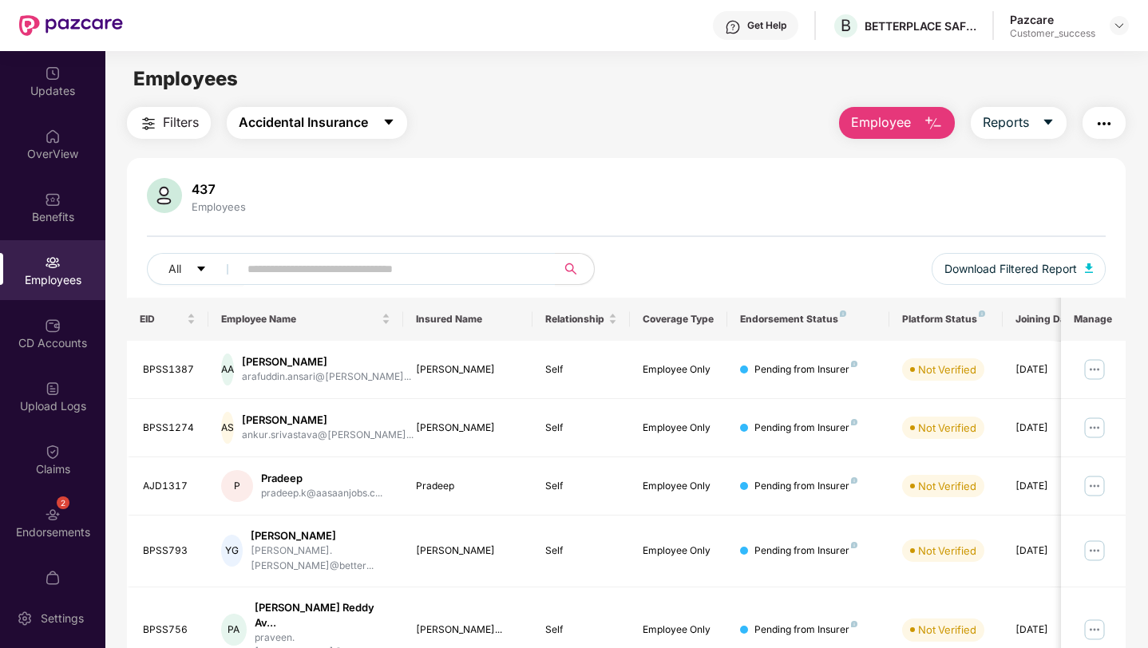
click at [333, 128] on span "Accidental Insurance" at bounding box center [303, 123] width 129 height 20
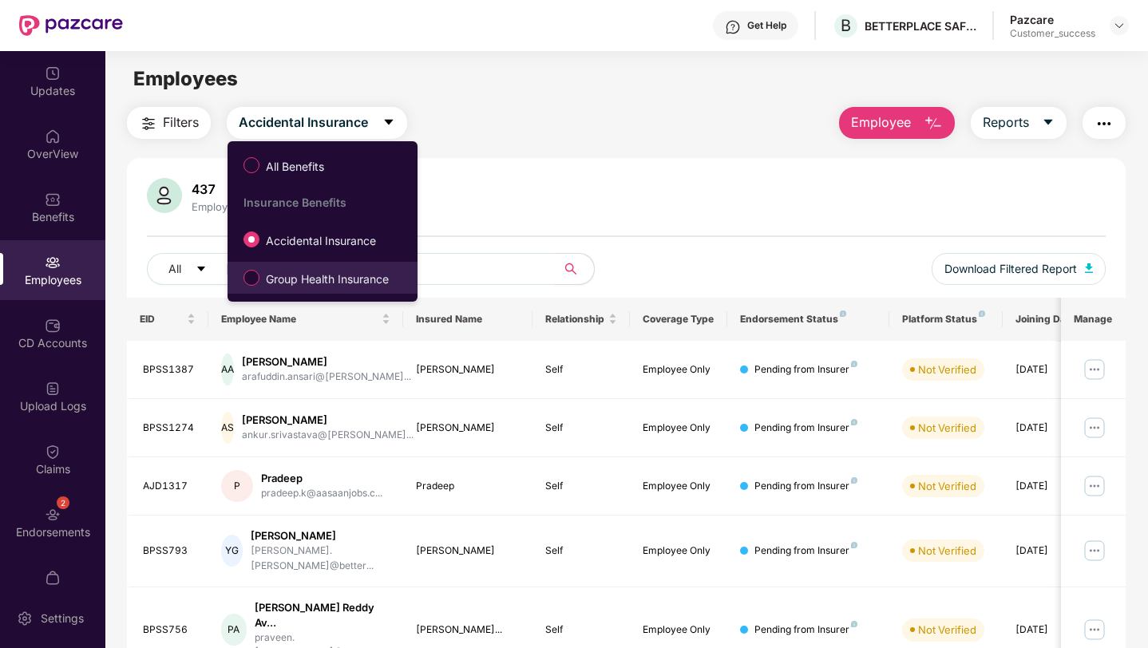
click at [329, 277] on span "Group Health Insurance" at bounding box center [327, 280] width 136 height 18
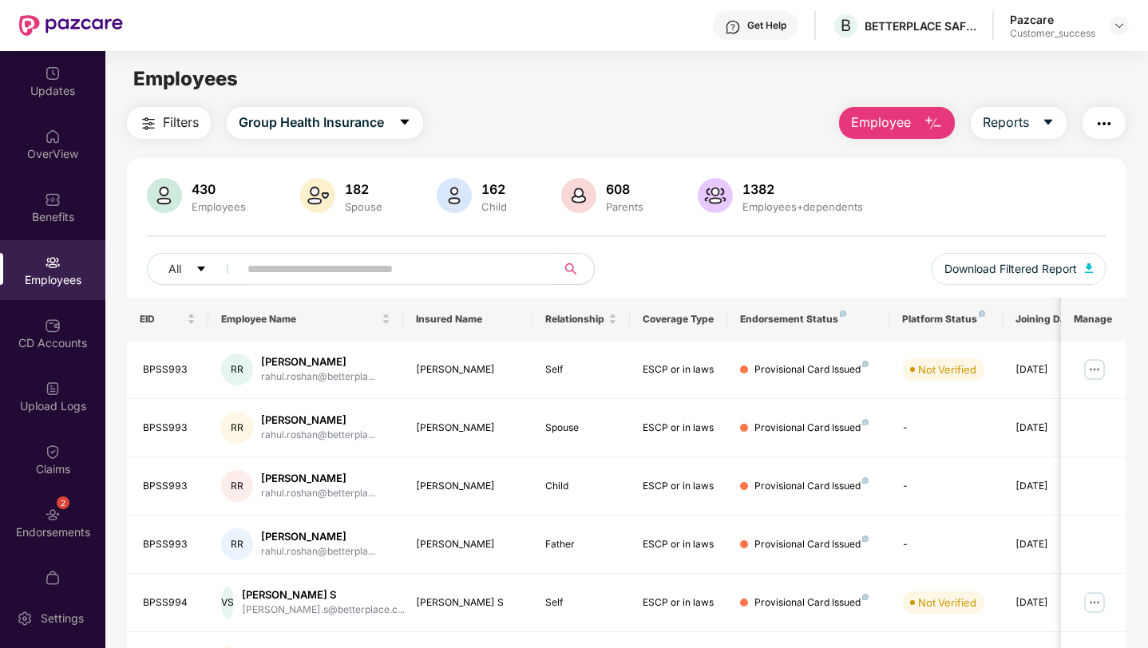
click at [892, 125] on span "Employee" at bounding box center [881, 123] width 60 height 20
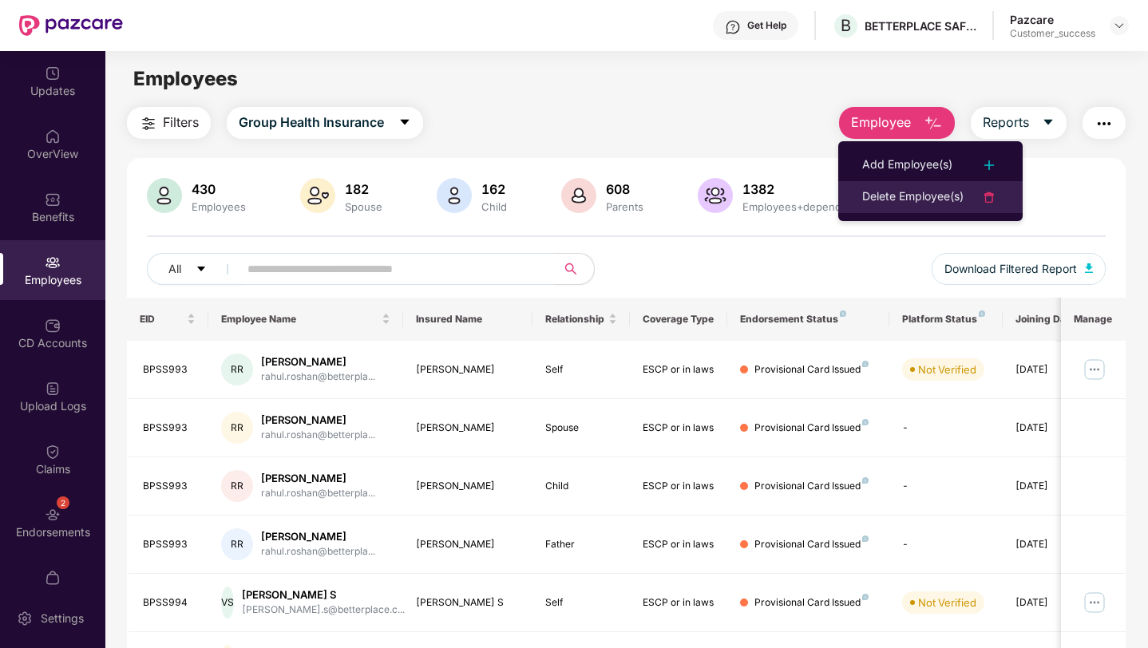
click at [889, 198] on div "Delete Employee(s)" at bounding box center [912, 197] width 101 height 19
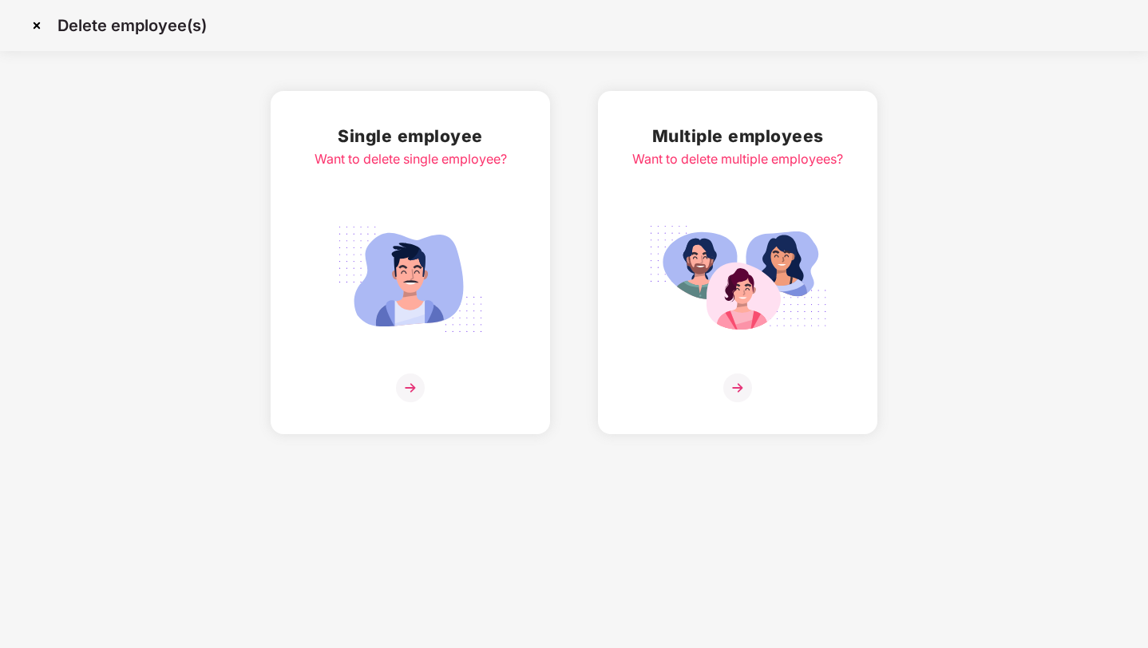
click at [726, 243] on img at bounding box center [737, 279] width 179 height 125
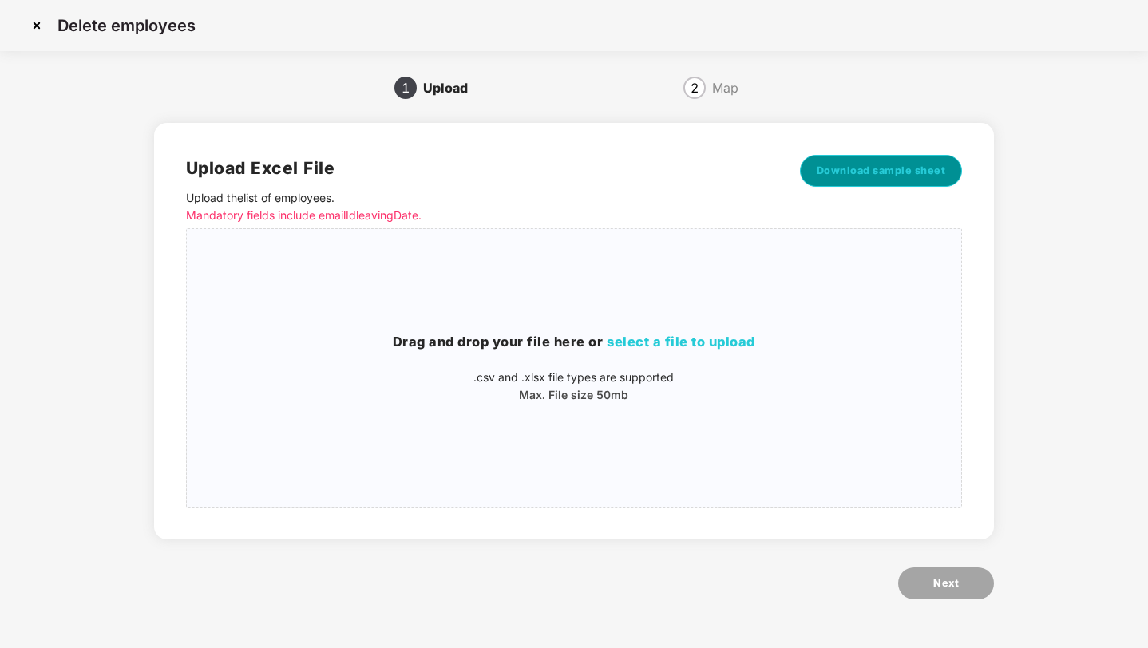
click at [861, 175] on span "Download sample sheet" at bounding box center [881, 171] width 129 height 16
click at [42, 25] on img at bounding box center [37, 26] width 26 height 26
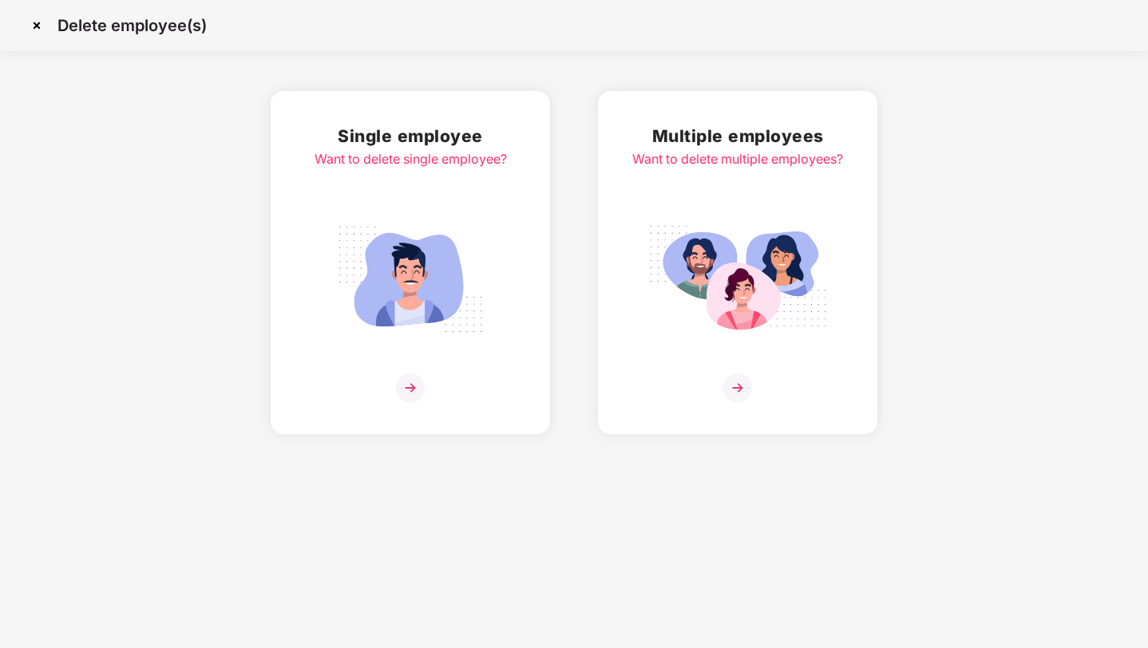
click at [32, 17] on img at bounding box center [37, 26] width 26 height 26
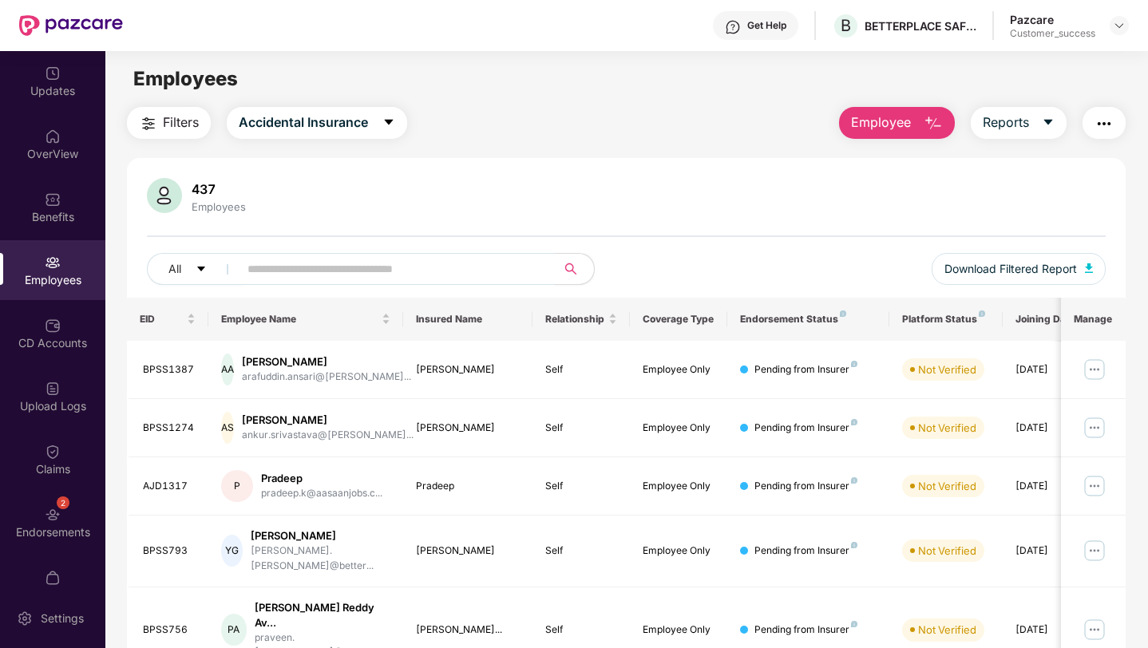
scroll to position [57, 0]
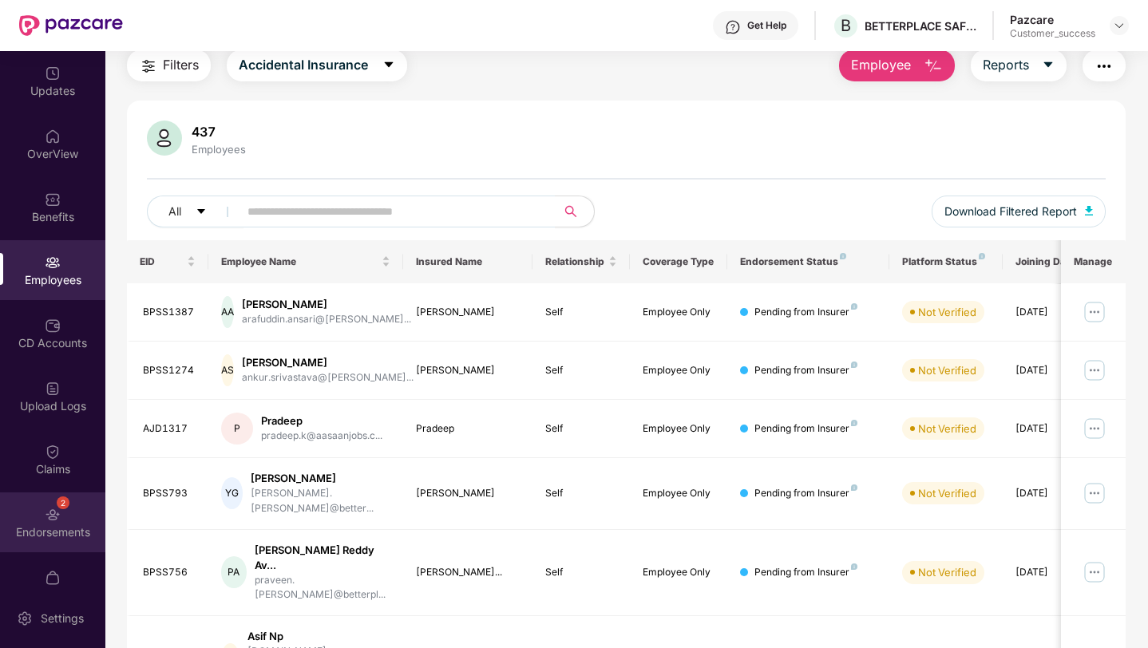
click at [28, 505] on div "2 Endorsements" at bounding box center [52, 523] width 105 height 60
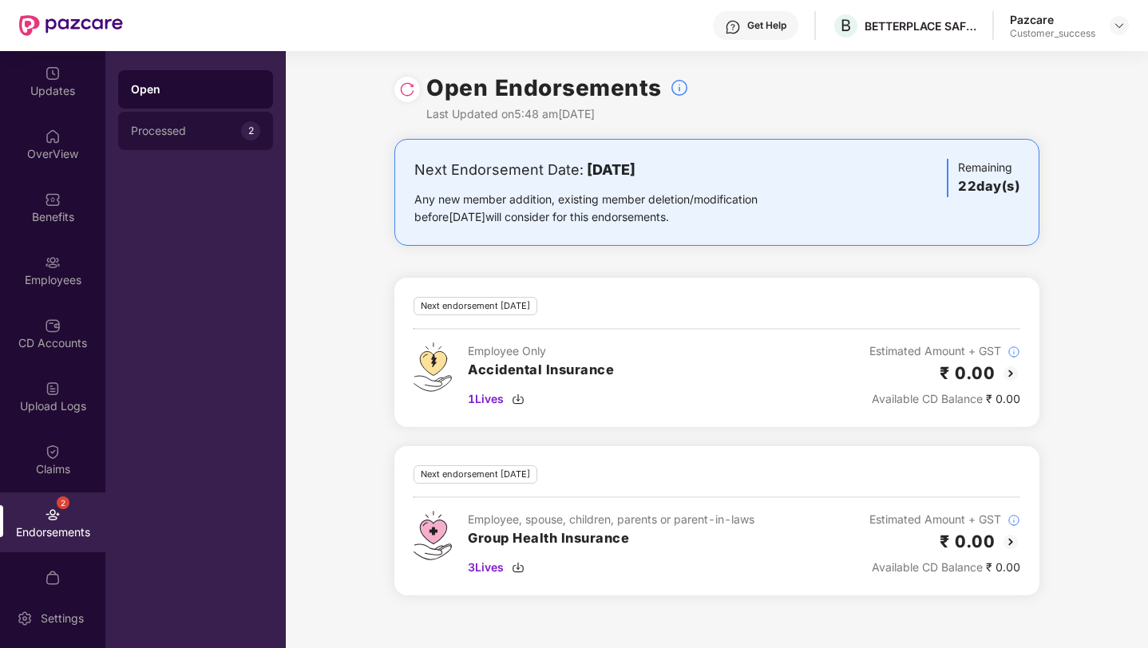
click at [207, 132] on div "Processed" at bounding box center [186, 131] width 110 height 13
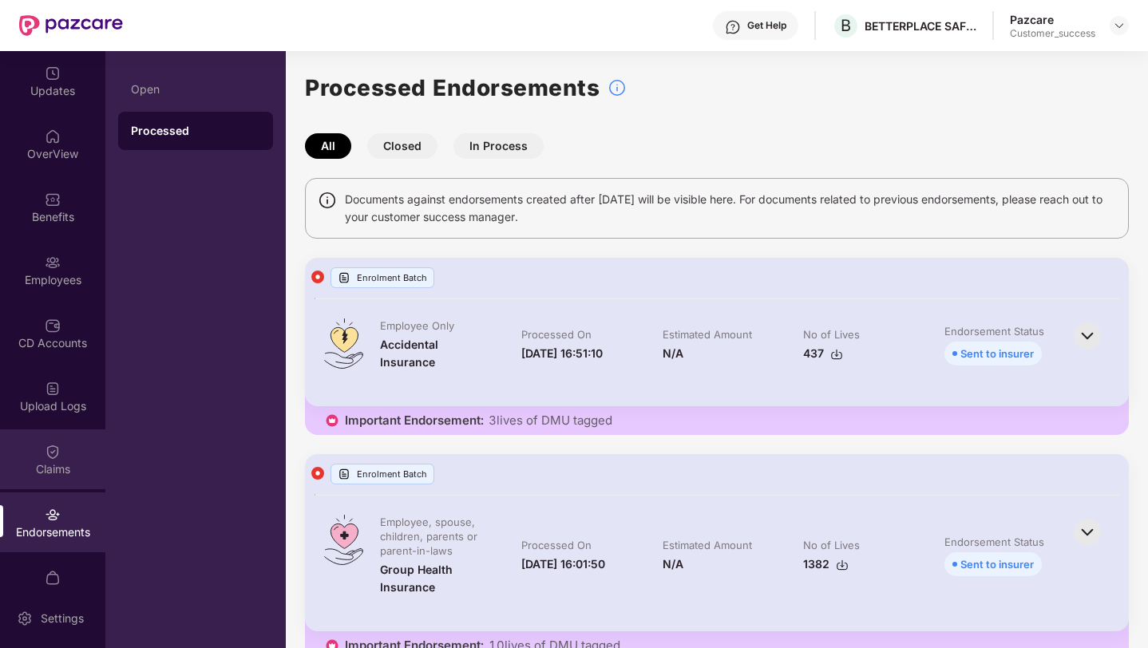
click at [11, 466] on div "Claims" at bounding box center [52, 469] width 105 height 16
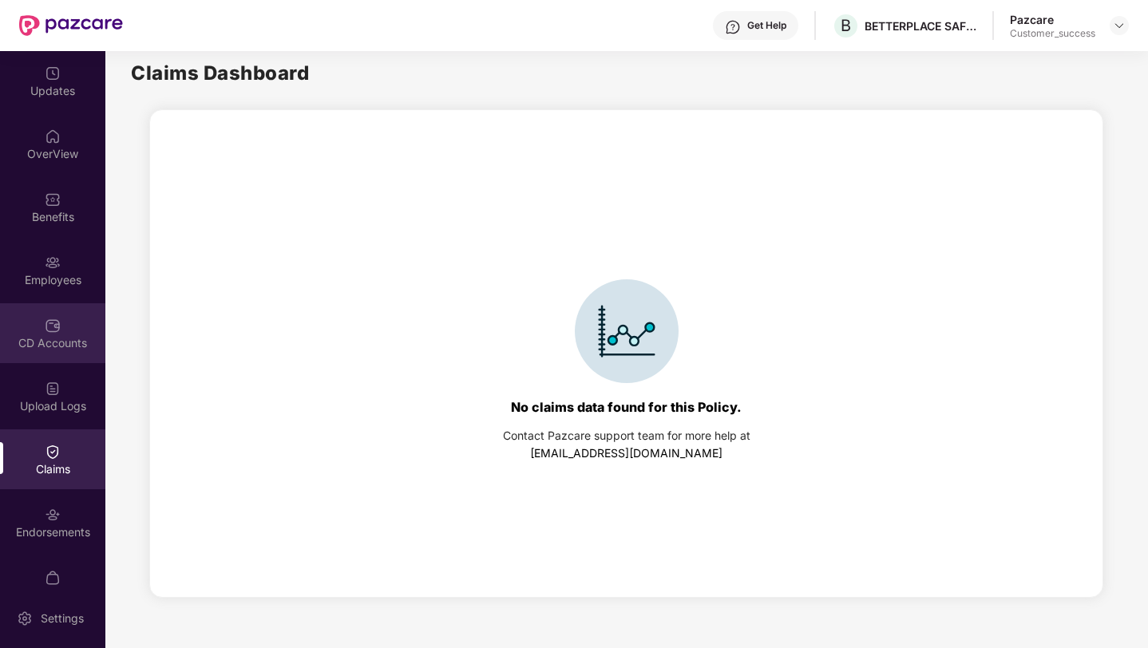
click at [30, 323] on div "CD Accounts" at bounding box center [52, 333] width 105 height 60
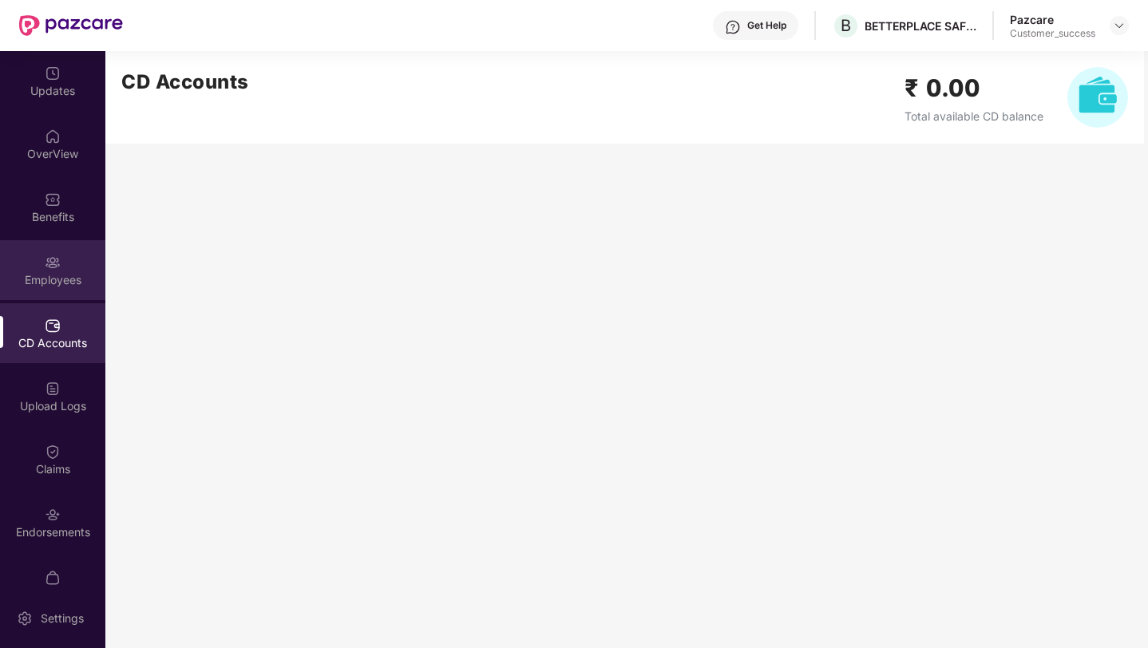
click at [36, 266] on div "Employees" at bounding box center [52, 270] width 105 height 60
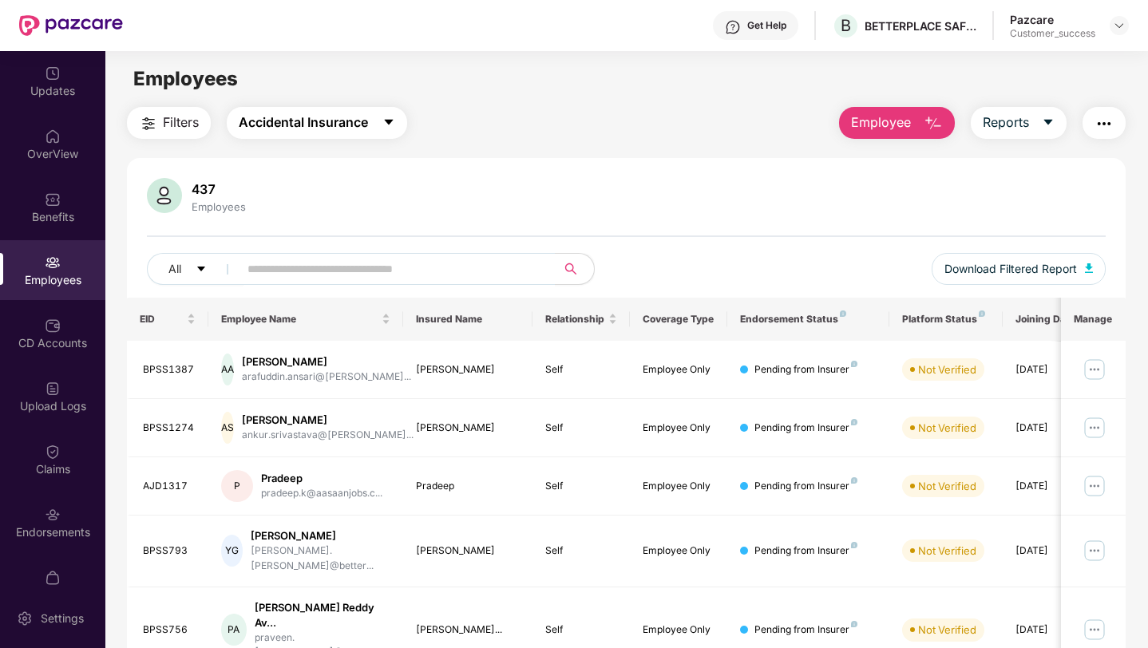
click at [310, 127] on span "Accidental Insurance" at bounding box center [303, 123] width 129 height 20
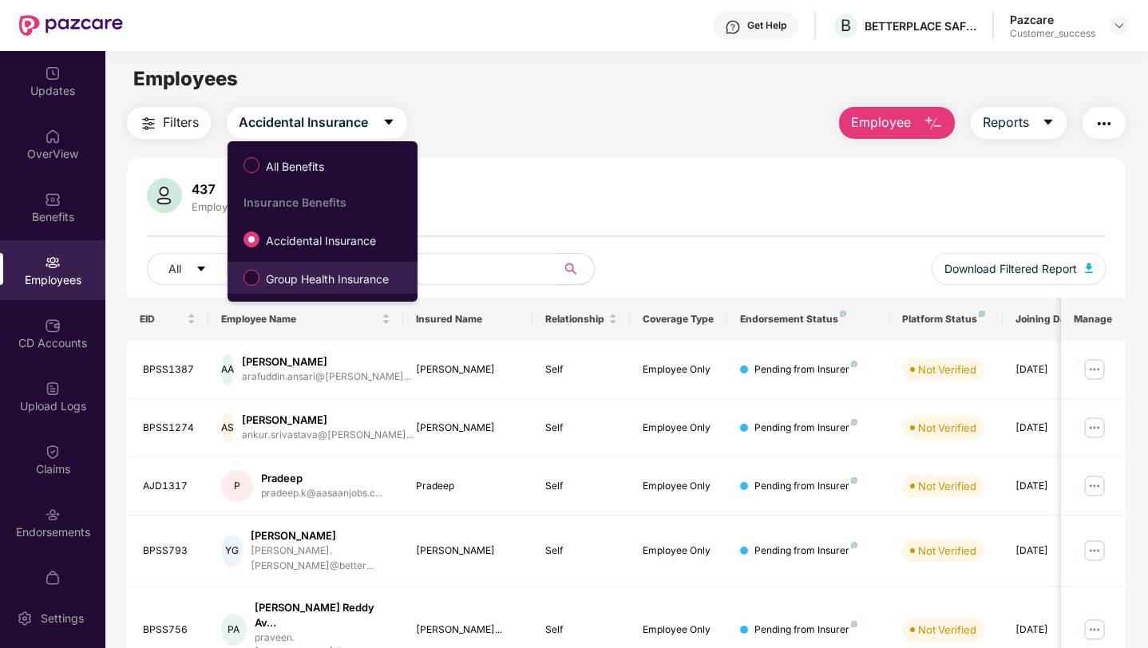
click at [360, 279] on span "Group Health Insurance" at bounding box center [327, 280] width 136 height 18
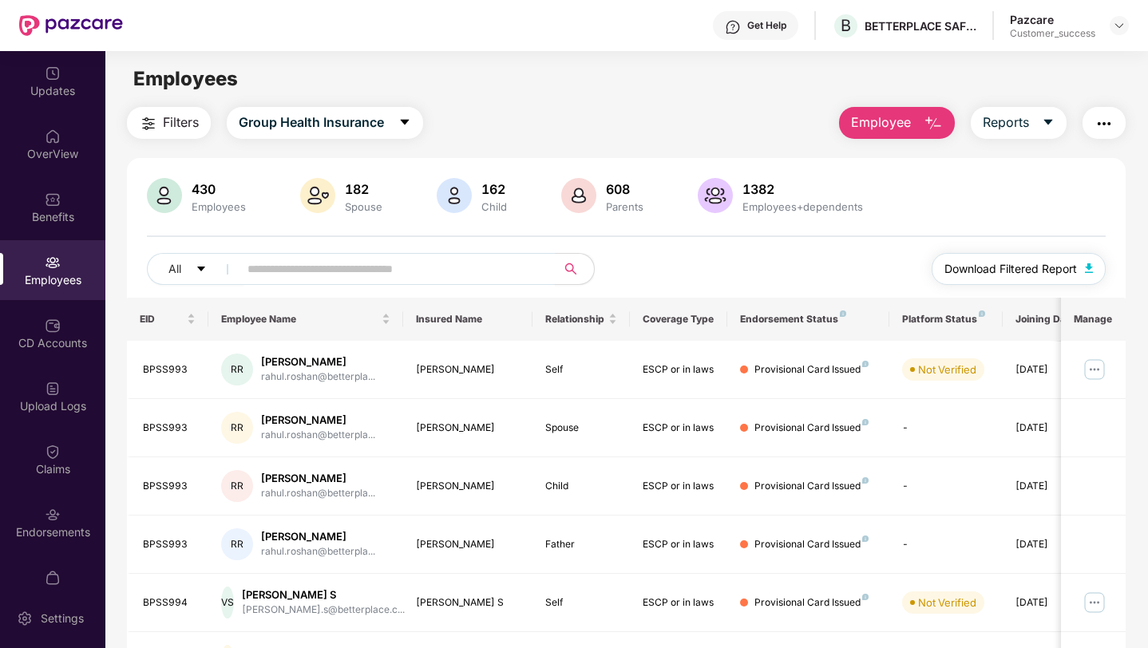
click at [974, 277] on span "Download Filtered Report" at bounding box center [1010, 269] width 133 height 18
click at [164, 129] on span "Filters" at bounding box center [181, 123] width 36 height 20
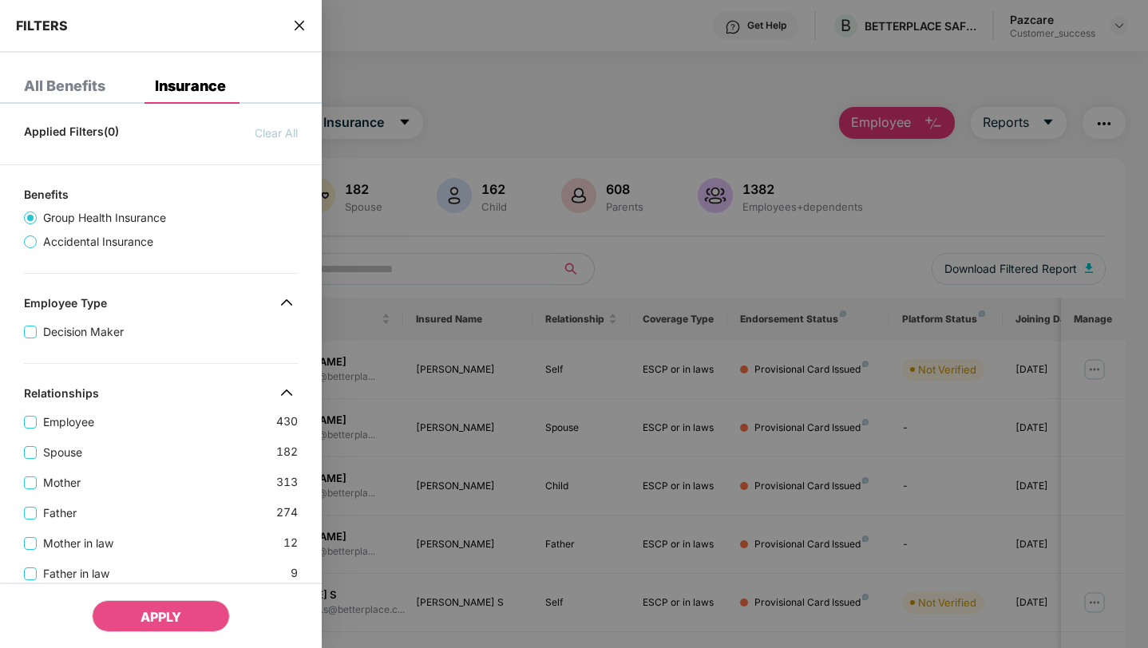
click at [300, 27] on icon "close" at bounding box center [299, 25] width 13 height 13
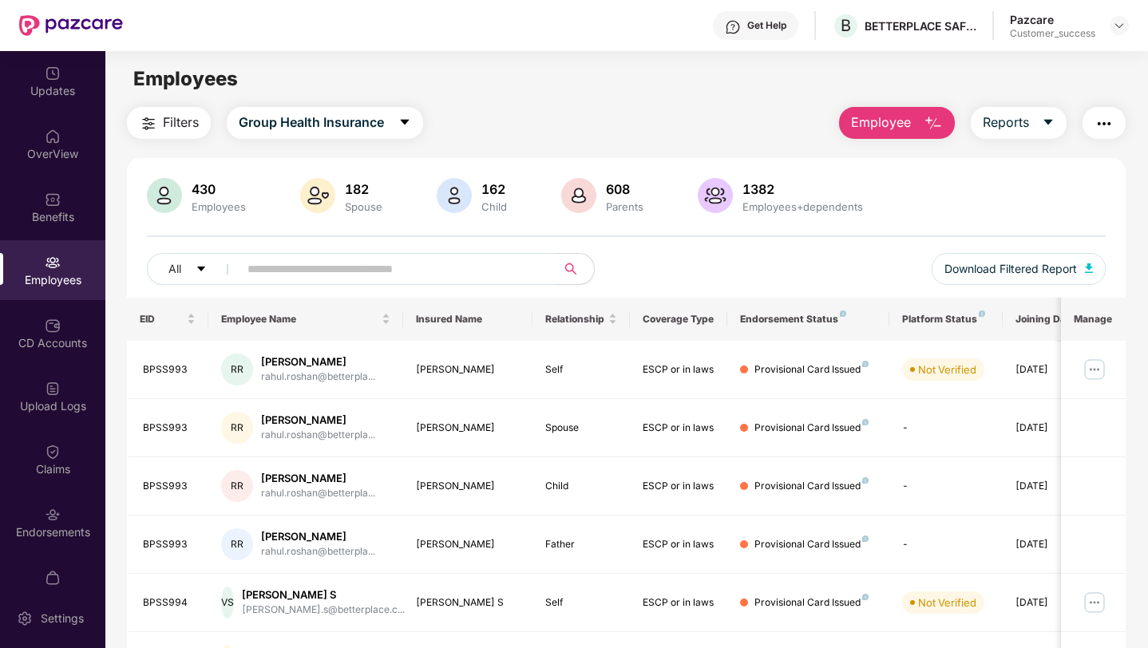
click at [673, 125] on div "Filters Group Health Insurance Employee Reports" at bounding box center [626, 123] width 999 height 32
click at [40, 152] on div "OverView" at bounding box center [52, 154] width 105 height 16
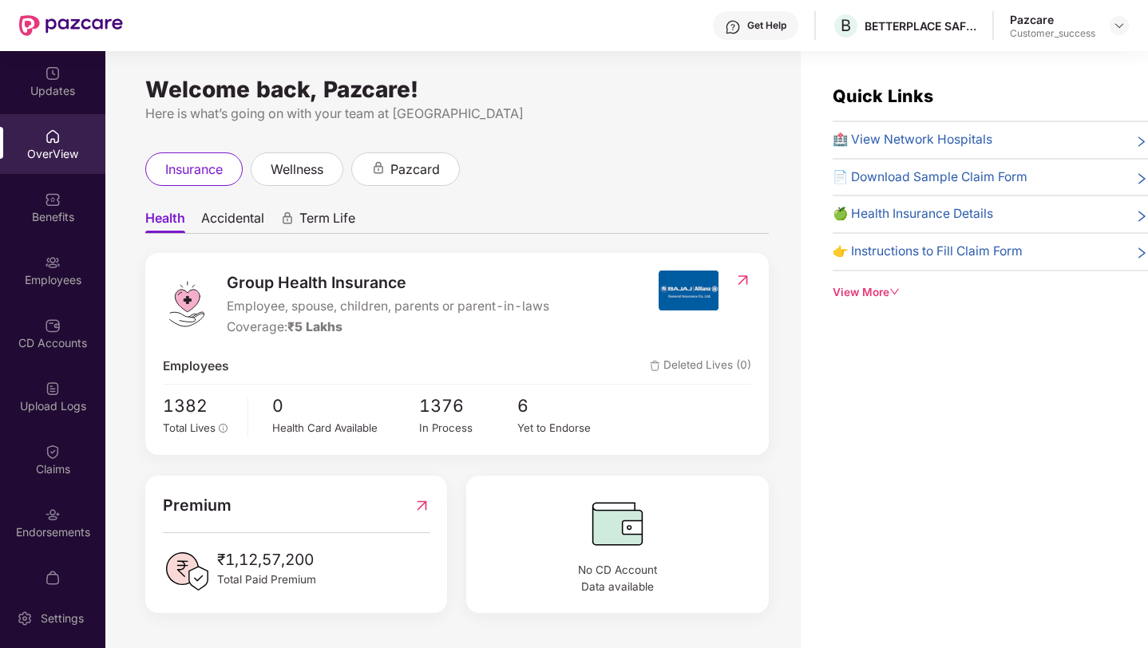
click at [884, 174] on span "📄 Download Sample Claim Form" at bounding box center [930, 178] width 195 height 20
click at [31, 220] on div "Benefits" at bounding box center [52, 217] width 105 height 16
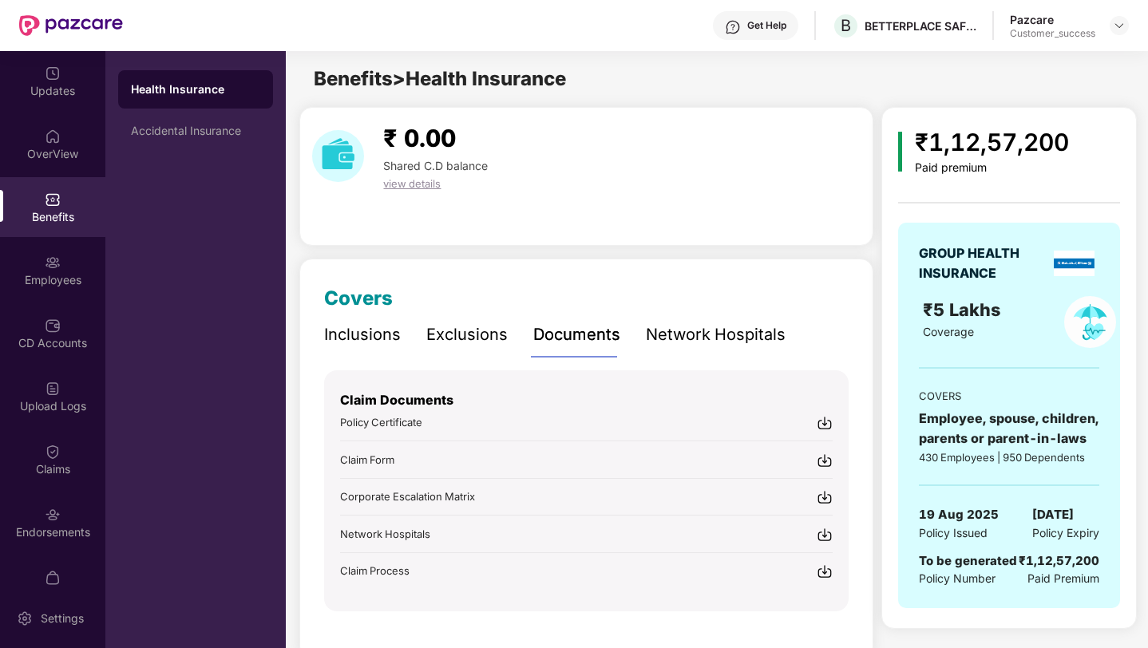
click at [406, 333] on div "Inclusions Exclusions Documents Network Hospitals" at bounding box center [554, 335] width 461 height 44
click at [383, 334] on div "Inclusions" at bounding box center [362, 335] width 77 height 25
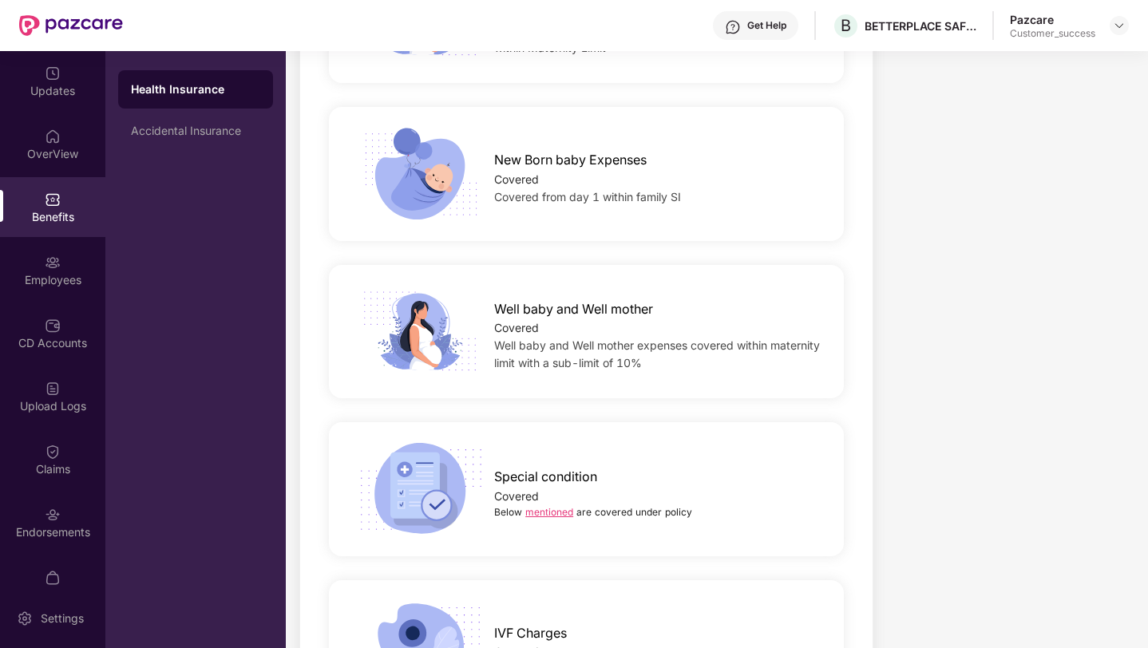
scroll to position [2477, 0]
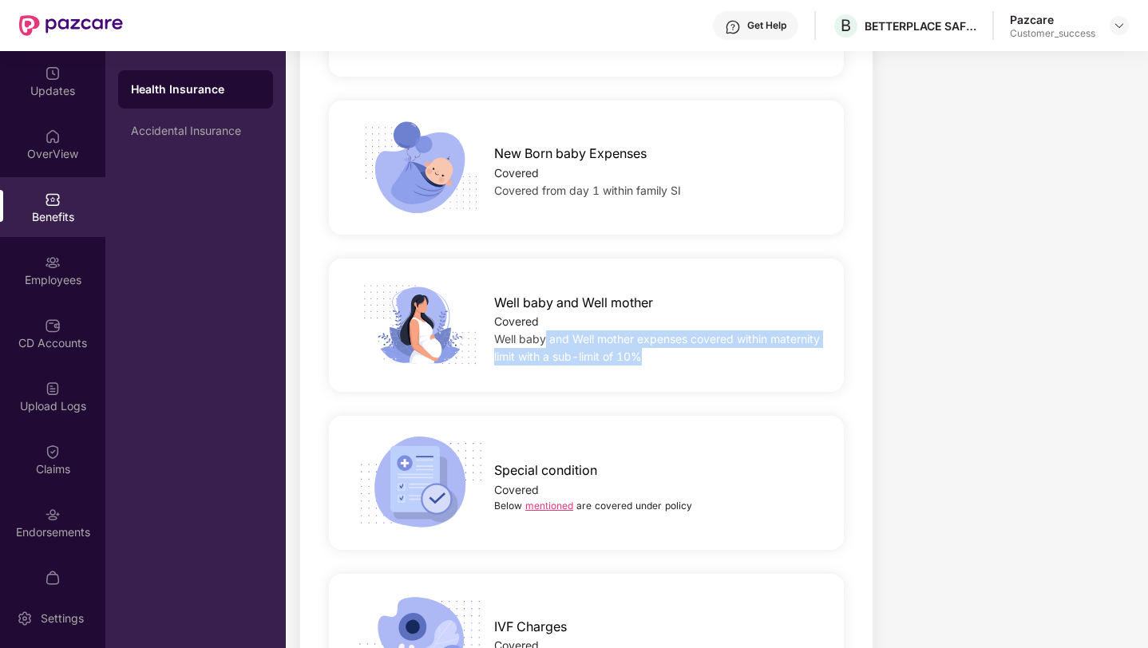
drag, startPoint x: 546, startPoint y: 325, endPoint x: 720, endPoint y: 336, distance: 174.4
click at [721, 337] on div "Well baby and Well mother expenses covered within maternity limit with a sub-li…" at bounding box center [657, 347] width 326 height 35
click at [639, 313] on div "Covered" at bounding box center [657, 322] width 326 height 18
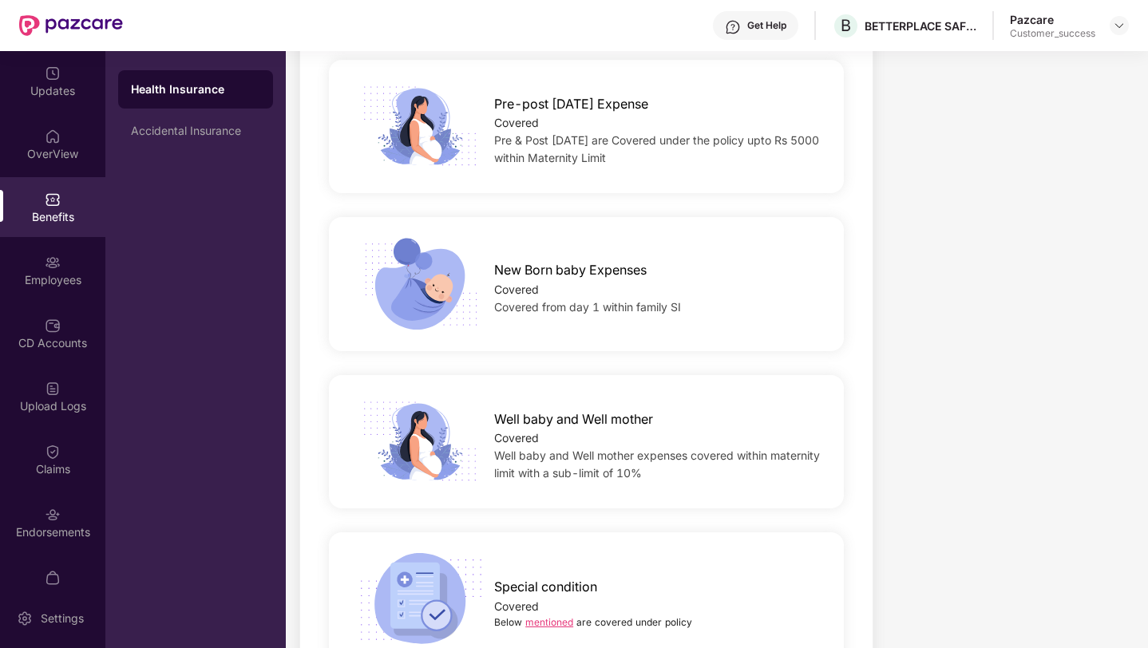
scroll to position [2359, 0]
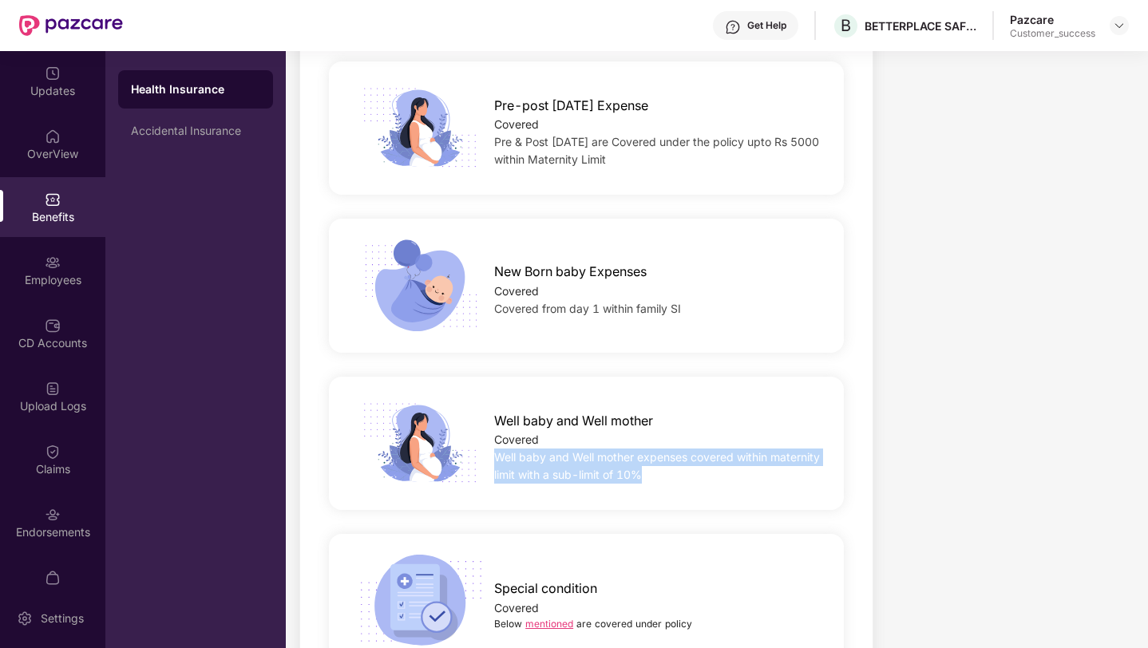
drag, startPoint x: 695, startPoint y: 461, endPoint x: 488, endPoint y: 436, distance: 208.2
click at [488, 436] on div "Well baby and Well mother Covered Well baby and Well mother expenses covered wi…" at bounding box center [657, 443] width 377 height 81
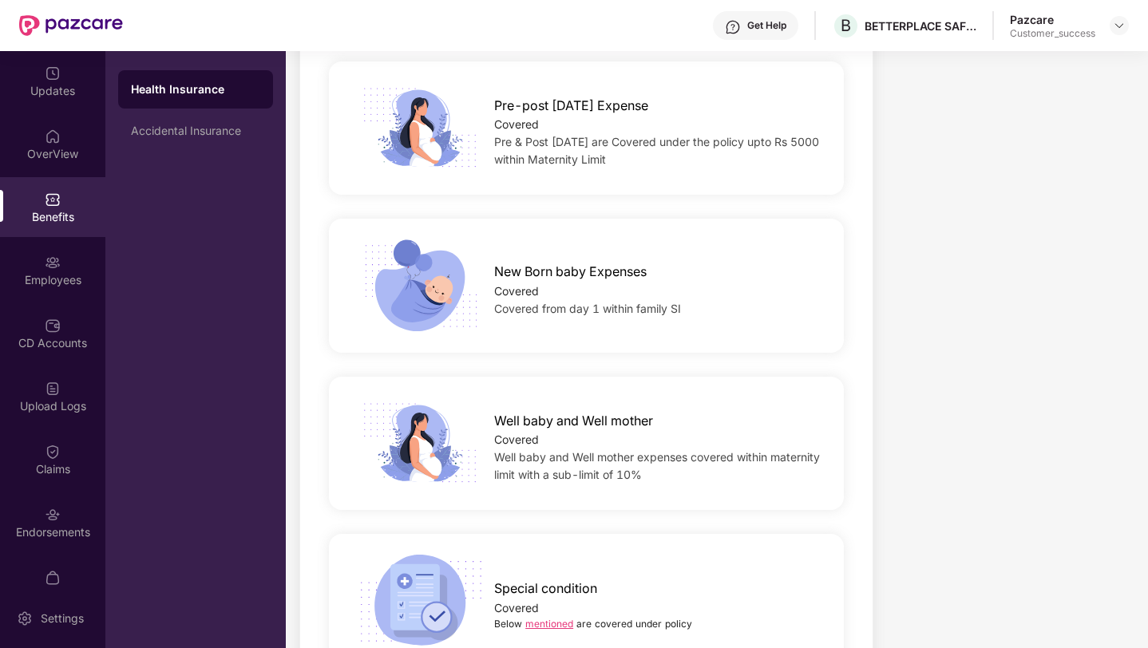
click at [539, 450] on span "Well baby and Well mother expenses covered within maternity limit with a sub-li…" at bounding box center [657, 465] width 326 height 31
click at [614, 457] on span "Well baby and Well mother expenses covered within maternity limit with a sub-li…" at bounding box center [657, 465] width 326 height 31
